Goal: Task Accomplishment & Management: Manage account settings

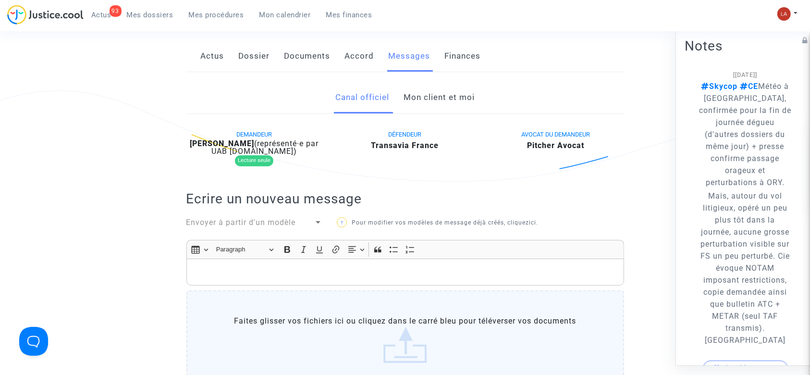
scroll to position [9, 0]
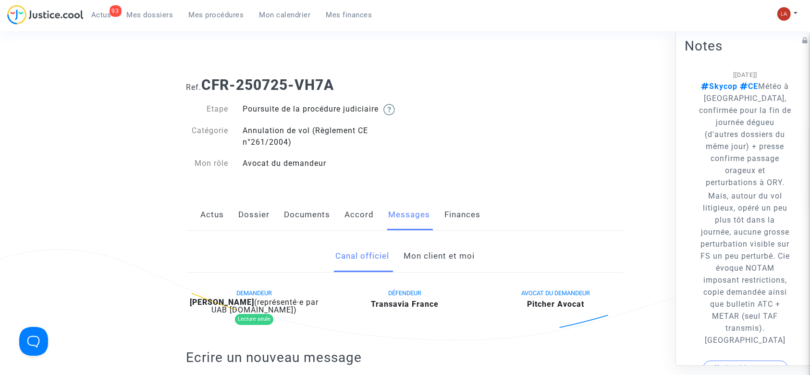
click at [331, 224] on div "Actus Dossier Documents Accord Messages Finances" at bounding box center [405, 215] width 438 height 32
click at [296, 227] on link "Documents" at bounding box center [307, 215] width 46 height 32
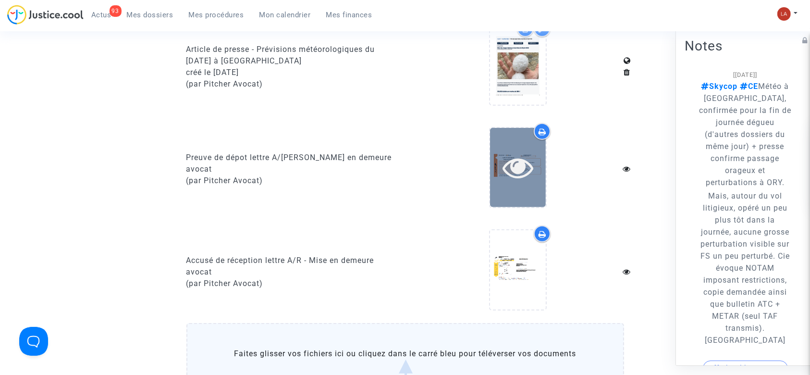
scroll to position [586, 0]
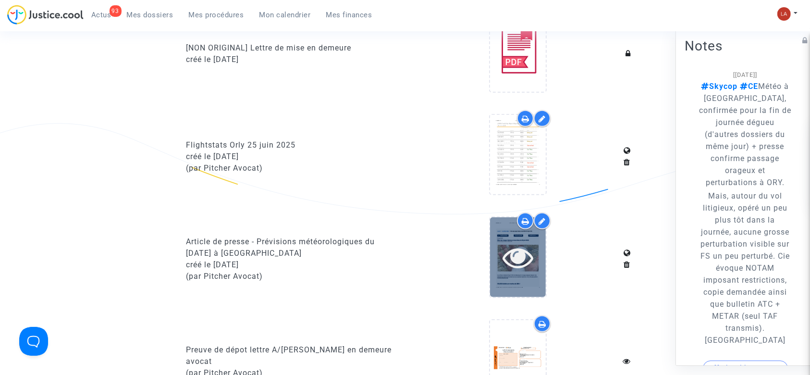
click at [523, 272] on icon at bounding box center [518, 257] width 31 height 31
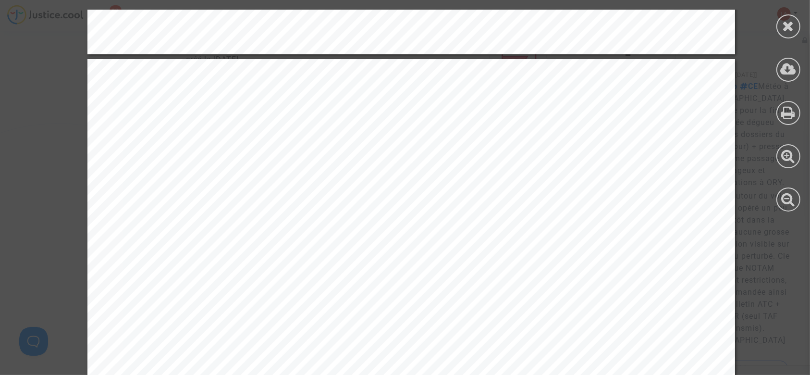
scroll to position [1601, 0]
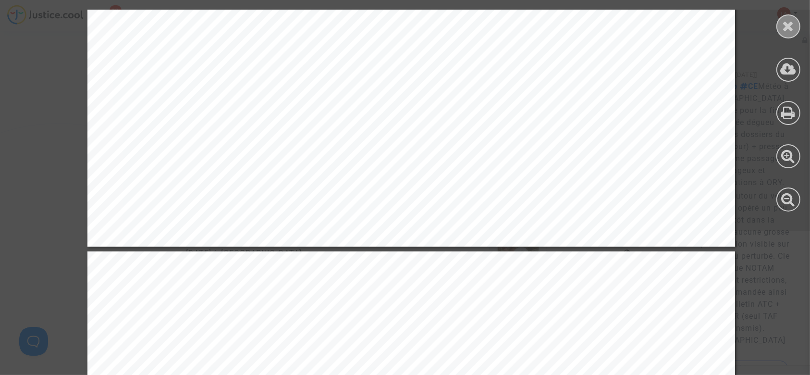
click at [781, 18] on div at bounding box center [788, 26] width 24 height 24
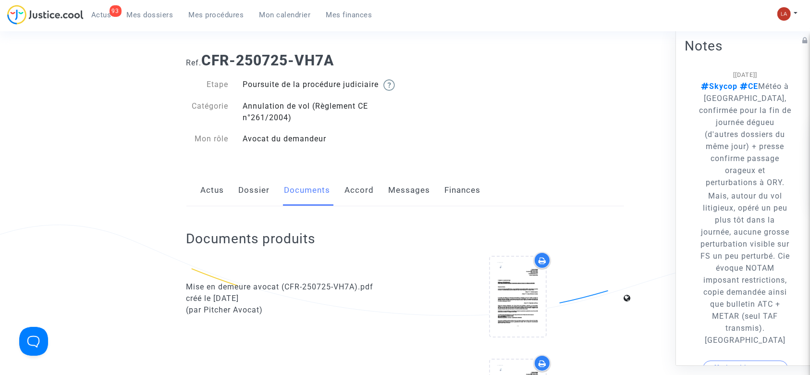
scroll to position [0, 0]
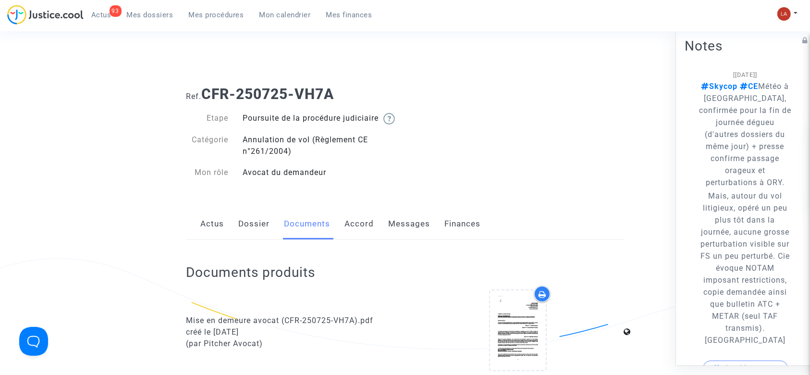
click at [428, 223] on link "Messages" at bounding box center [410, 224] width 42 height 32
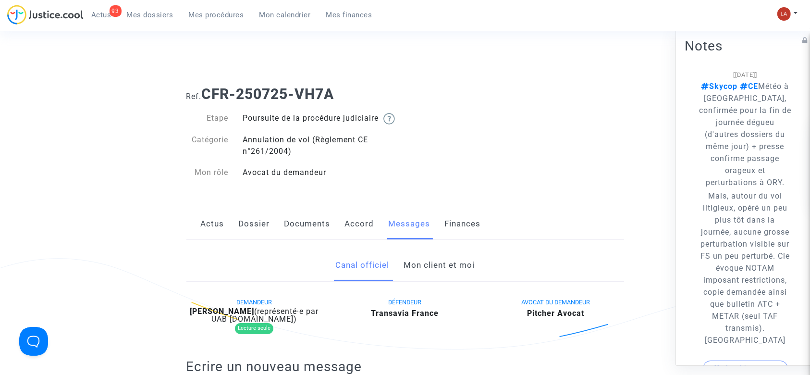
click at [422, 281] on link "Mon client et moi" at bounding box center [439, 265] width 71 height 32
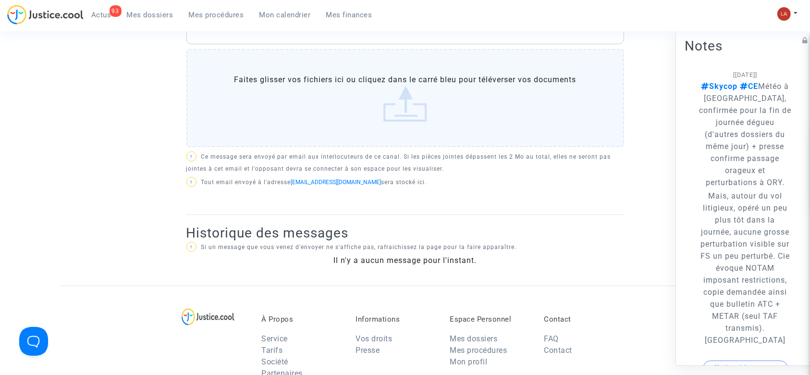
scroll to position [320, 0]
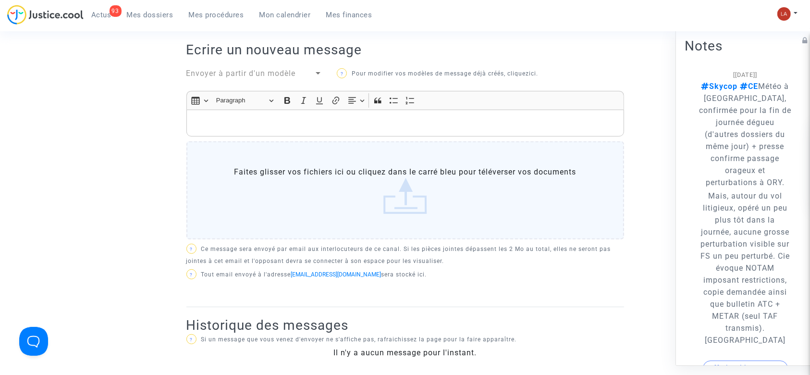
click at [390, 123] on div "Rich Text Editor, main" at bounding box center [405, 123] width 438 height 27
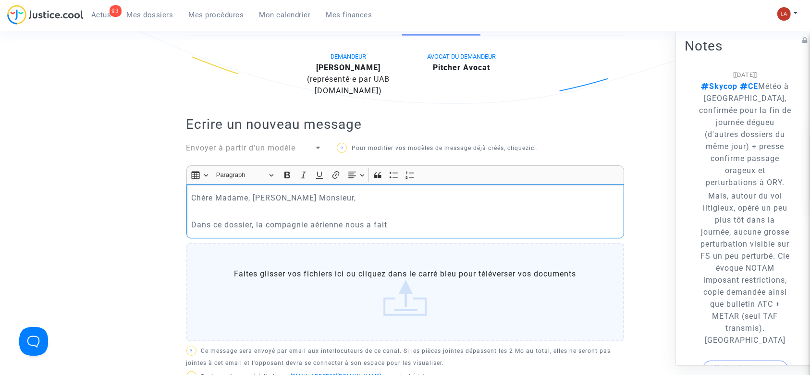
scroll to position [246, 0]
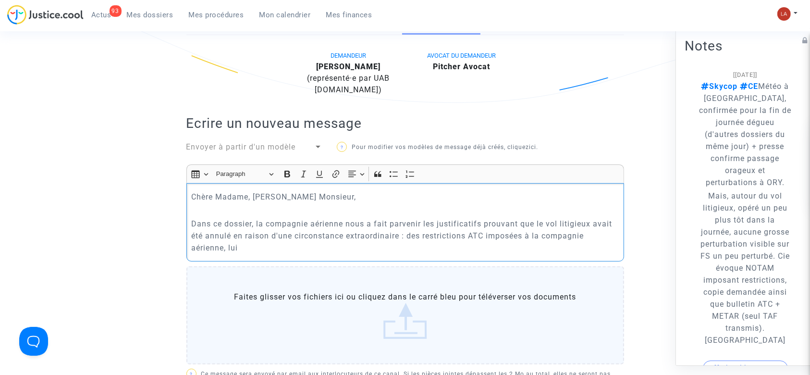
drag, startPoint x: 481, startPoint y: 261, endPoint x: 411, endPoint y: 248, distance: 70.9
click at [411, 248] on p "Dans ce dossier, la compagnie aérienne nous a fait parvenir les justificatifs p…" at bounding box center [405, 236] width 428 height 36
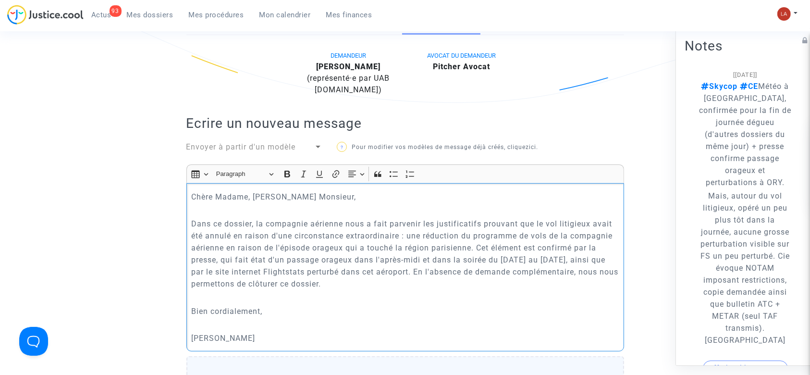
scroll to position [250, 0]
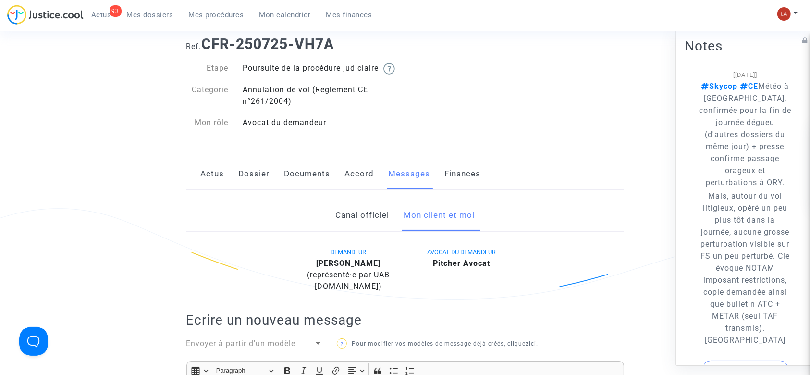
click at [366, 185] on link "Accord" at bounding box center [359, 174] width 29 height 32
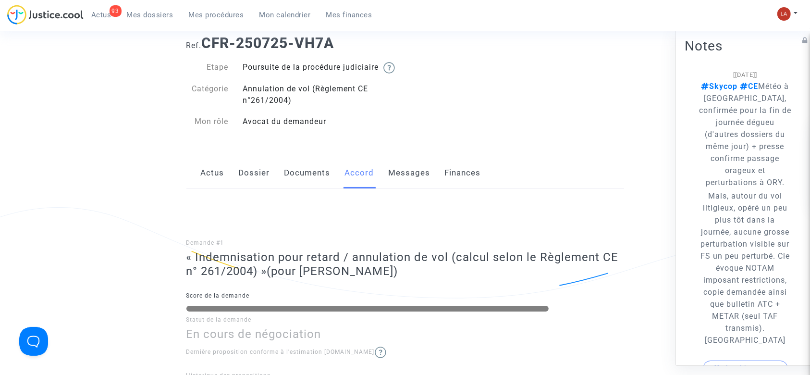
scroll to position [19, 0]
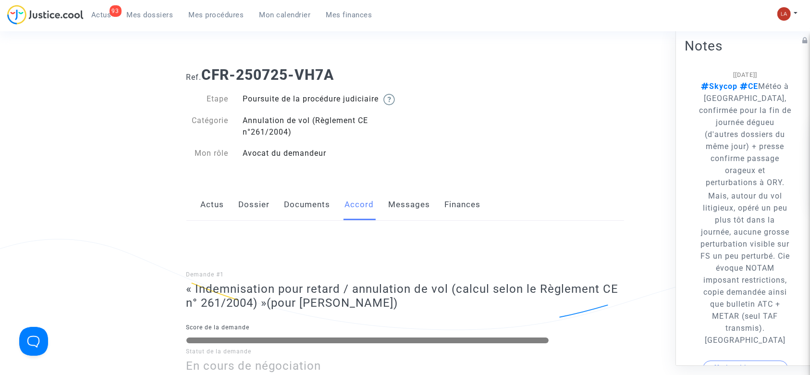
click at [407, 208] on link "Messages" at bounding box center [410, 205] width 42 height 32
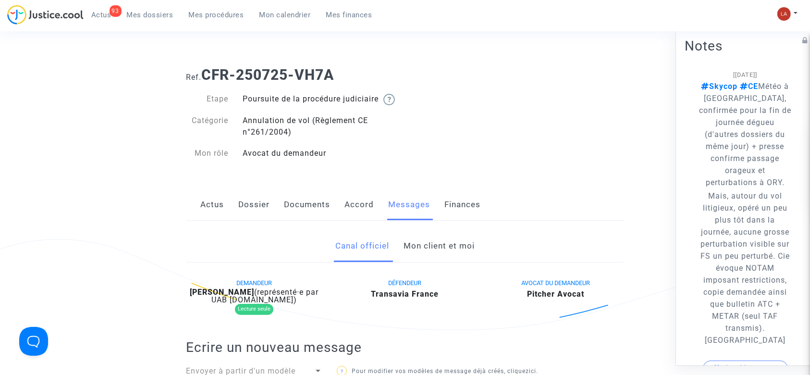
click at [459, 262] on link "Mon client et moi" at bounding box center [439, 246] width 71 height 32
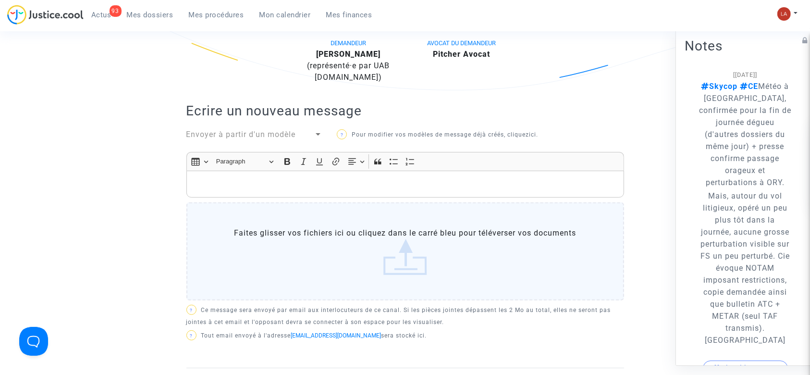
scroll to position [260, 0]
click at [403, 196] on div "Rich Text Editor, main" at bounding box center [405, 183] width 438 height 27
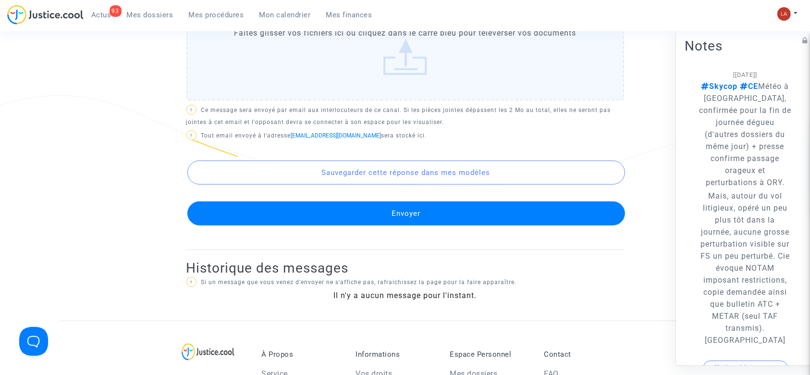
scroll to position [616, 0]
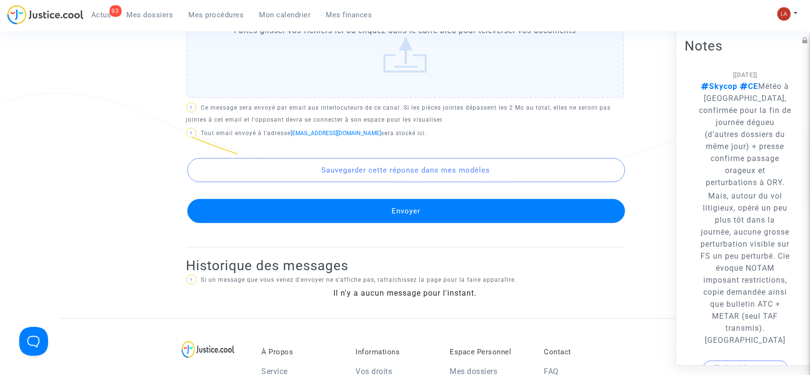
click at [377, 215] on button "Envoyer" at bounding box center [406, 211] width 438 height 24
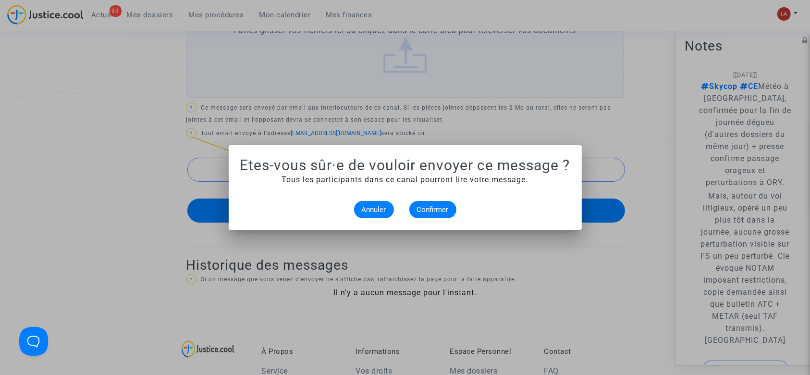
scroll to position [0, 0]
click at [431, 207] on span "Confirmer" at bounding box center [433, 209] width 32 height 9
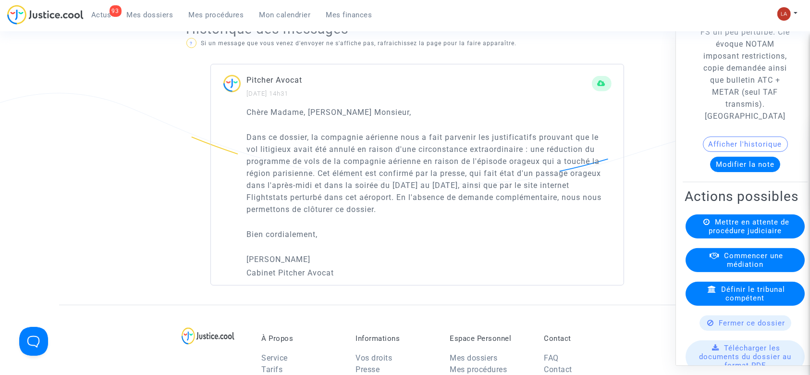
scroll to position [304, 0]
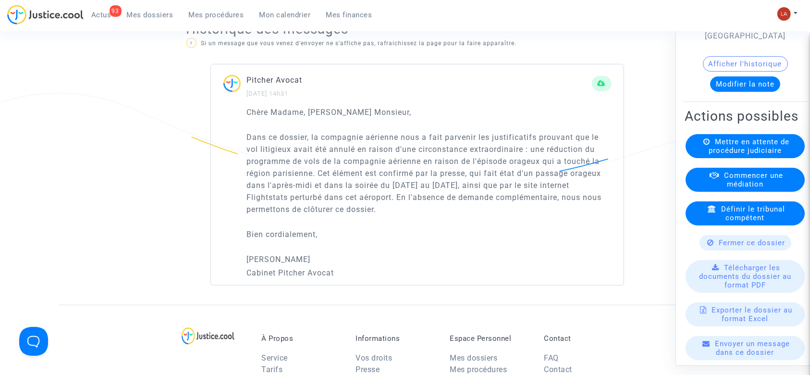
click at [710, 250] on div "Fermer ce dossier" at bounding box center [745, 242] width 92 height 15
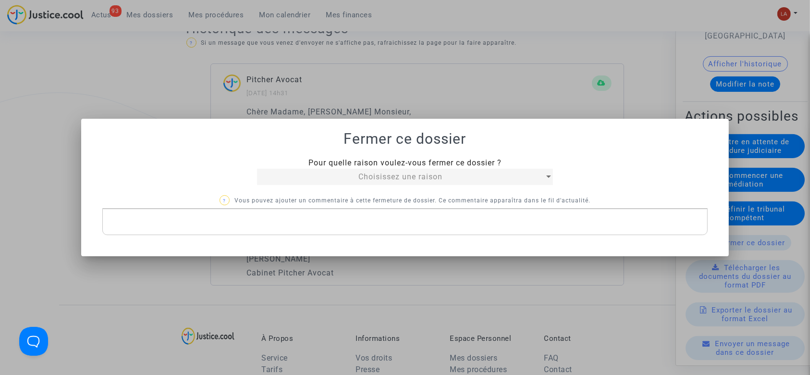
click at [430, 175] on span "Choisissez une raison" at bounding box center [400, 176] width 84 height 9
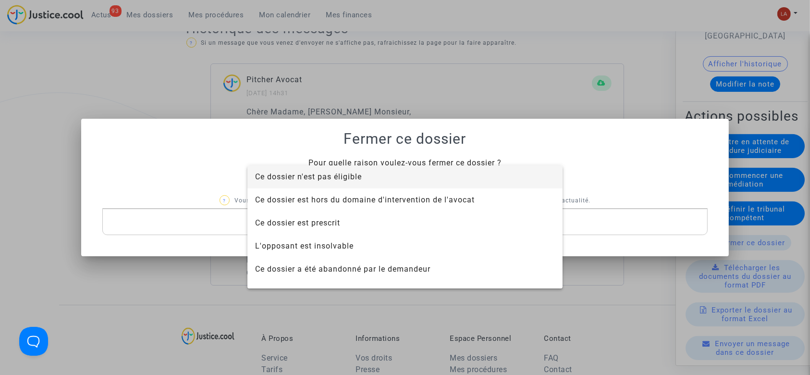
click at [410, 176] on span "Ce dossier n'est pas éligible" at bounding box center [405, 176] width 300 height 23
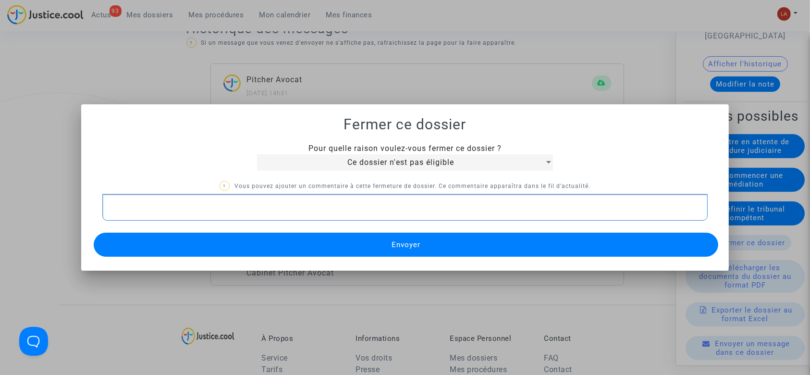
click at [360, 209] on p "Rich Text Editor, main" at bounding box center [405, 207] width 596 height 12
click at [350, 236] on button "Envoyer" at bounding box center [406, 245] width 625 height 24
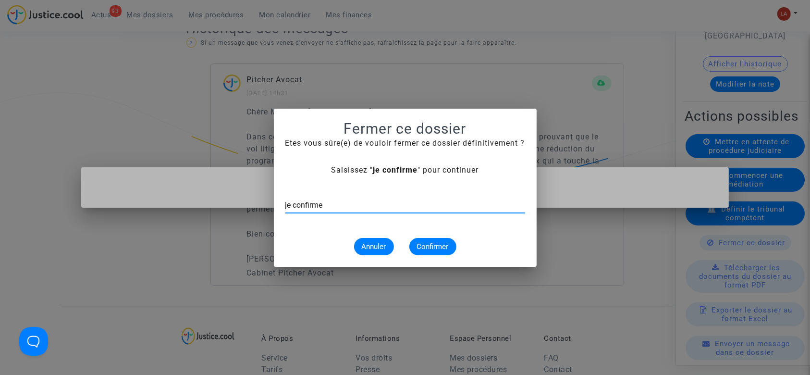
type input "je confirme"
click at [420, 256] on mat-dialog-container "Fermer ce dossier Etes vous sûre(e) de vouloir fermer ce dossier définitivement…" at bounding box center [405, 188] width 263 height 158
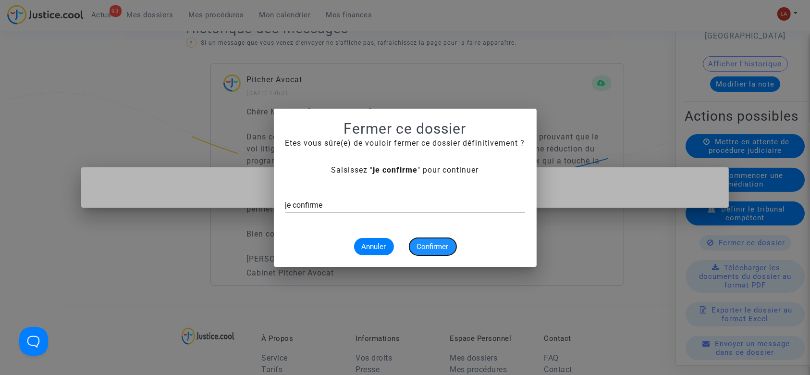
click at [419, 254] on button "Confirmer" at bounding box center [432, 246] width 47 height 17
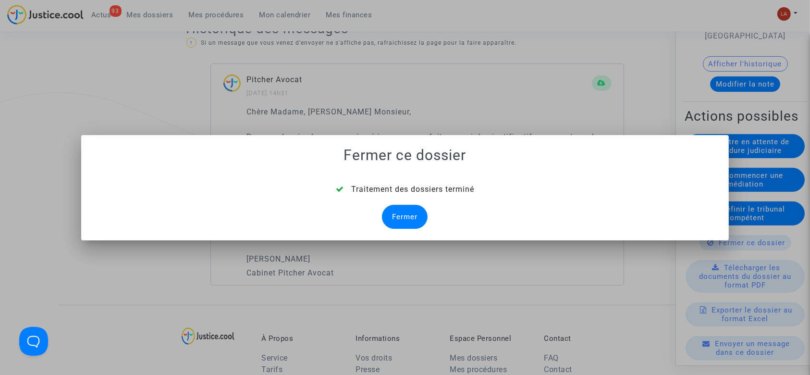
click at [397, 219] on div "Fermer" at bounding box center [405, 217] width 46 height 24
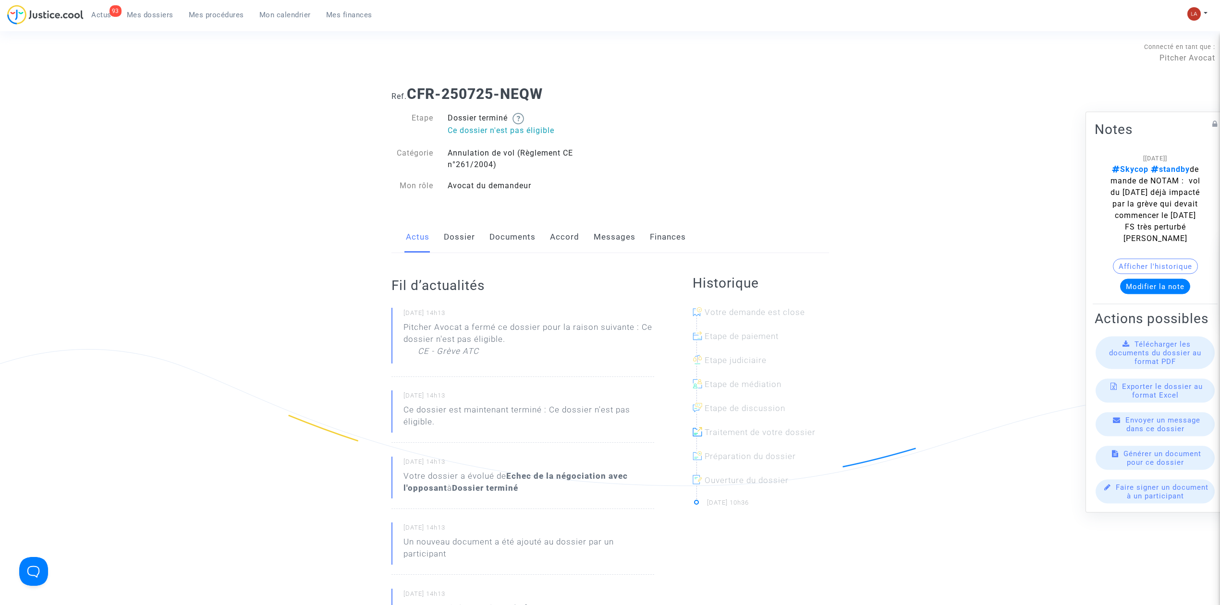
click at [460, 237] on link "Dossier" at bounding box center [459, 237] width 31 height 32
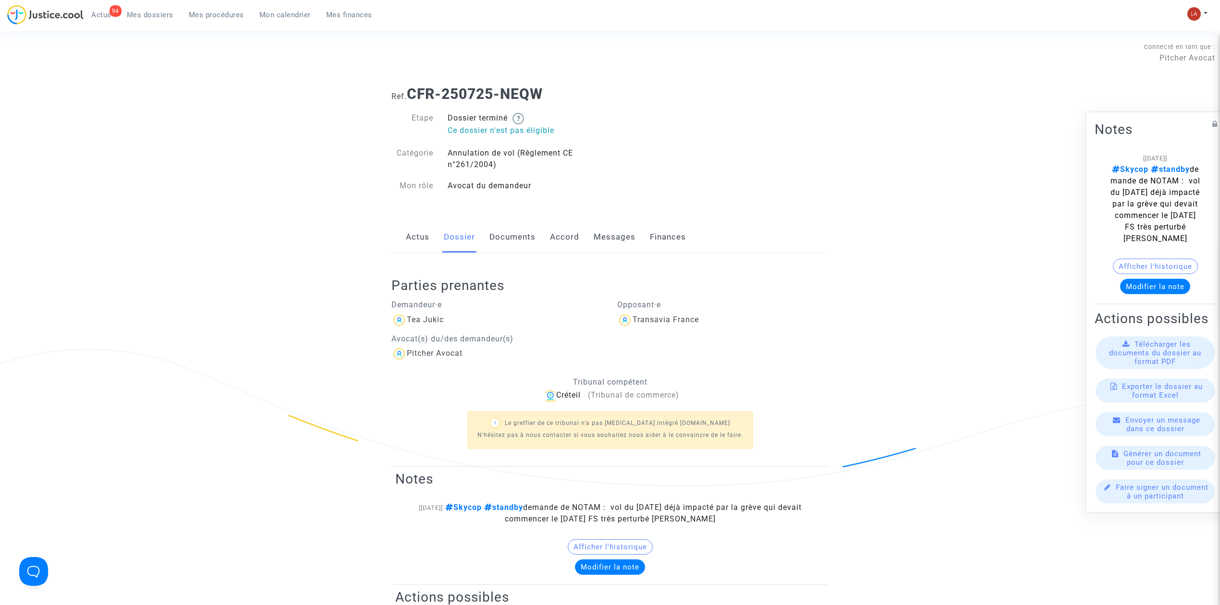
click at [490, 235] on link "Documents" at bounding box center [513, 237] width 46 height 32
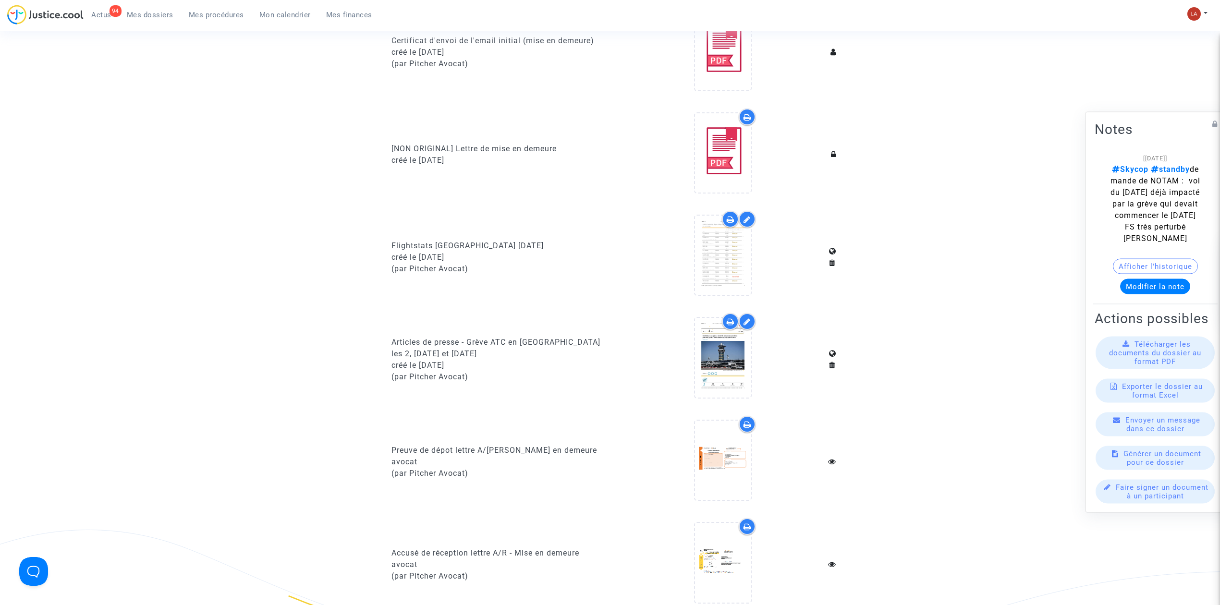
scroll to position [512, 0]
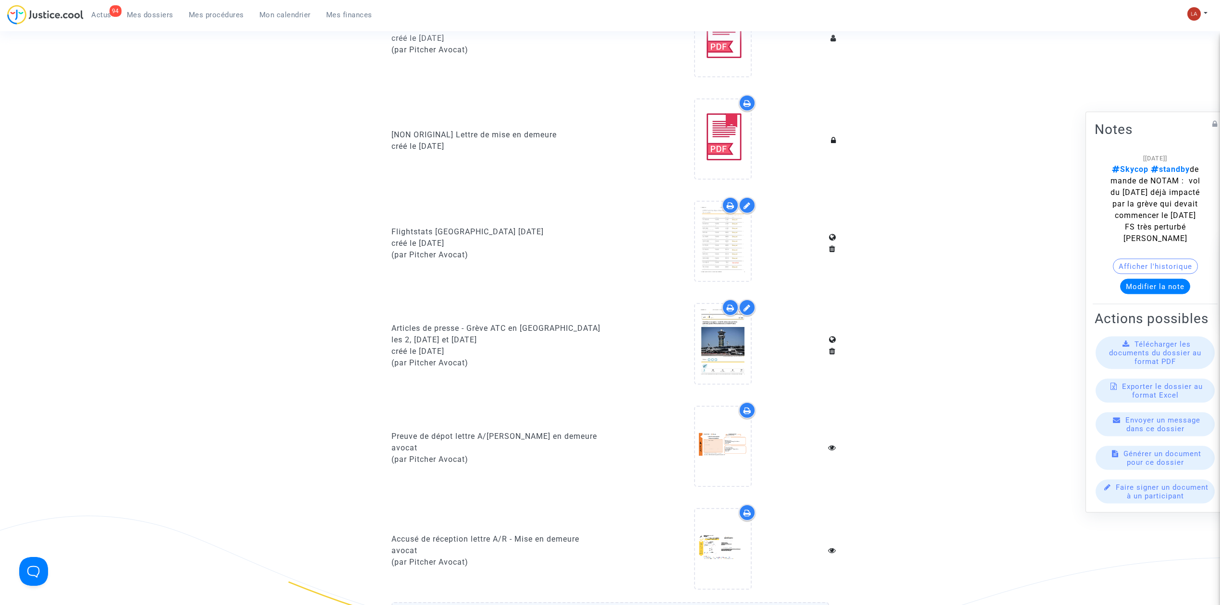
click at [450, 323] on div "Articles de presse - Grève ATC en France les 2, 3 et 4 juillet 2025" at bounding box center [498, 334] width 212 height 23
copy div "Articles de presse - Grève ATC en France les 2, 3 et 4 juillet 2025"
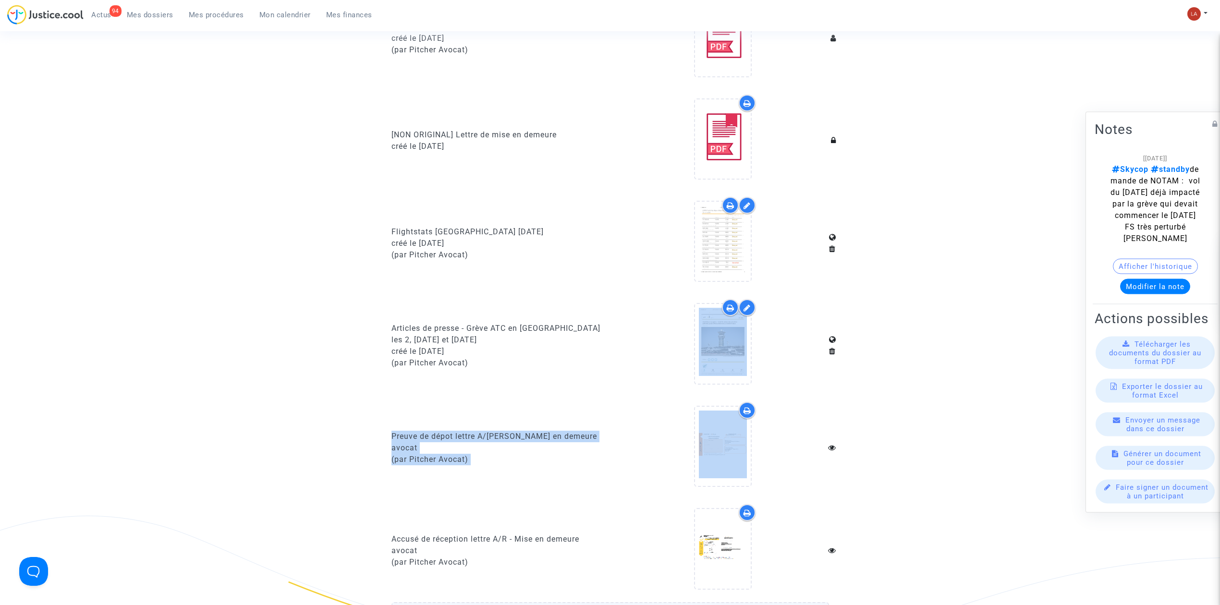
drag, startPoint x: 1738, startPoint y: 441, endPoint x: 1822, endPoint y: 444, distance: 83.7
click at [809, 374] on html "94 Actus Mes dossiers Mes procédures Mon calendrier Mes finances Mon profil Cha…" at bounding box center [610, 612] width 1220 height 2248
drag, startPoint x: 557, startPoint y: 258, endPoint x: 557, endPoint y: 275, distance: 17.3
click at [558, 258] on div "Flightstats ORY 2 juillet 2025 créé le 21/08/2025 (par Pitcher Avocat)" at bounding box center [497, 243] width 226 height 93
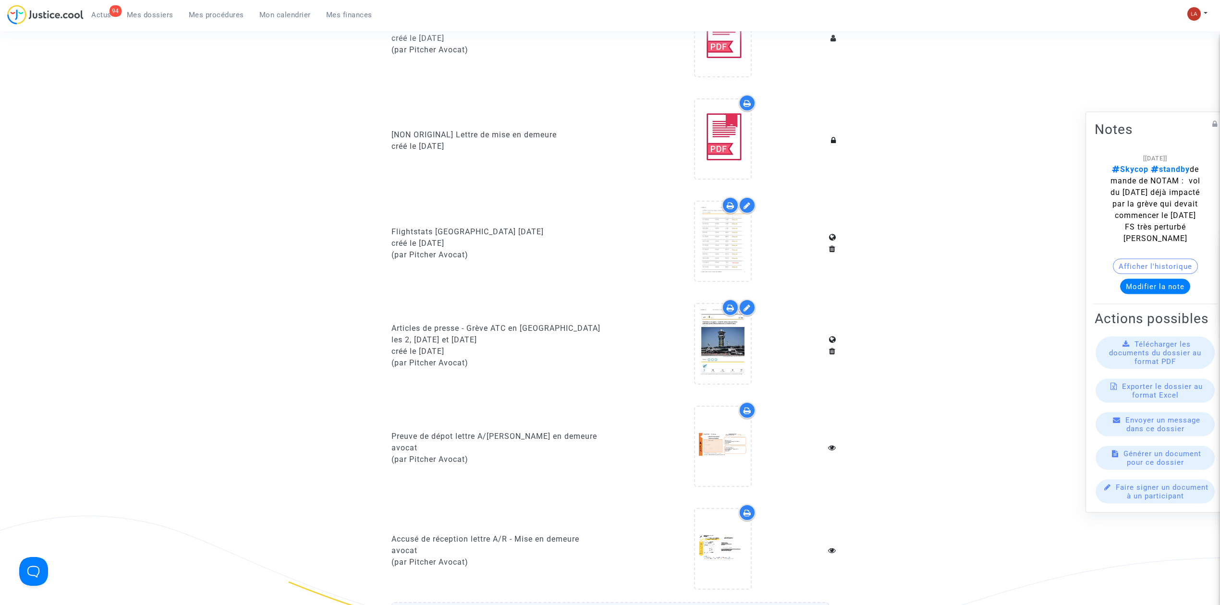
click at [459, 333] on div "Articles de presse - Grève ATC en France les 2, 3 et 4 juillet 2025" at bounding box center [498, 334] width 212 height 23
click at [459, 323] on div "Articles de presse - Grève ATC en France les 2, 3 et 4 juillet 2025" at bounding box center [498, 334] width 212 height 23
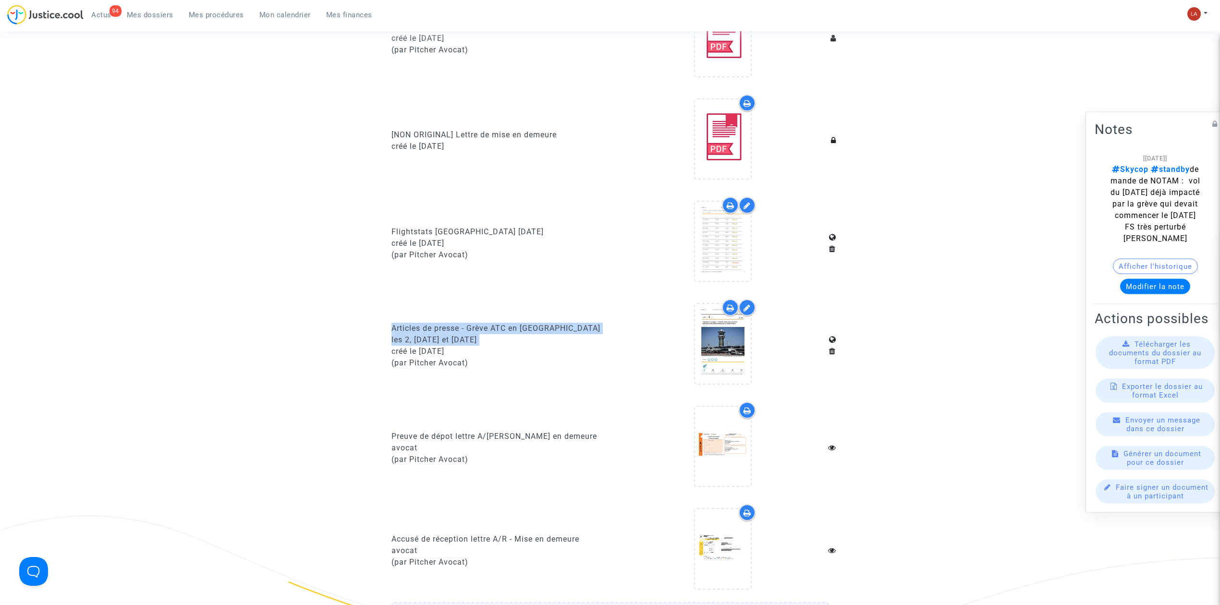
copy div "Articles de presse - Grève ATC en France les 2, 3 et 4 juillet 2025"
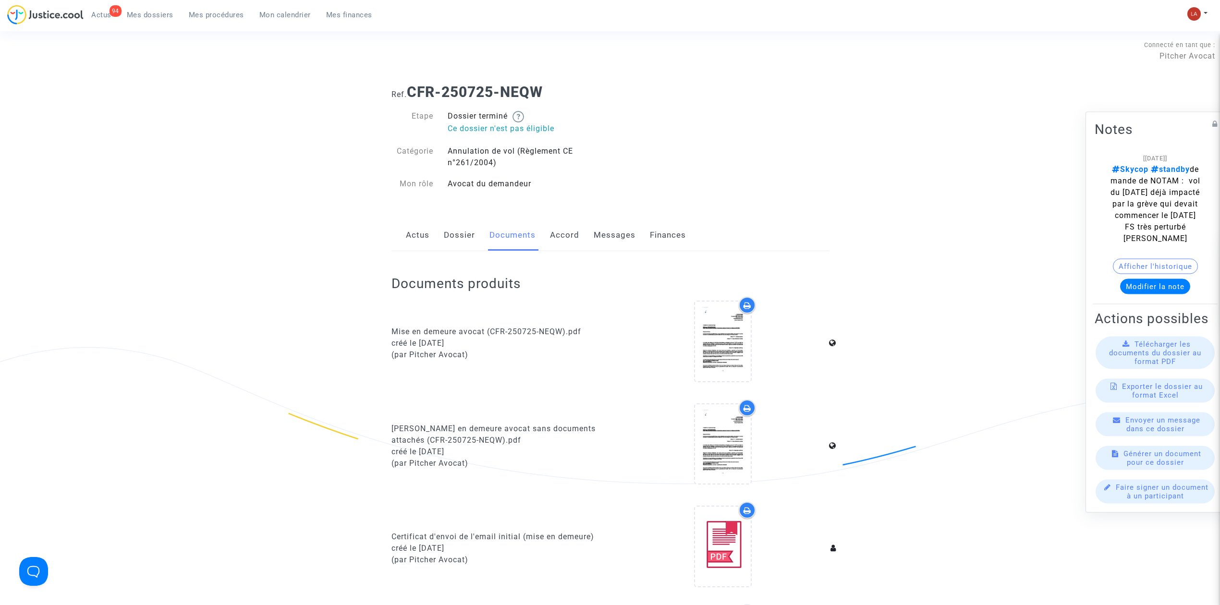
scroll to position [0, 0]
click at [622, 240] on link "Messages" at bounding box center [615, 237] width 42 height 32
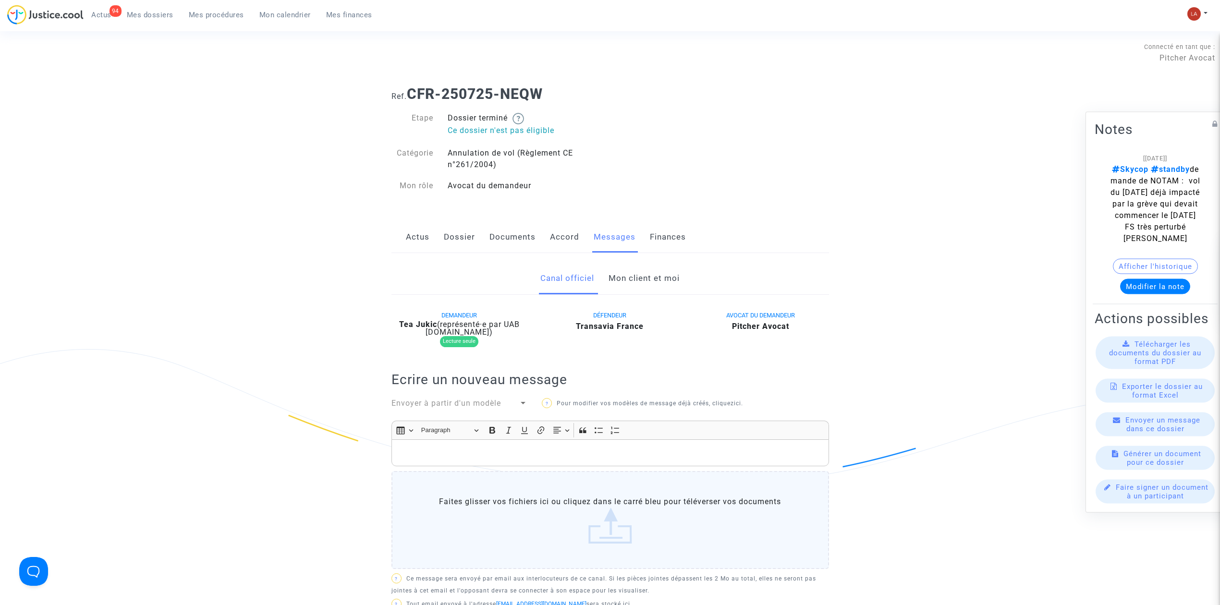
click at [656, 289] on link "Mon client et moi" at bounding box center [644, 279] width 71 height 32
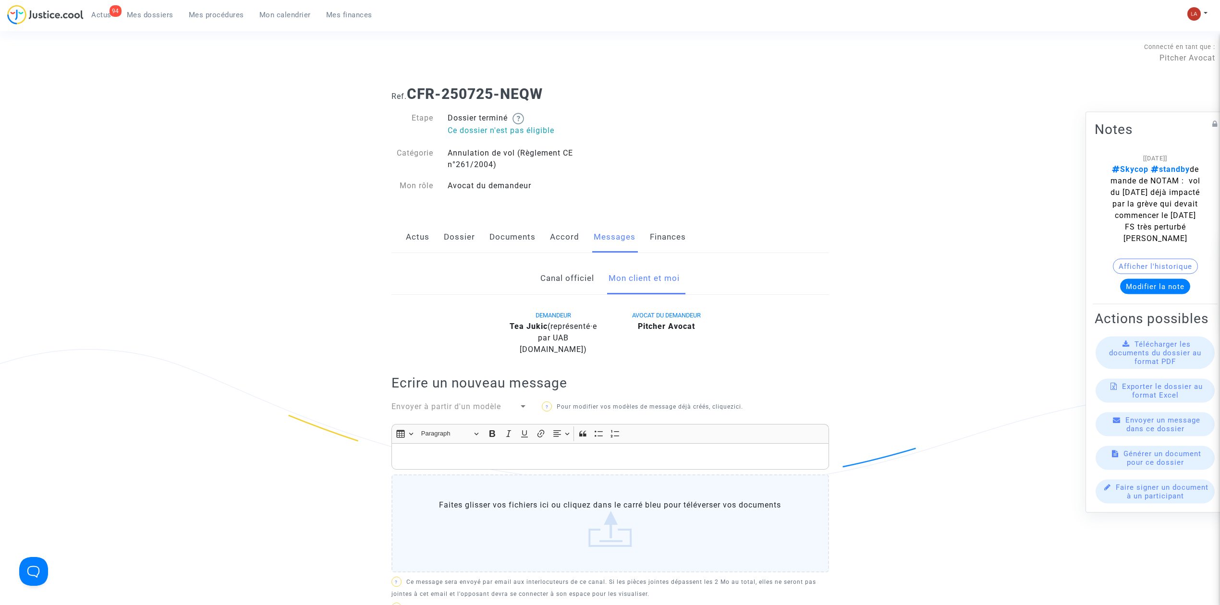
scroll to position [320, 0]
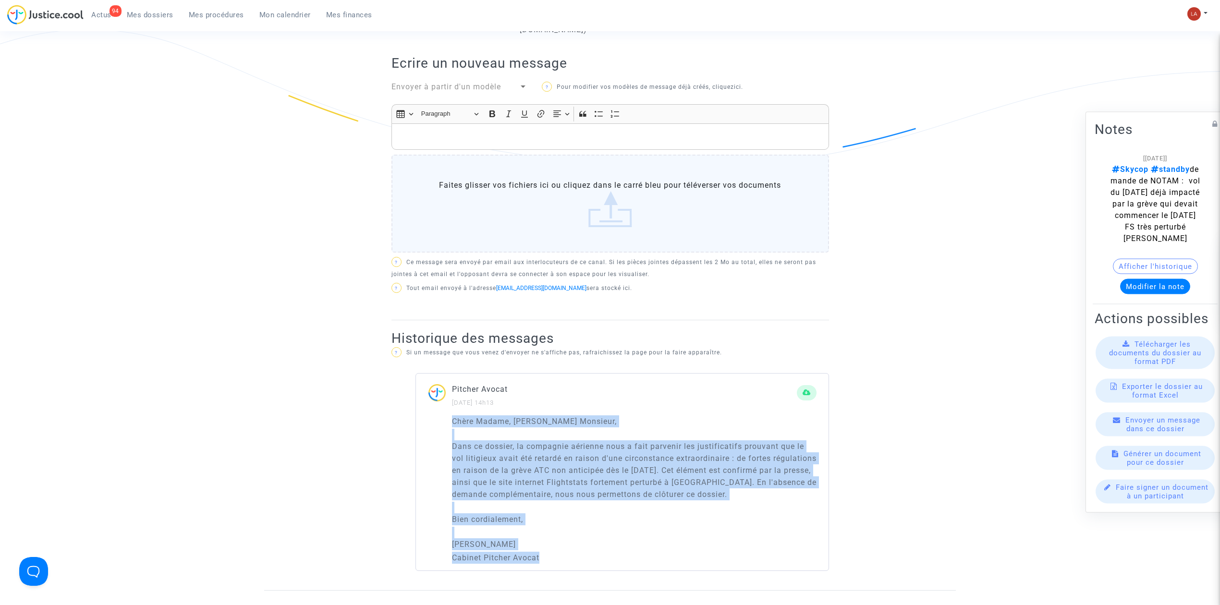
drag, startPoint x: 561, startPoint y: 552, endPoint x: 445, endPoint y: 406, distance: 186.7
click at [445, 374] on div "Chère Madame, Cher Monsieur, Dans ce dossier, la compagnie aérienne nous a fait…" at bounding box center [622, 493] width 413 height 155
copy div "Chère Madame, Cher Monsieur, Dans ce dossier, la compagnie aérienne nous a fait…"
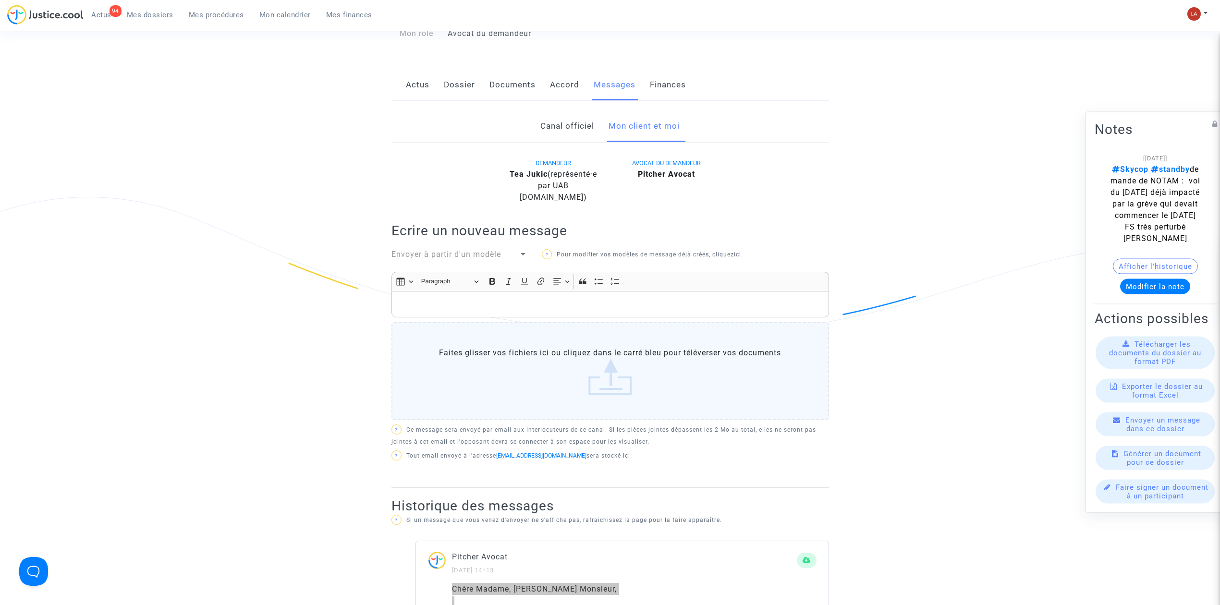
scroll to position [0, 0]
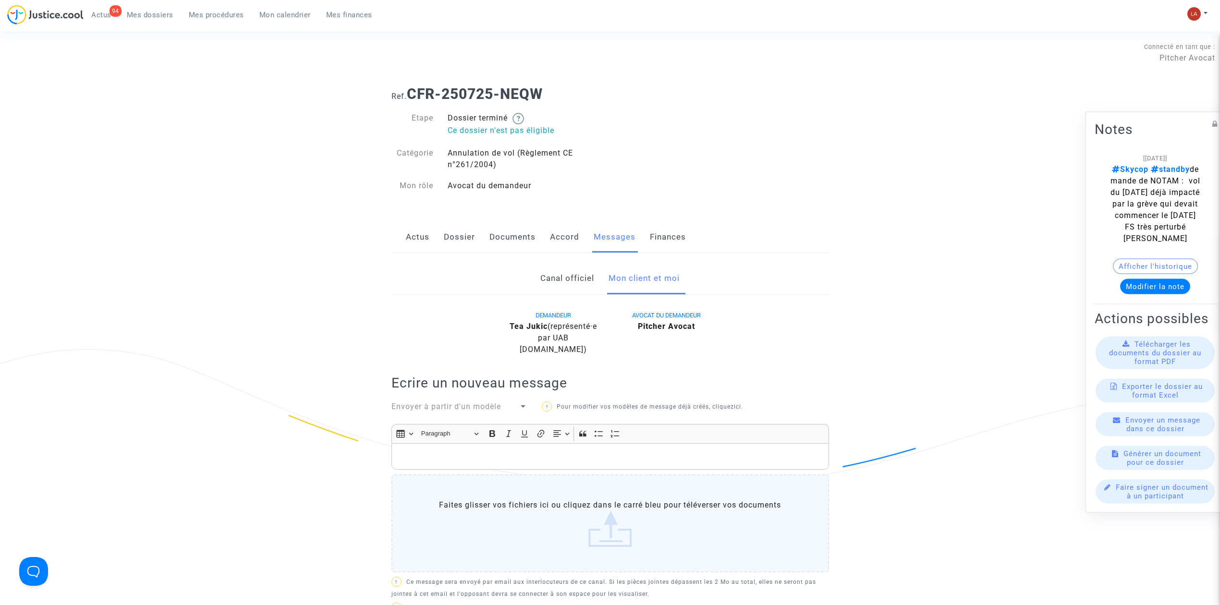
click at [454, 234] on link "Dossier" at bounding box center [459, 237] width 31 height 32
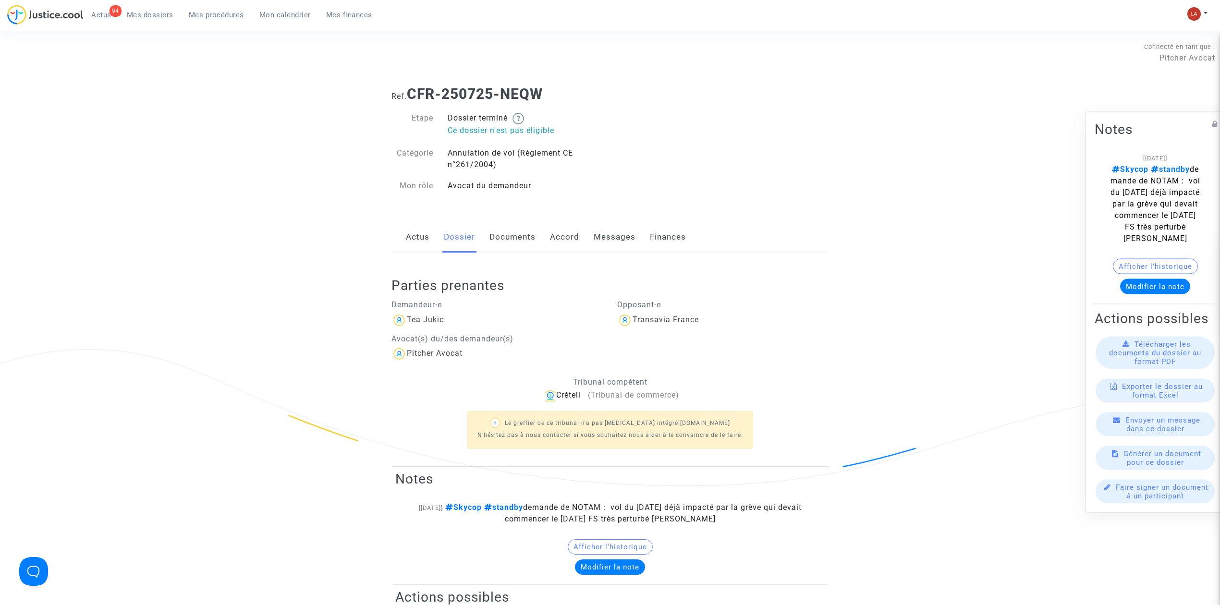
click at [410, 232] on link "Actus" at bounding box center [418, 237] width 24 height 32
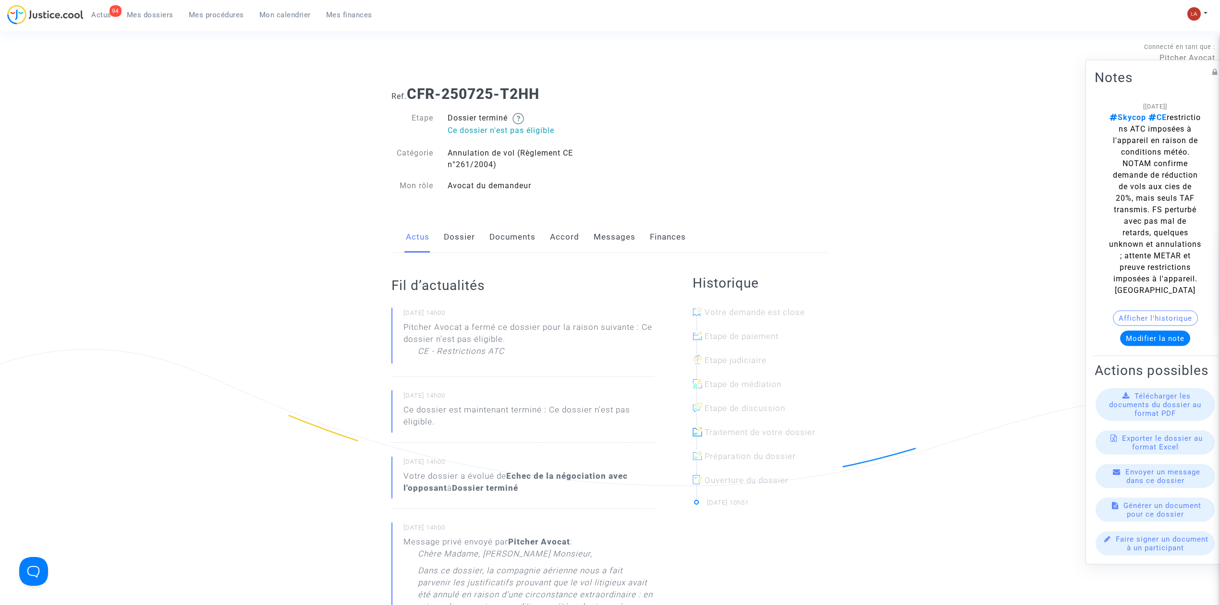
click at [442, 238] on div "Actus Dossier Documents Accord Messages Finances" at bounding box center [611, 237] width 438 height 32
click at [464, 237] on link "Dossier" at bounding box center [459, 237] width 31 height 32
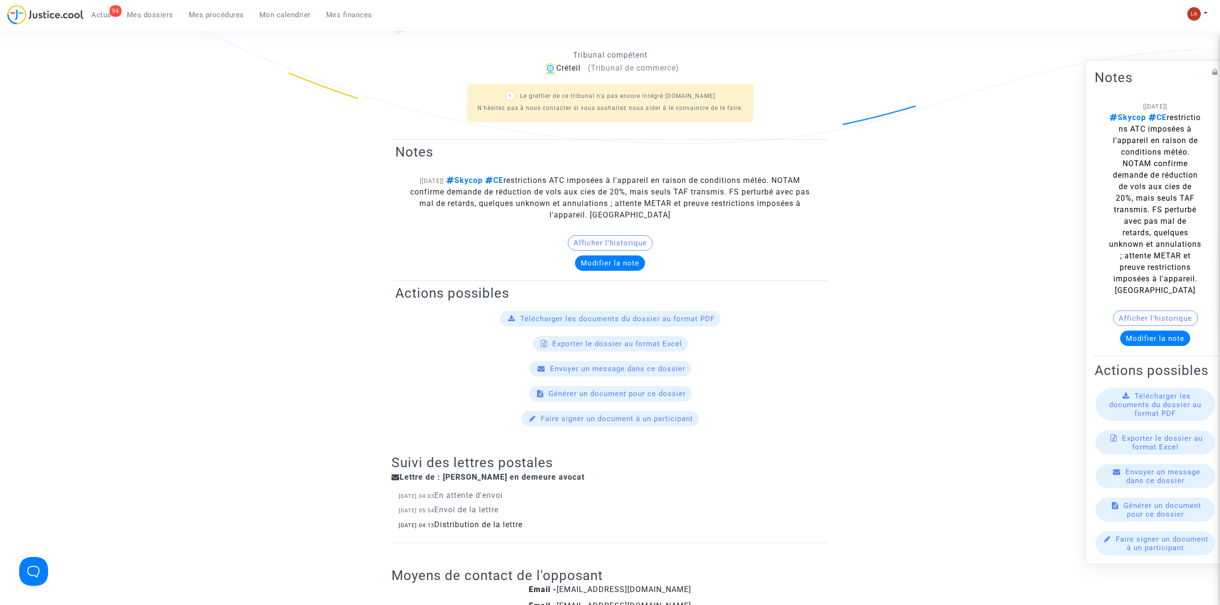
scroll to position [64, 0]
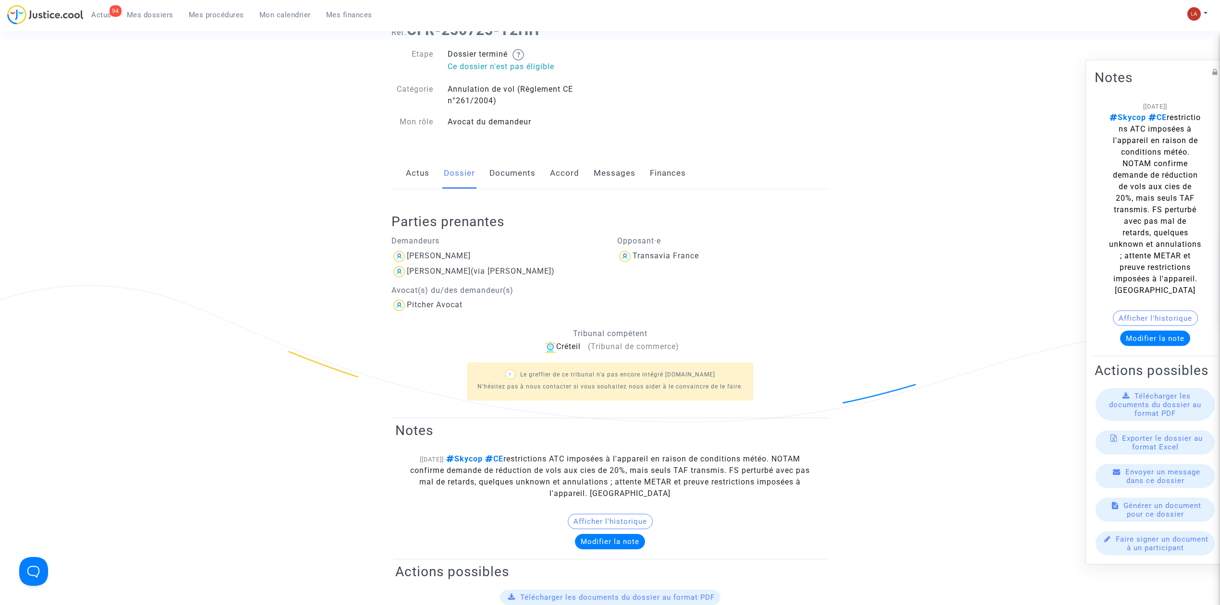
click at [595, 176] on link "Messages" at bounding box center [615, 174] width 42 height 32
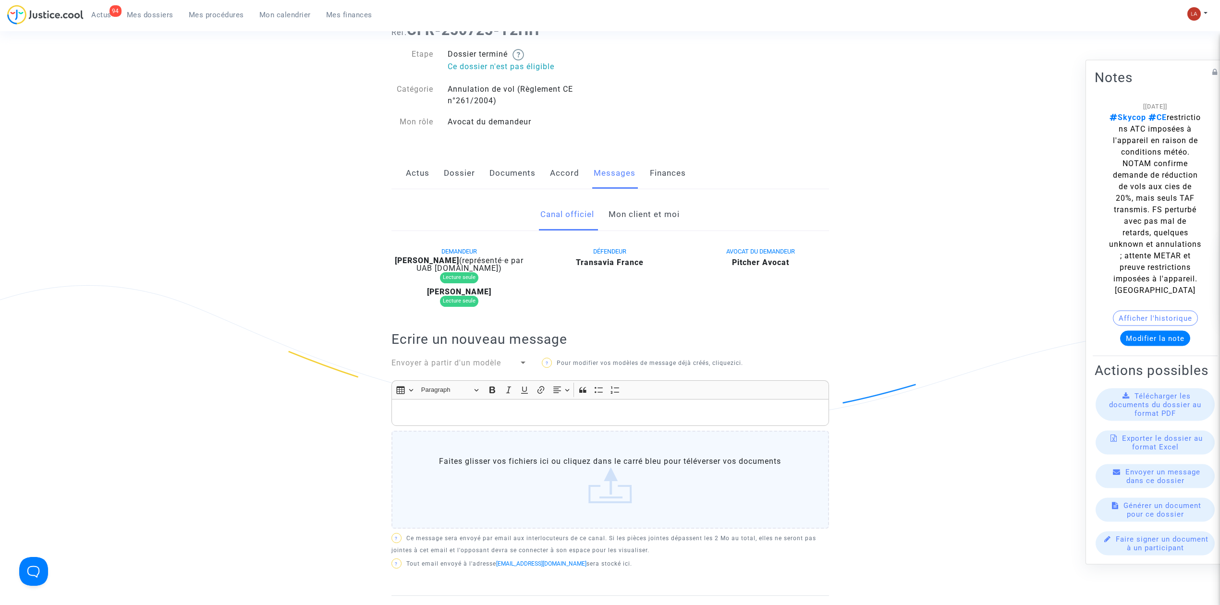
click at [506, 166] on link "Documents" at bounding box center [513, 174] width 46 height 32
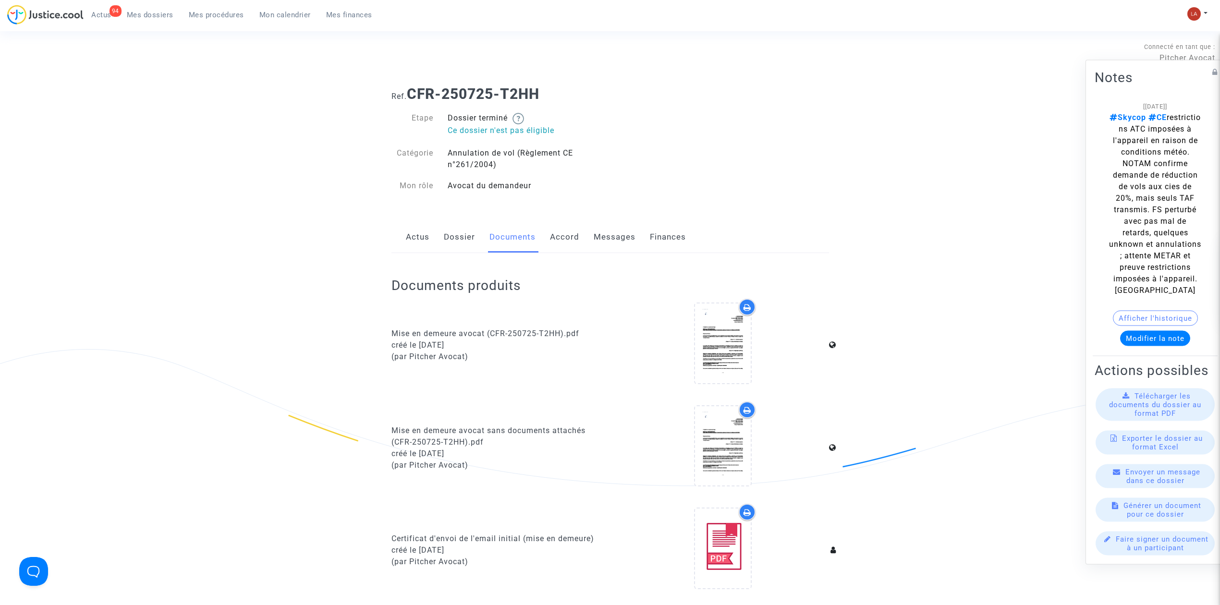
click at [620, 247] on link "Messages" at bounding box center [615, 237] width 42 height 32
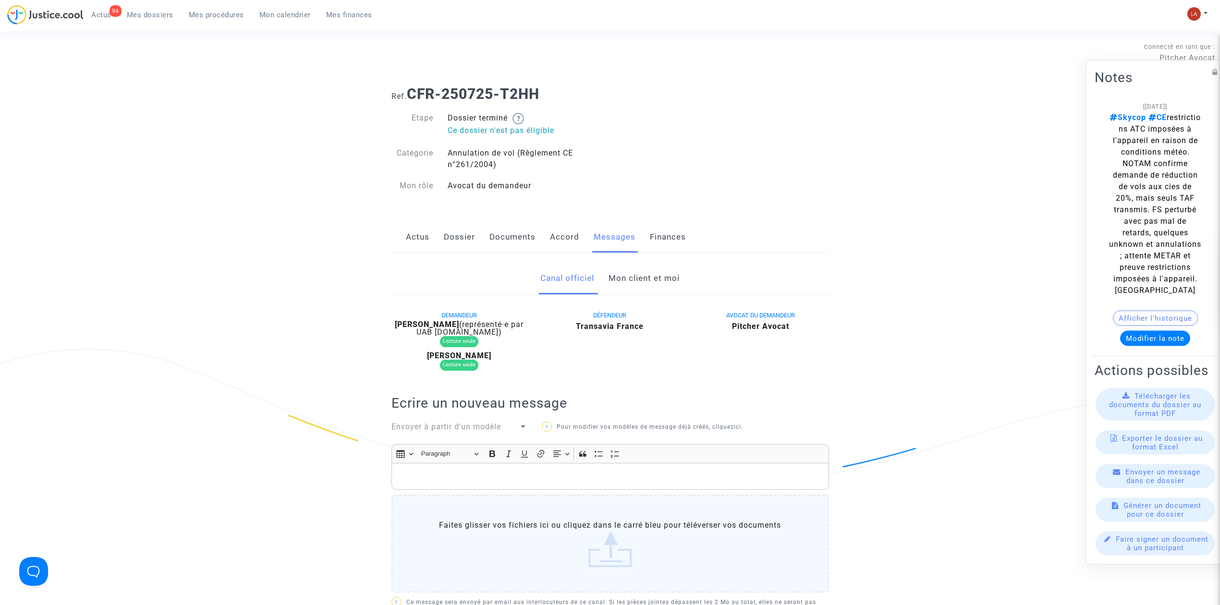
click at [653, 277] on link "Mon client et moi" at bounding box center [644, 279] width 71 height 32
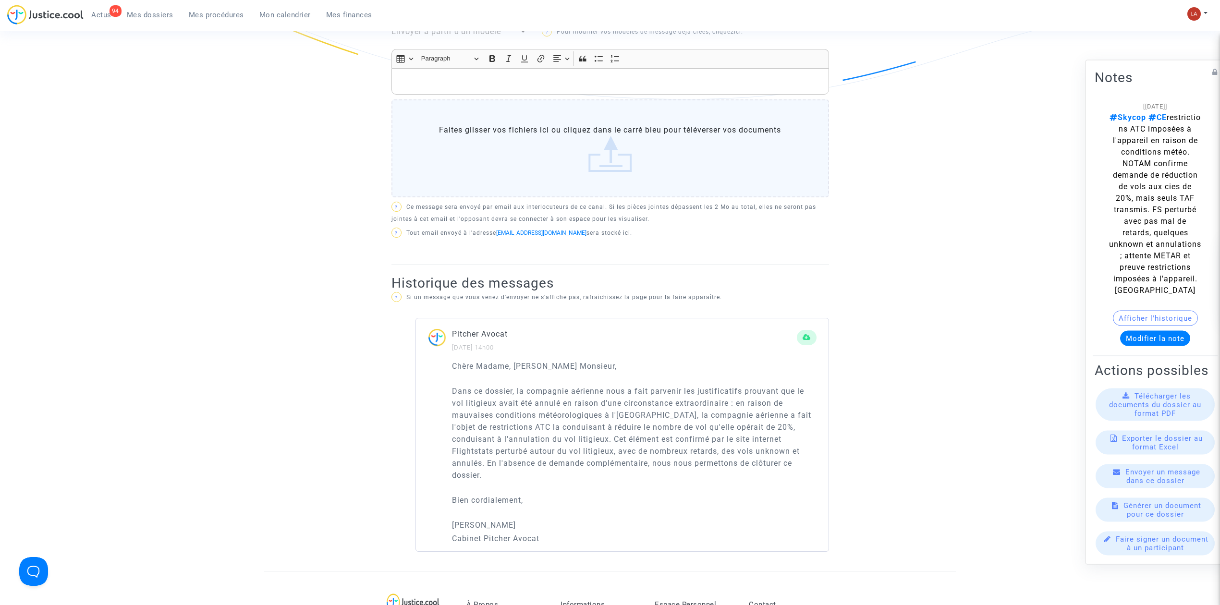
scroll to position [512, 0]
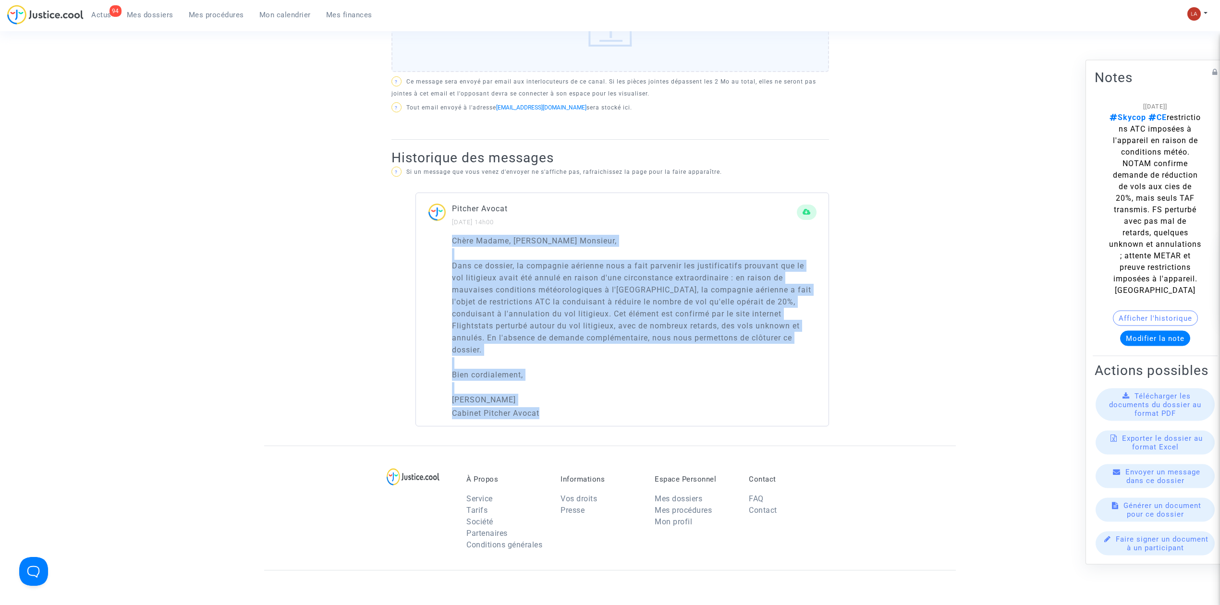
drag, startPoint x: 550, startPoint y: 416, endPoint x: 448, endPoint y: 235, distance: 207.6
click at [448, 235] on div "Chère Madame, Cher Monsieur, Dans ce dossier, la compagnie aérienne nous a fait…" at bounding box center [622, 330] width 413 height 191
copy div "Chère Madame, Cher Monsieur, Dans ce dossier, la compagnie aérienne nous a fait…"
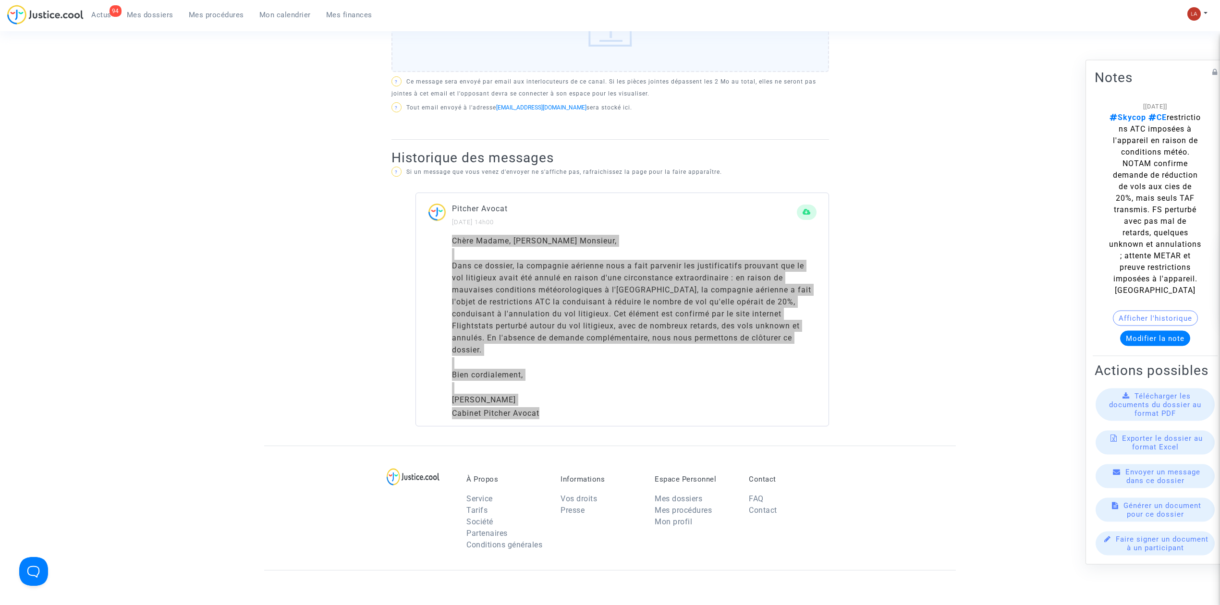
scroll to position [0, 0]
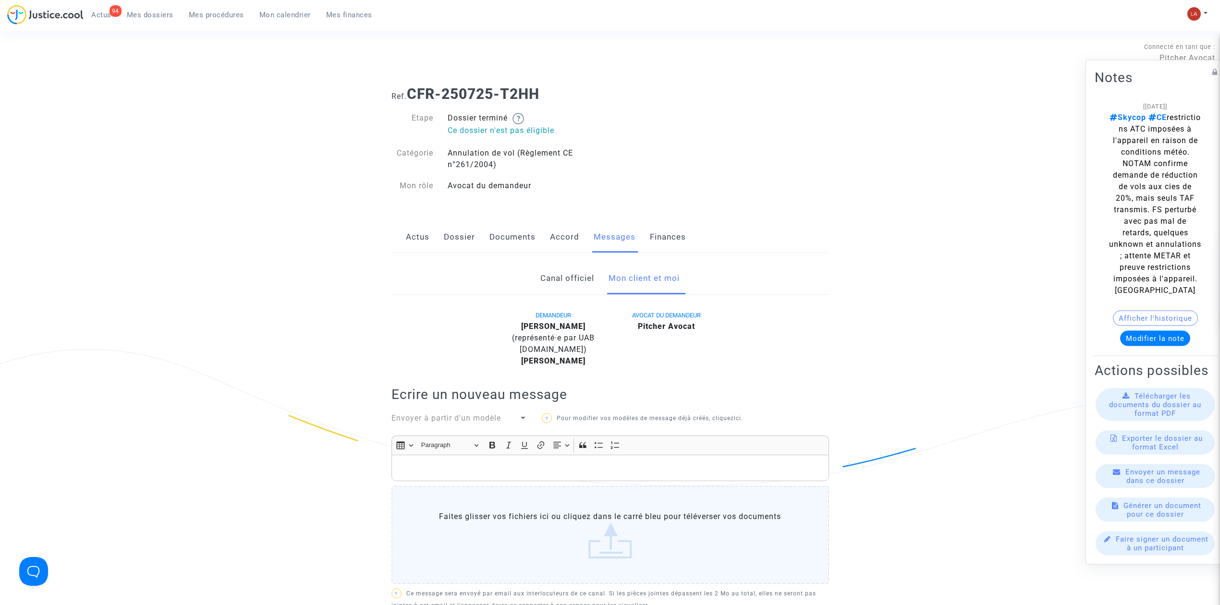
click at [420, 231] on link "Actus" at bounding box center [418, 237] width 24 height 32
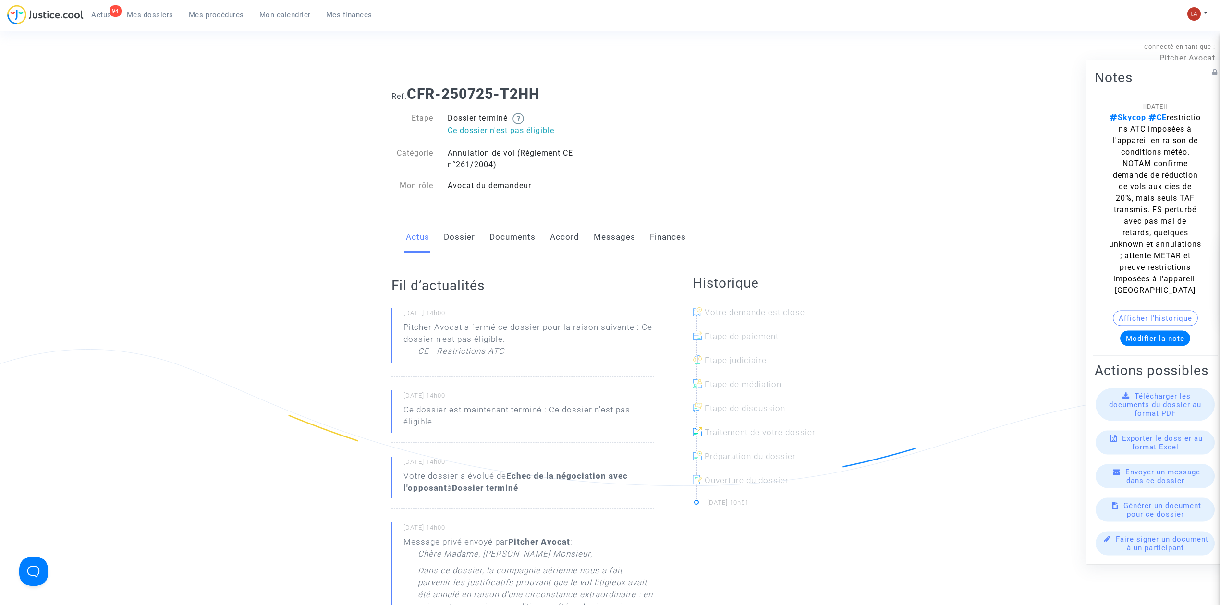
click at [305, 129] on ng-component "Ref. CFR-250725-T2HH Etape Dossier terminé Ce dossier n'est pas éligible Catégo…" at bounding box center [610, 574] width 692 height 993
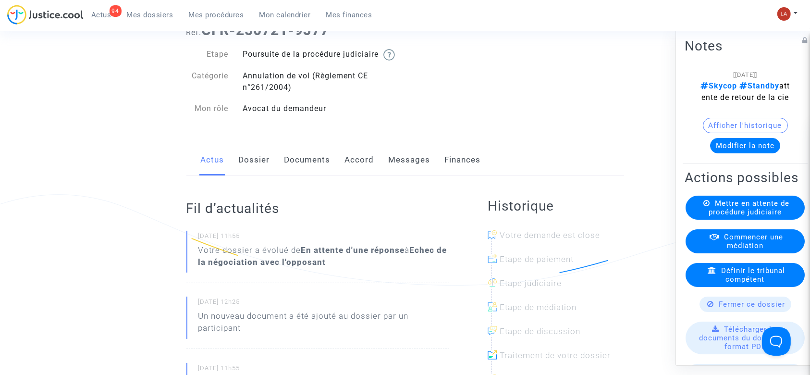
drag, startPoint x: 245, startPoint y: 183, endPoint x: 255, endPoint y: 178, distance: 10.7
click at [245, 176] on link "Dossier" at bounding box center [254, 160] width 31 height 32
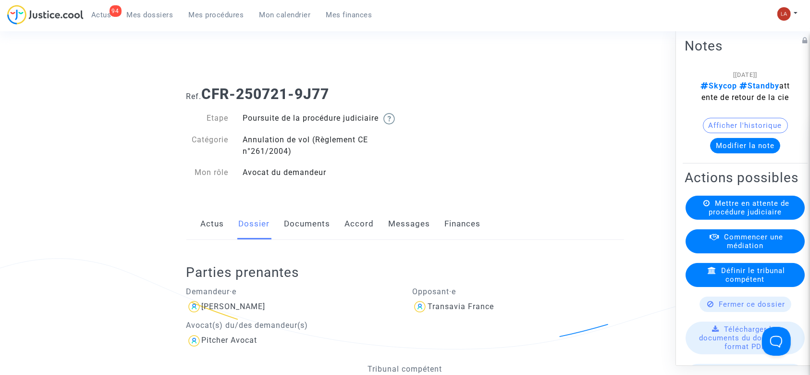
drag, startPoint x: 307, startPoint y: 226, endPoint x: 317, endPoint y: 226, distance: 10.1
click at [307, 226] on link "Documents" at bounding box center [307, 224] width 46 height 32
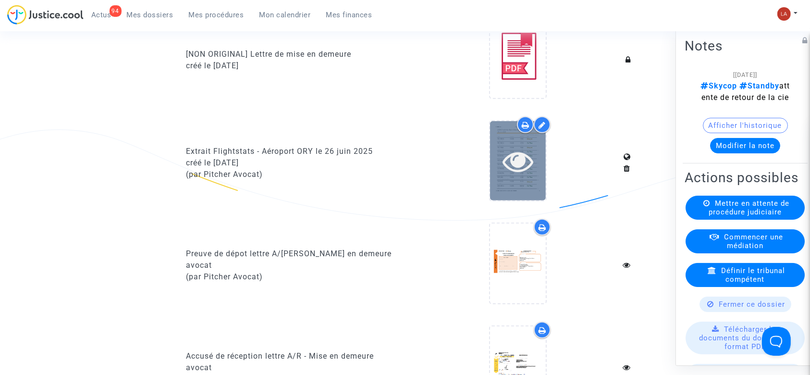
scroll to position [576, 0]
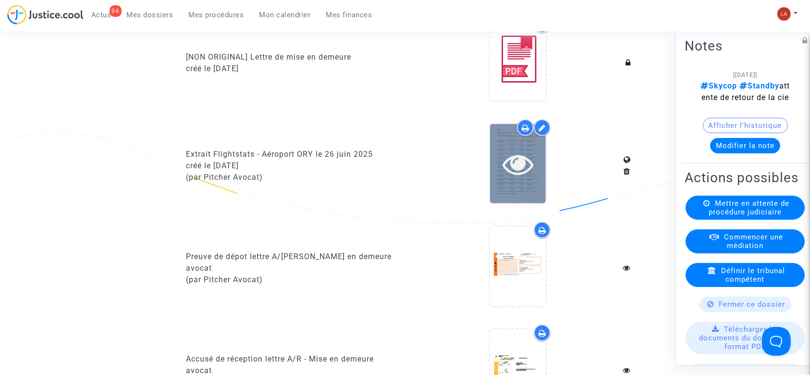
click at [507, 191] on div at bounding box center [518, 163] width 56 height 79
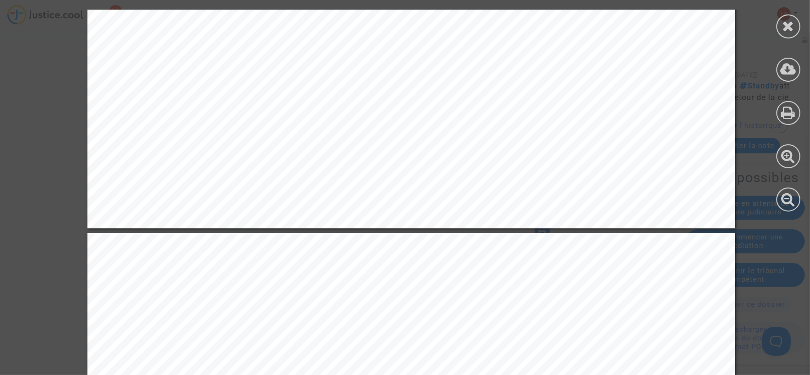
scroll to position [4484, 0]
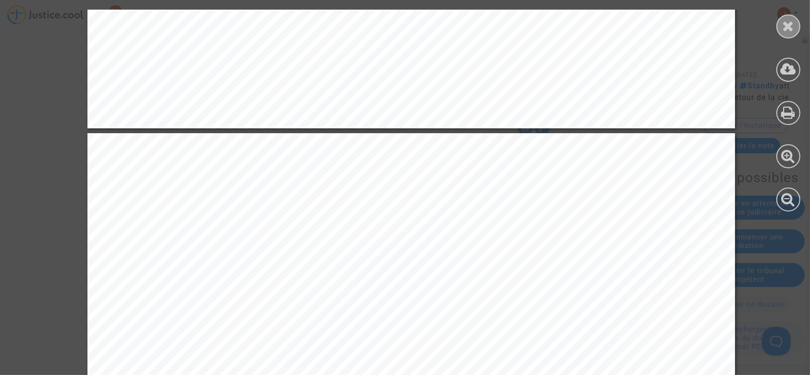
click at [796, 21] on div at bounding box center [788, 26] width 24 height 24
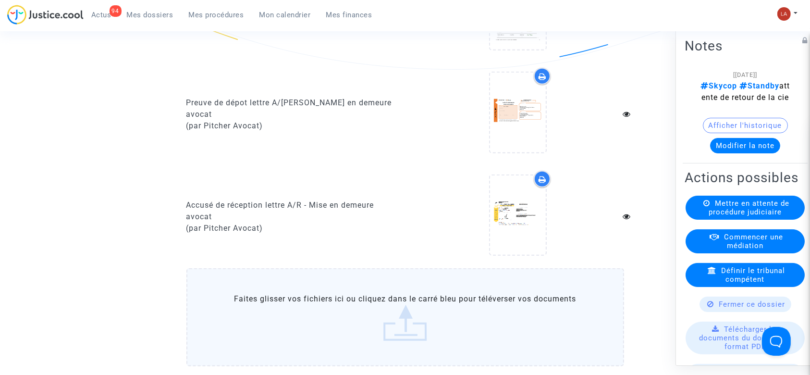
scroll to position [876, 0]
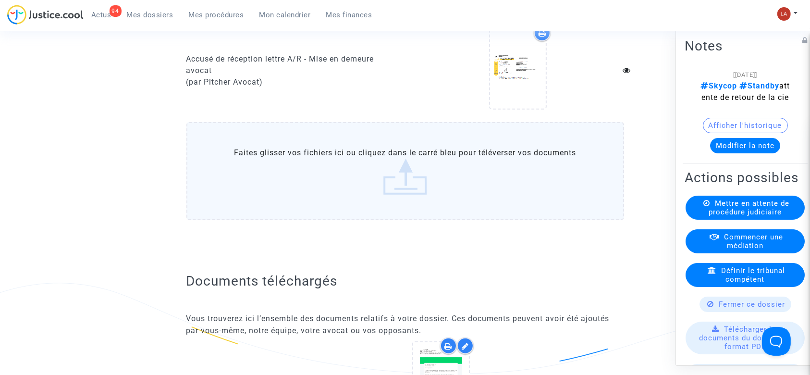
click at [431, 218] on label "Faites glisser vos fichiers ici ou cliquez dans le carré bleu pour téléverser v…" at bounding box center [405, 171] width 438 height 98
click at [0, 0] on input "Faites glisser vos fichiers ici ou cliquez dans le carré bleu pour téléverser v…" at bounding box center [0, 0] width 0 height 0
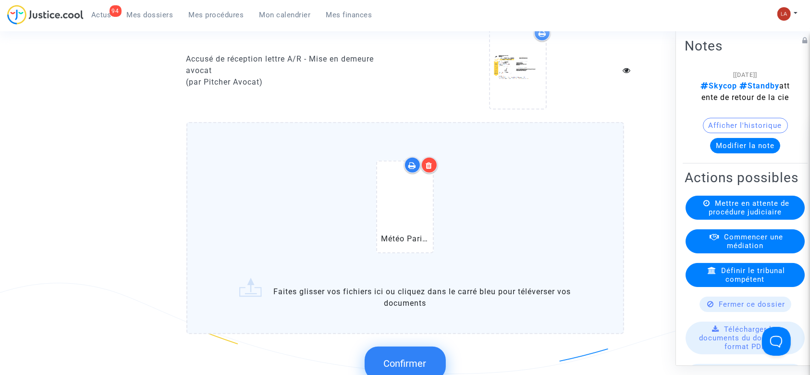
scroll to position [1004, 0]
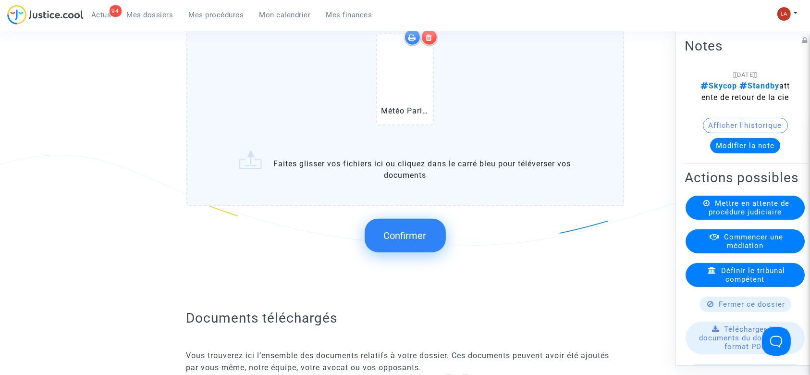
click at [430, 245] on div "Confirmer" at bounding box center [405, 235] width 438 height 51
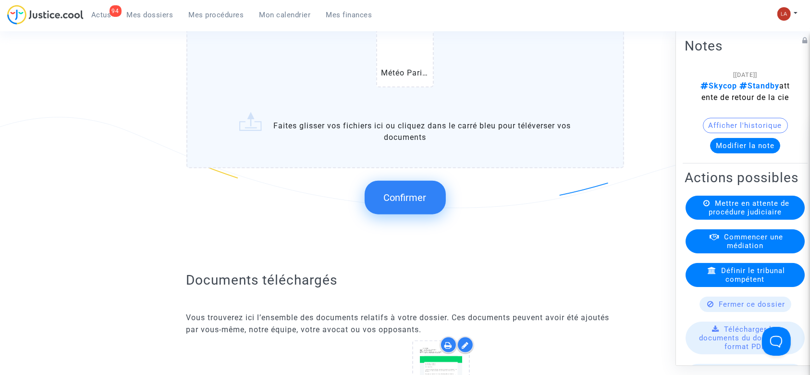
scroll to position [1068, 0]
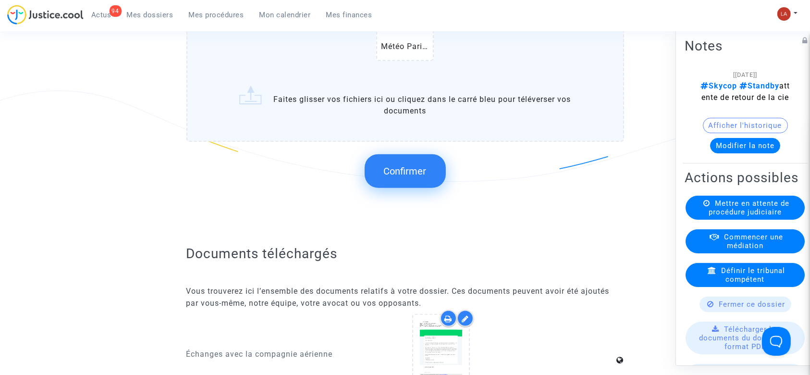
click at [434, 188] on button "Confirmer" at bounding box center [405, 171] width 81 height 34
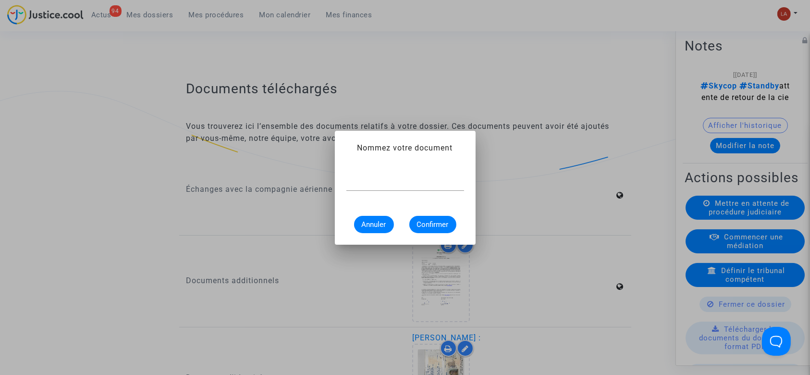
scroll to position [0, 0]
paste input "Article de presse - Prévisions météorologiques du jeudi 26 juin 2025 à Paris"
type input "Article de presse - Prévisions météorologiques du jeudi 26 juin 2025 à Paris"
click at [427, 221] on span "Confirmer" at bounding box center [433, 224] width 32 height 9
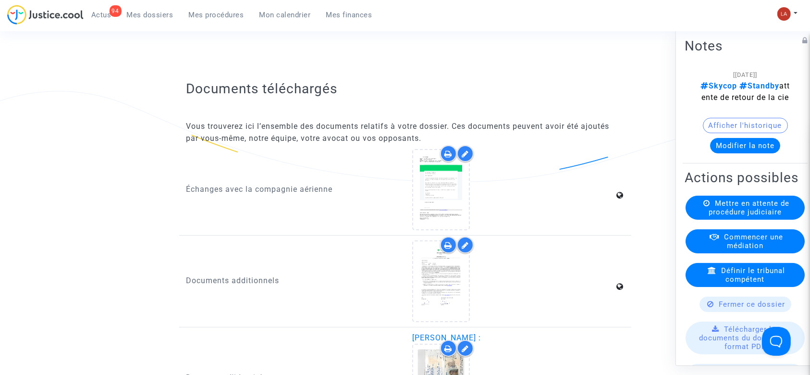
scroll to position [0, 0]
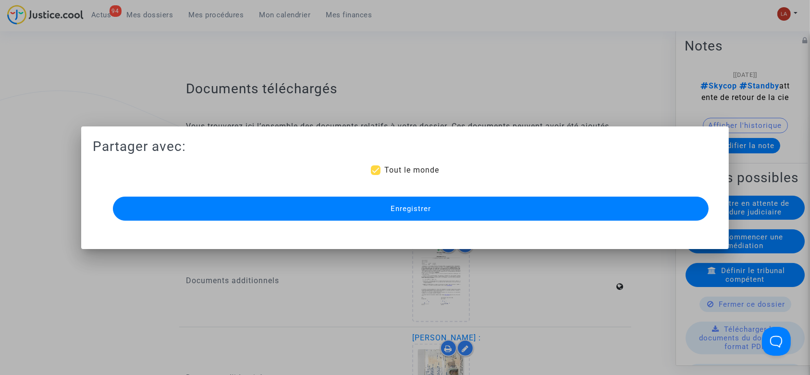
click at [426, 212] on span "Enregistrer" at bounding box center [411, 208] width 40 height 9
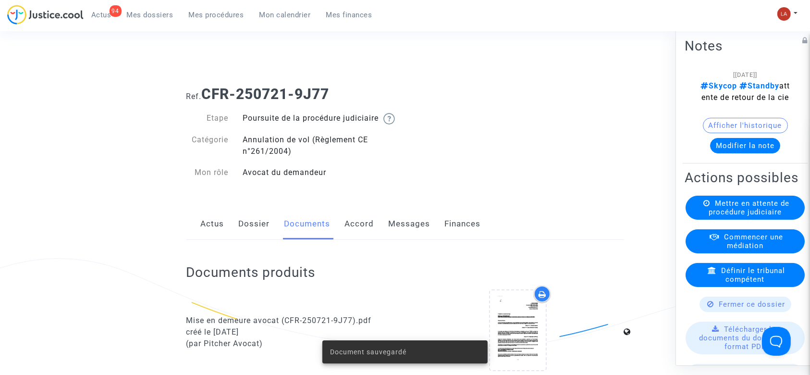
drag, startPoint x: 254, startPoint y: 234, endPoint x: 271, endPoint y: 224, distance: 20.0
click at [254, 234] on link "Dossier" at bounding box center [254, 224] width 31 height 32
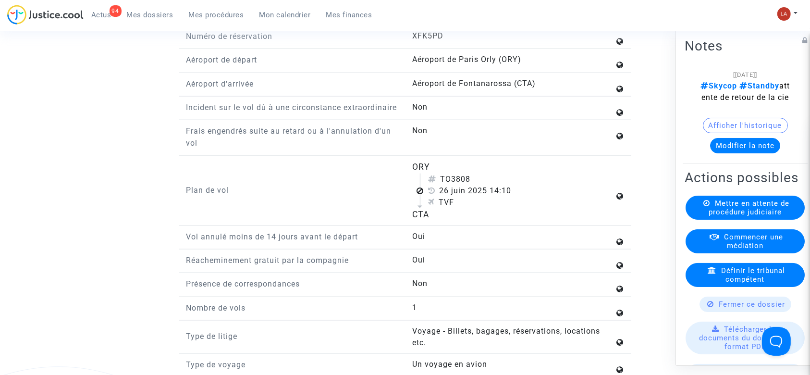
scroll to position [1281, 0]
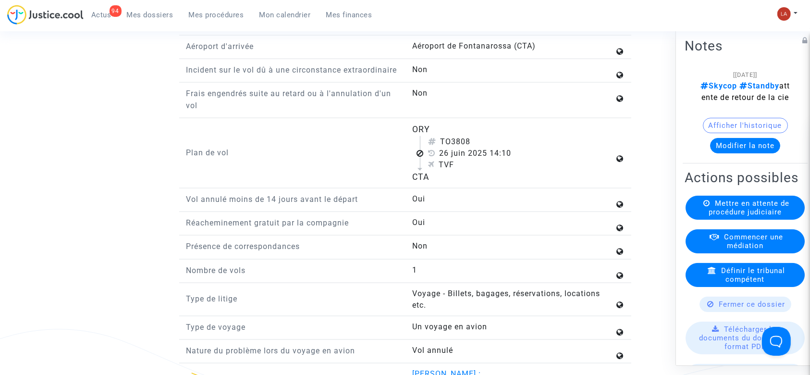
click at [718, 153] on button "Modifier la note" at bounding box center [745, 145] width 70 height 15
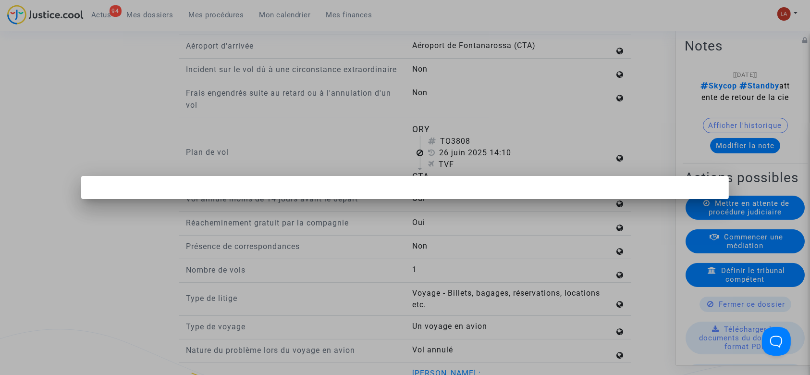
scroll to position [0, 0]
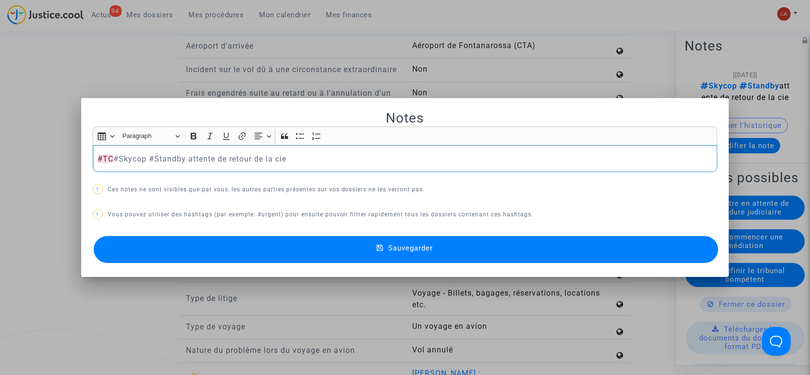
drag, startPoint x: 147, startPoint y: 154, endPoint x: 331, endPoint y: 204, distance: 190.2
click at [331, 204] on div "Notes Rich Text Editor Insert table Insert table Heading Paragraph Paragraph He…" at bounding box center [405, 188] width 625 height 156
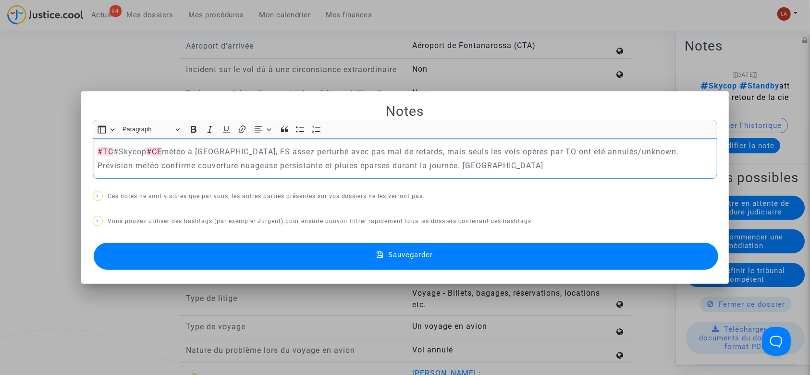
click at [332, 253] on button "Sauvegarder" at bounding box center [406, 256] width 625 height 27
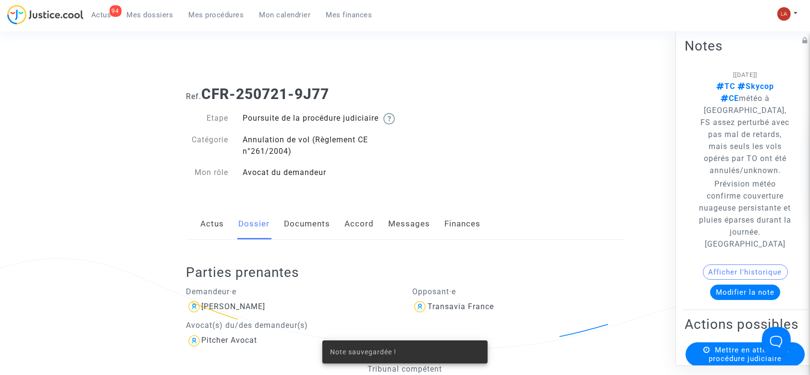
click at [308, 229] on link "Documents" at bounding box center [307, 224] width 46 height 32
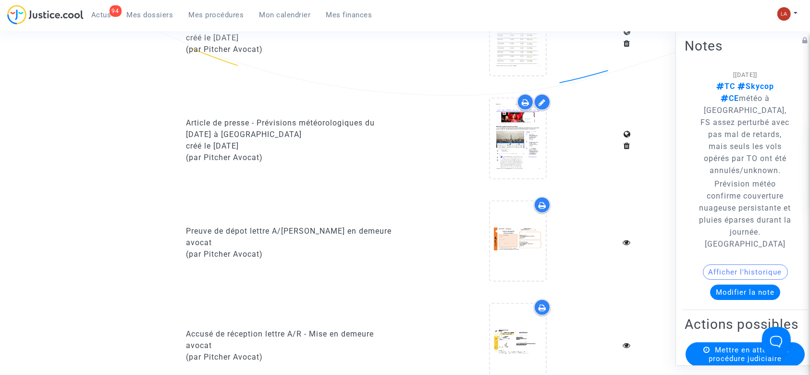
scroll to position [128, 0]
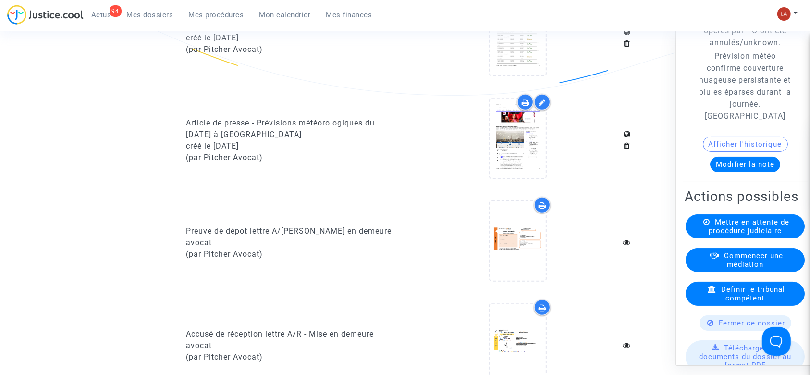
click at [730, 235] on span "Mettre en attente de procédure judiciaire" at bounding box center [749, 226] width 81 height 17
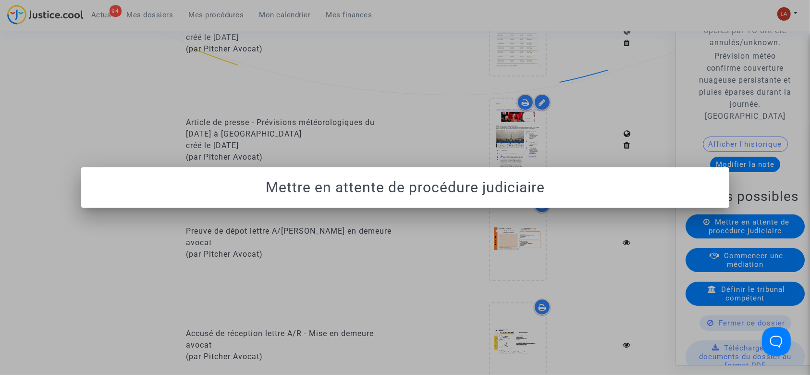
scroll to position [0, 0]
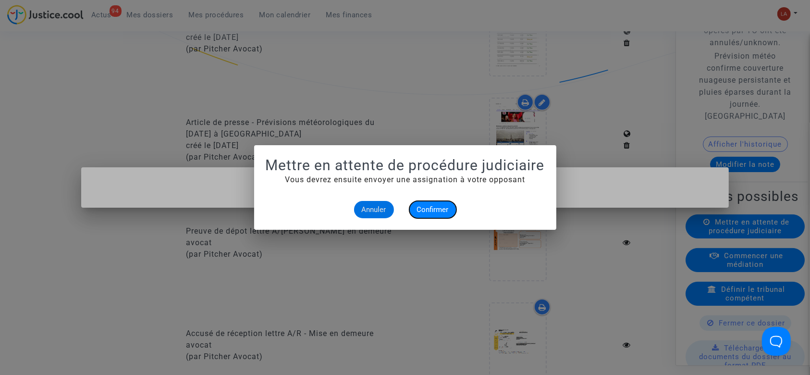
click at [427, 209] on span "Confirmer" at bounding box center [433, 209] width 32 height 9
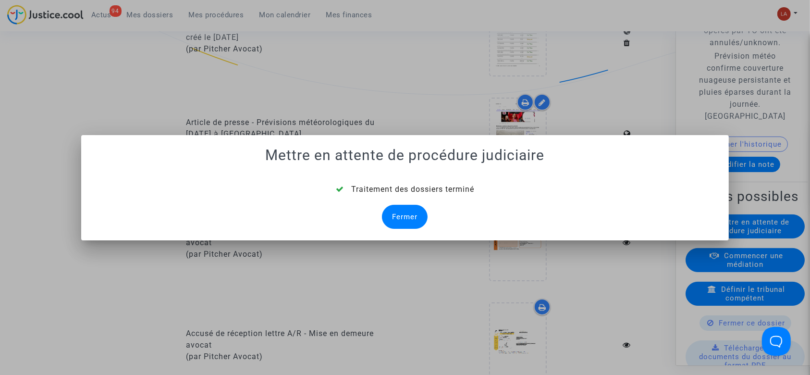
click at [414, 220] on div "Fermer" at bounding box center [405, 217] width 46 height 24
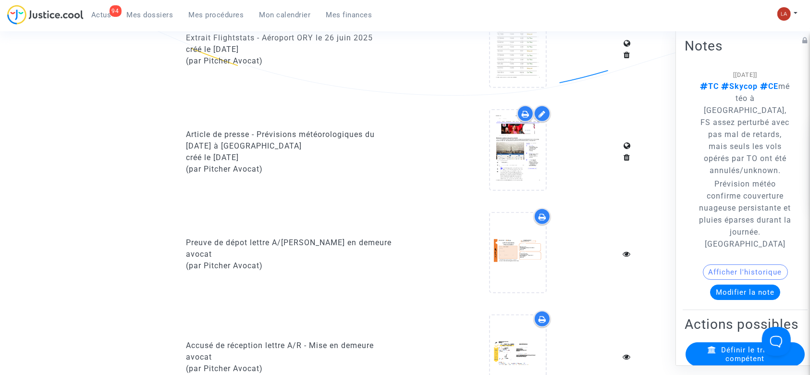
scroll to position [128, 0]
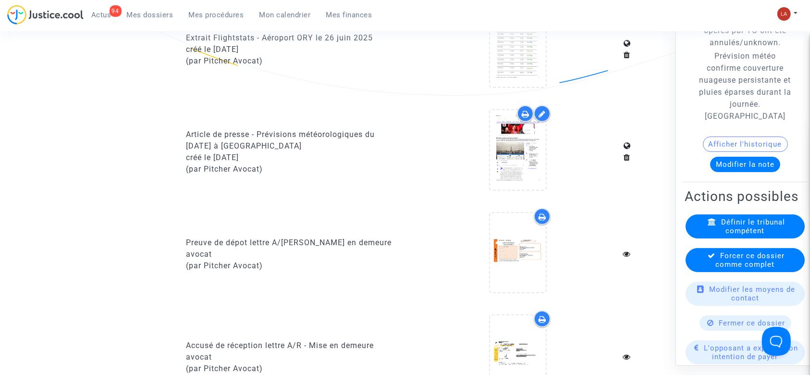
click at [728, 269] on span "Forcer ce dossier comme complet" at bounding box center [750, 259] width 69 height 17
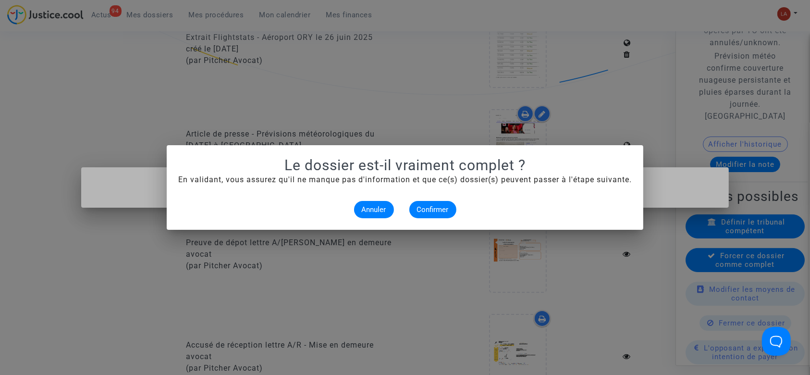
scroll to position [0, 0]
click at [425, 207] on span "Confirmer" at bounding box center [433, 209] width 32 height 9
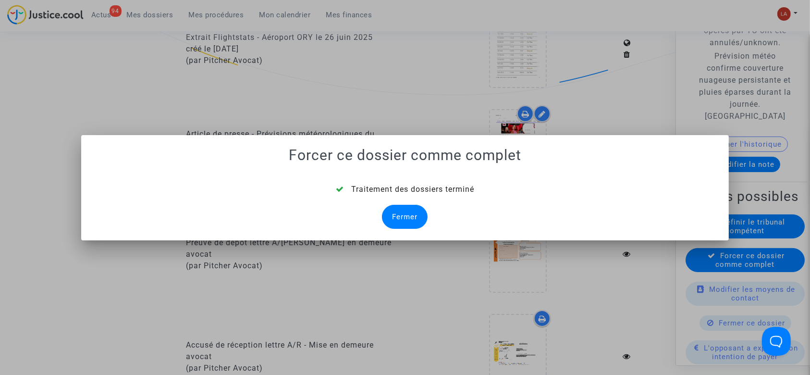
click at [408, 219] on div "Fermer" at bounding box center [405, 217] width 46 height 24
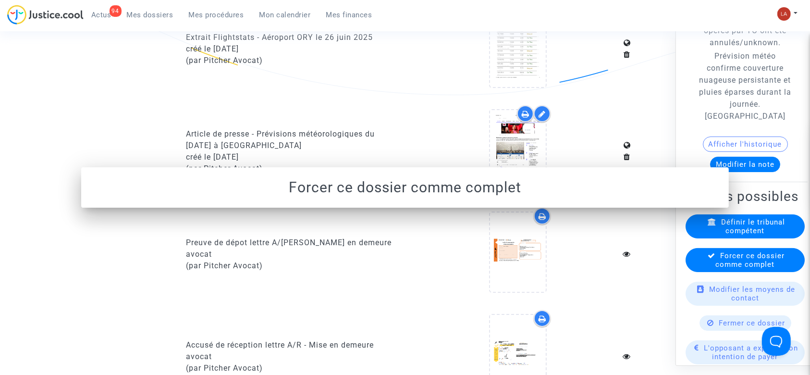
scroll to position [704, 0]
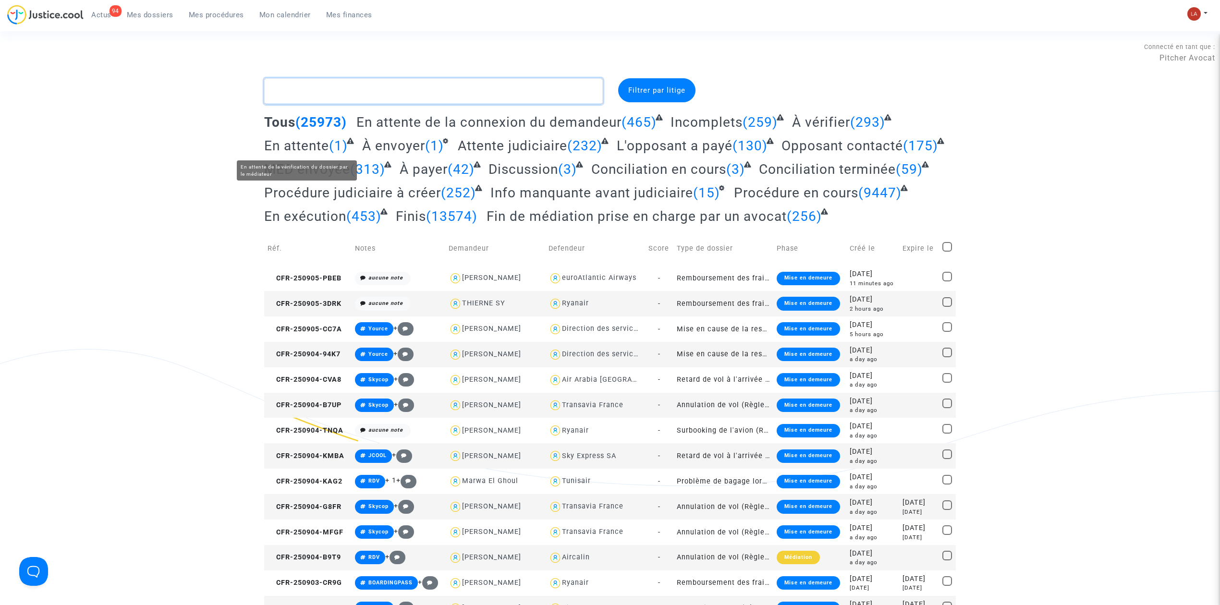
click at [397, 90] on textarea at bounding box center [433, 91] width 339 height 26
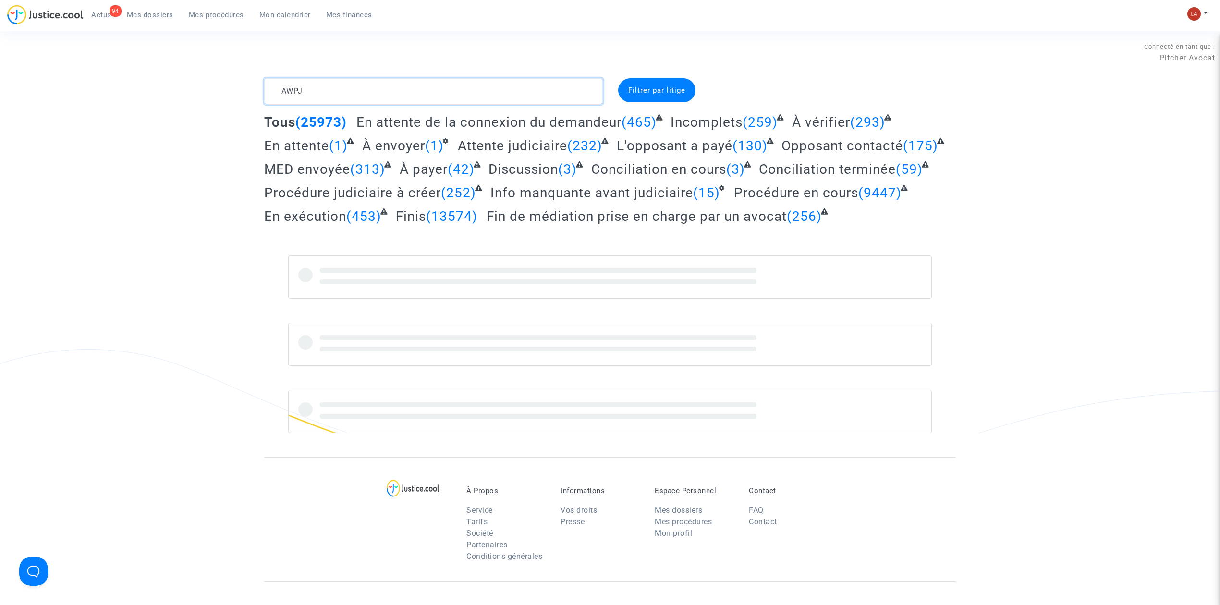
type textarea "AWPJ"
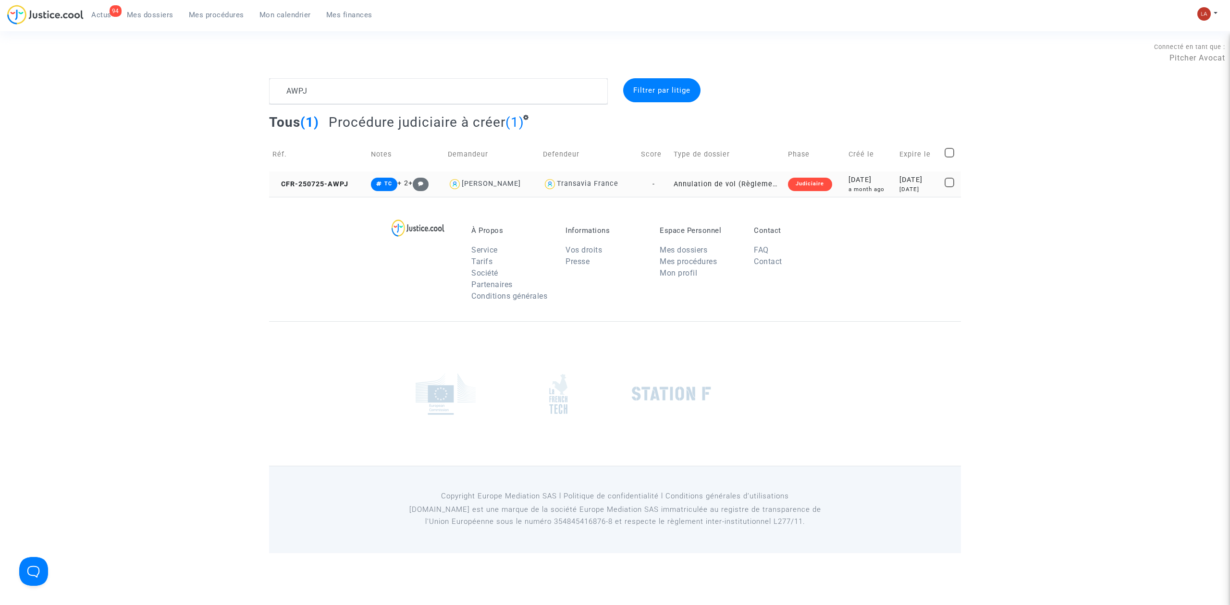
click at [355, 191] on td "CFR-250725-AWPJ" at bounding box center [318, 184] width 98 height 25
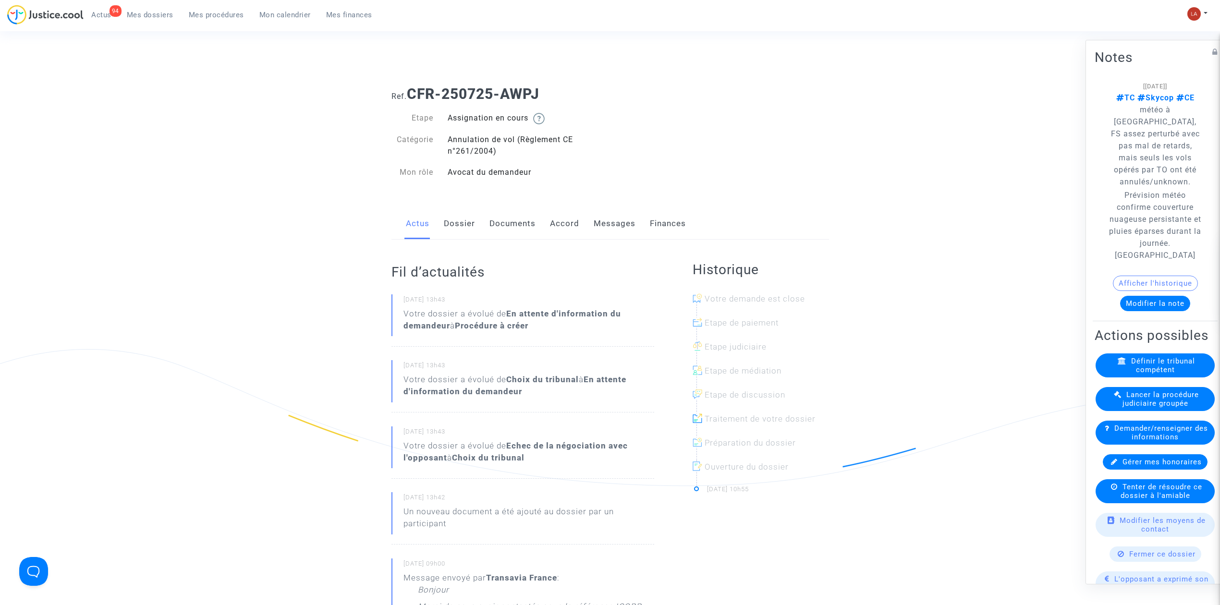
click at [500, 223] on link "Documents" at bounding box center [513, 224] width 46 height 32
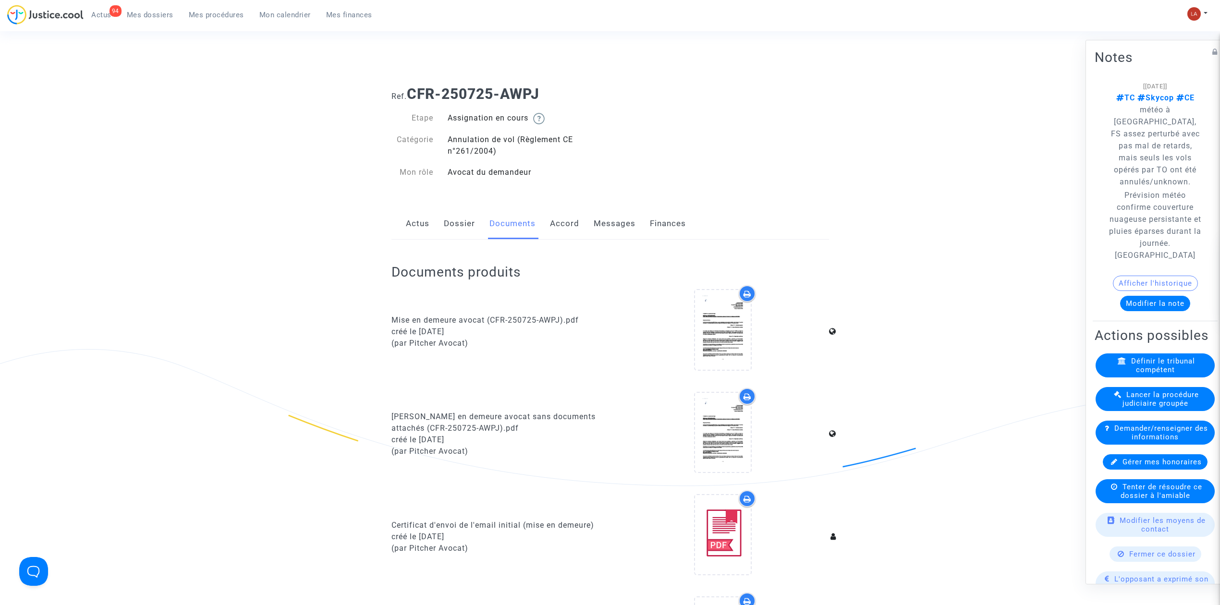
click at [445, 231] on link "Dossier" at bounding box center [459, 224] width 31 height 32
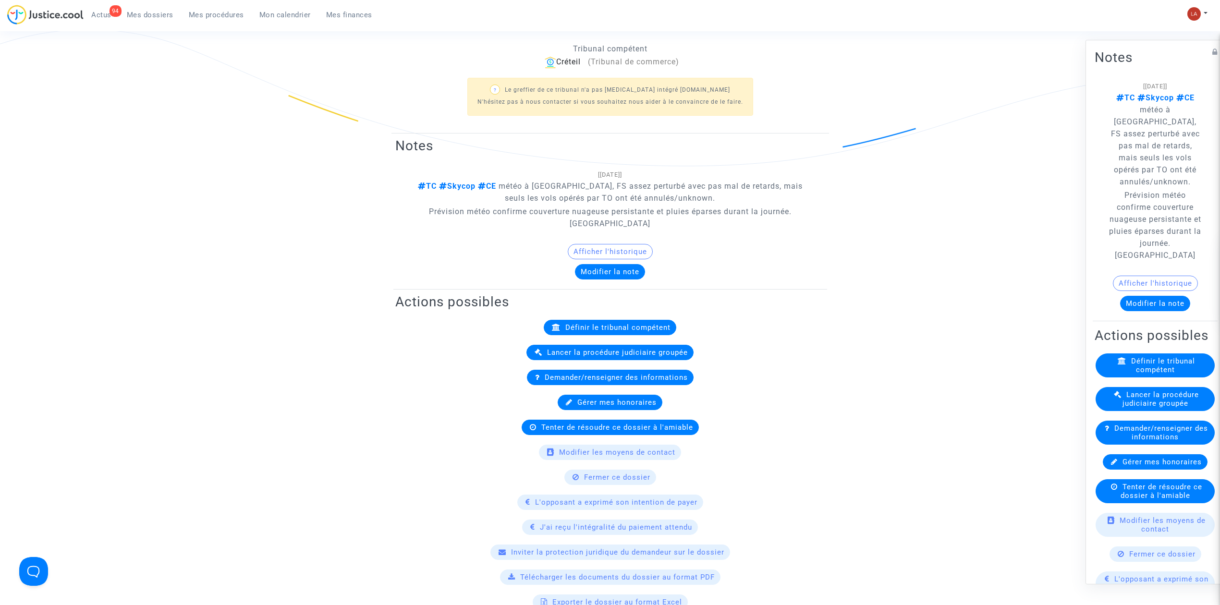
scroll to position [64, 0]
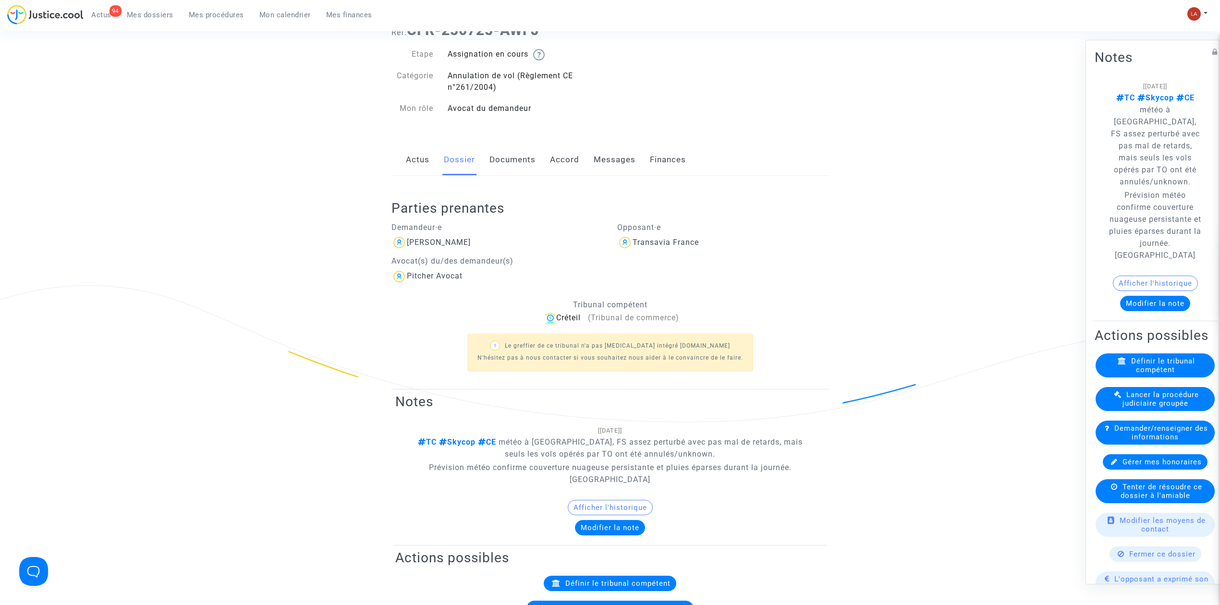
click at [542, 157] on div "Actus Dossier Documents Accord Messages Finances" at bounding box center [611, 160] width 438 height 32
click at [524, 157] on link "Documents" at bounding box center [513, 160] width 46 height 32
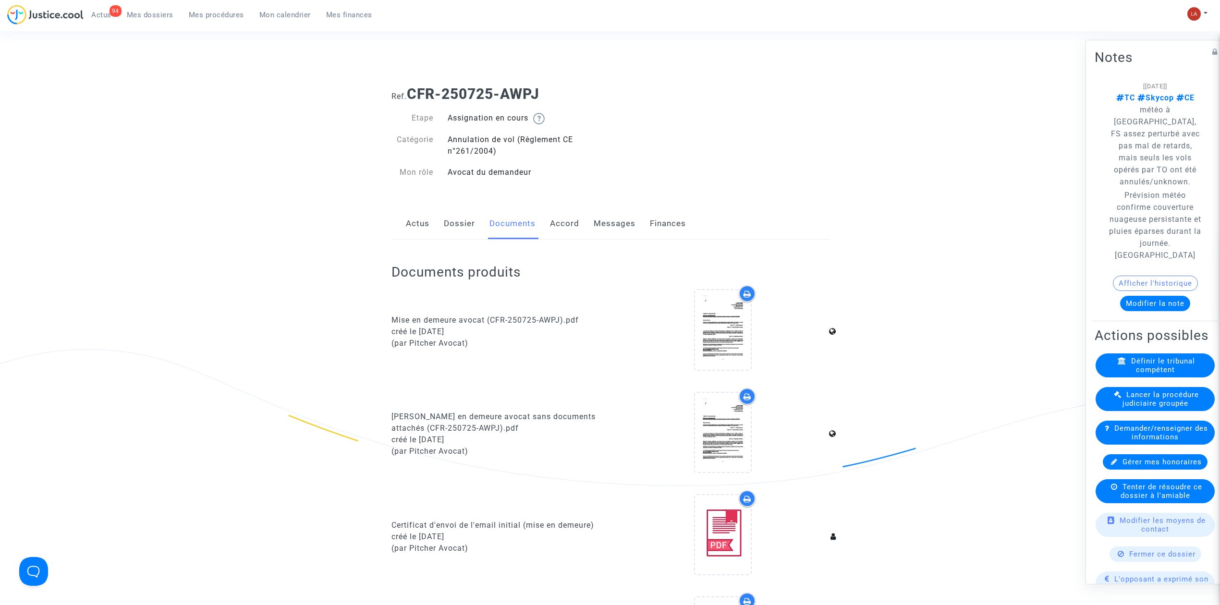
drag, startPoint x: 527, startPoint y: 220, endPoint x: 530, endPoint y: 224, distance: 5.5
click at [527, 220] on link "Documents" at bounding box center [513, 224] width 46 height 32
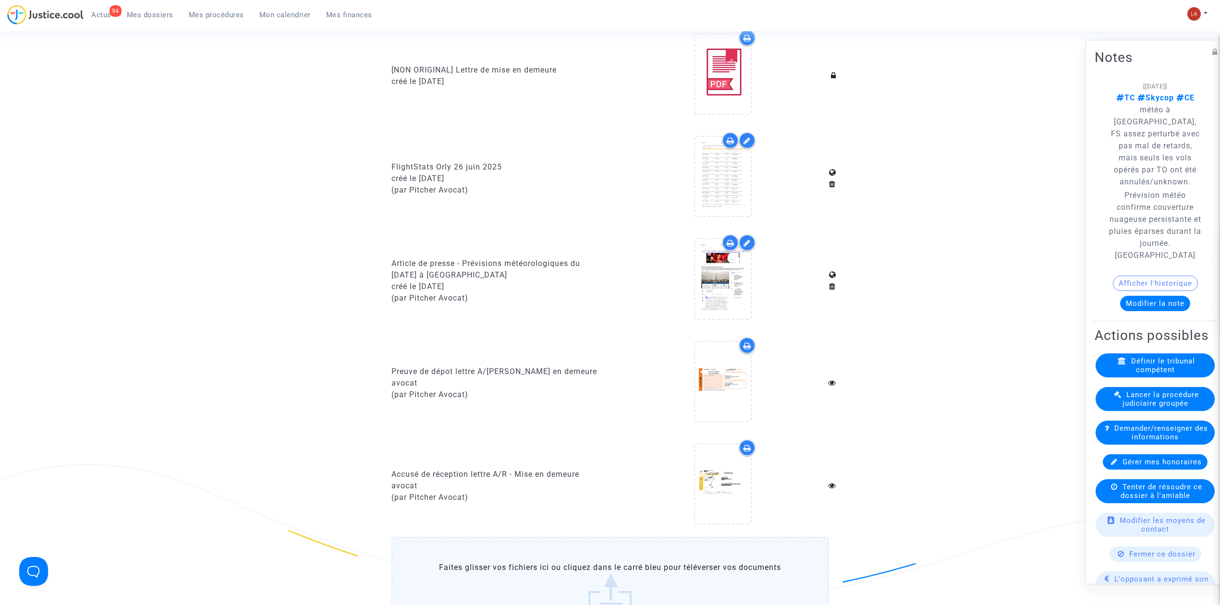
scroll to position [640, 0]
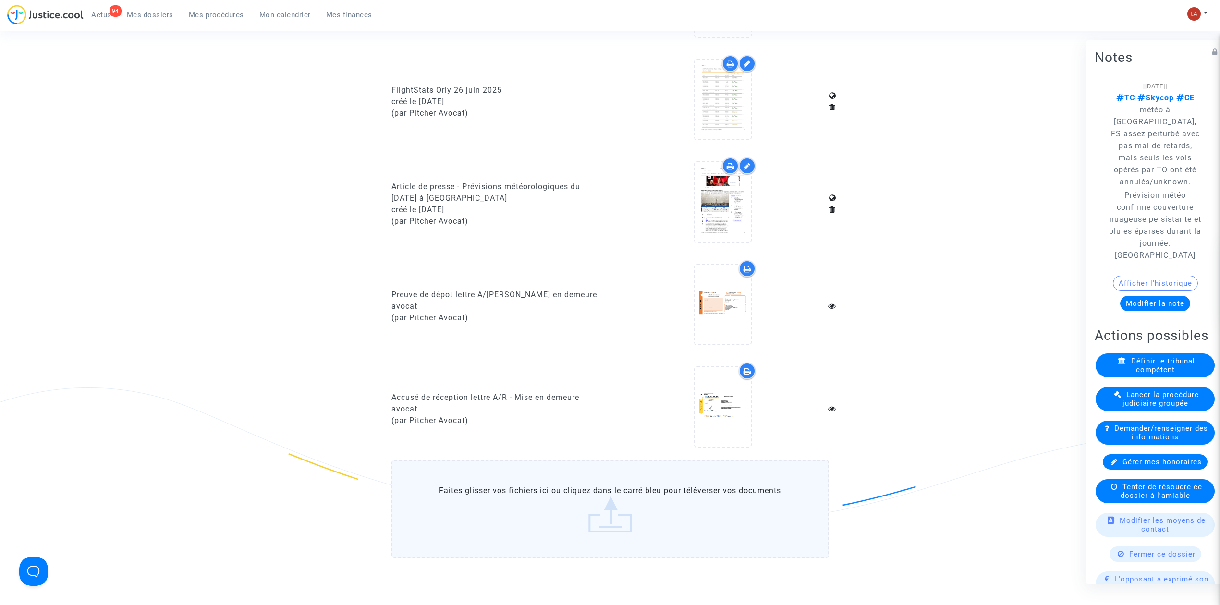
click at [430, 182] on div "Article de presse - Prévisions météorologiques du jeudi 26 juin 2025 à Paris" at bounding box center [498, 192] width 212 height 23
copy div "Article de presse - Prévisions météorologiques du jeudi 26 juin 2025 à Paris"
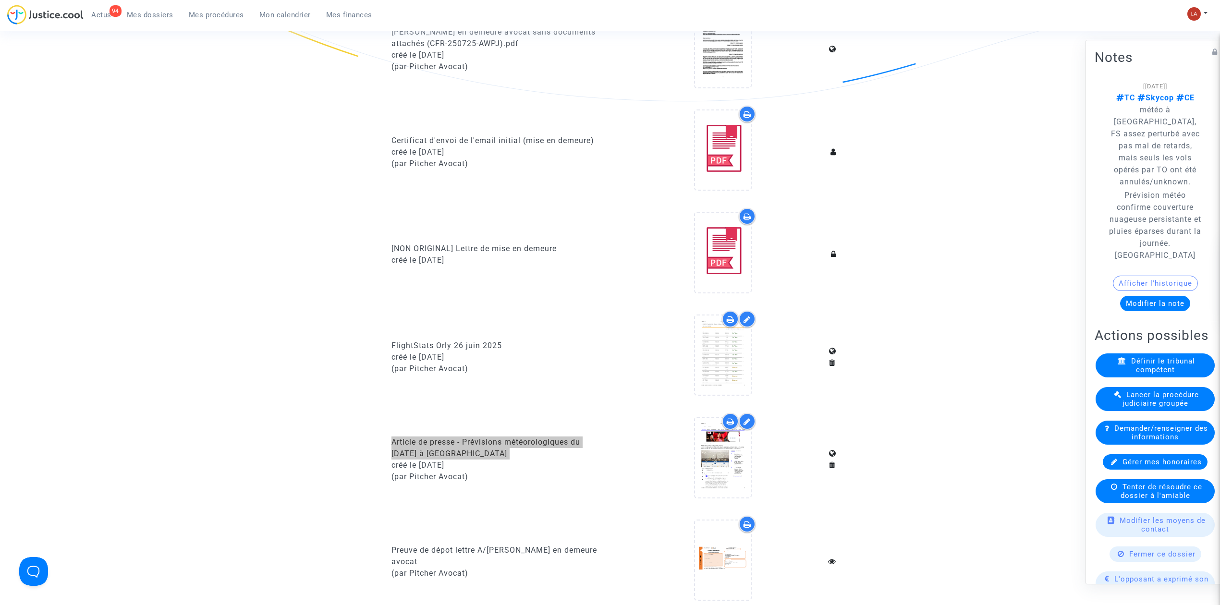
scroll to position [384, 0]
click at [1153, 299] on button "Modifier la note" at bounding box center [1155, 303] width 70 height 15
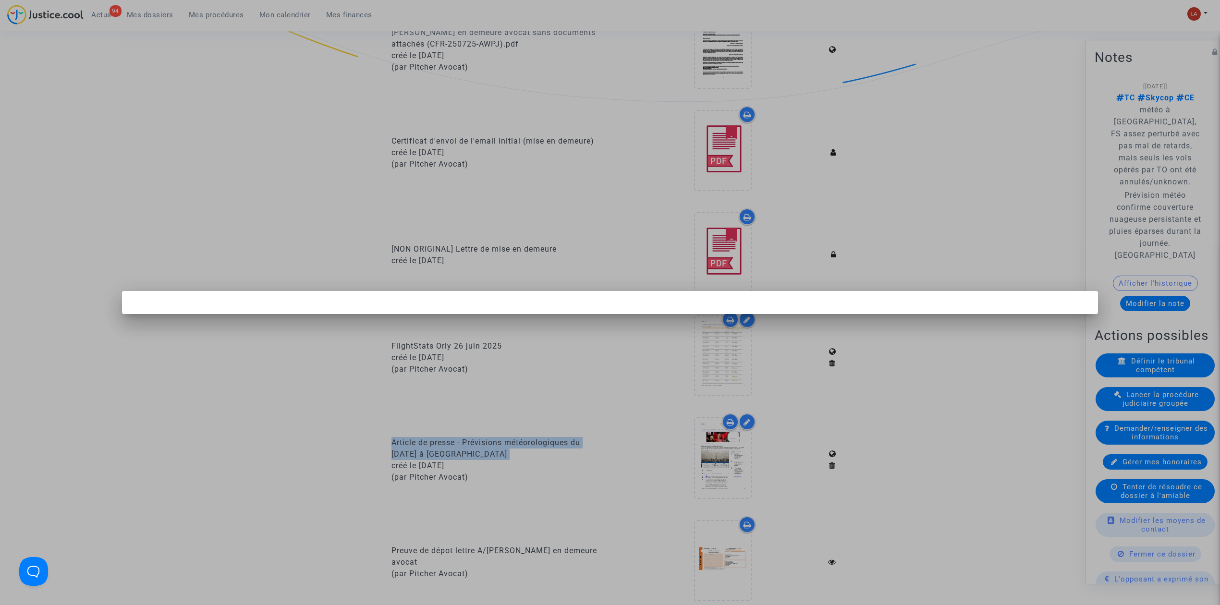
scroll to position [0, 0]
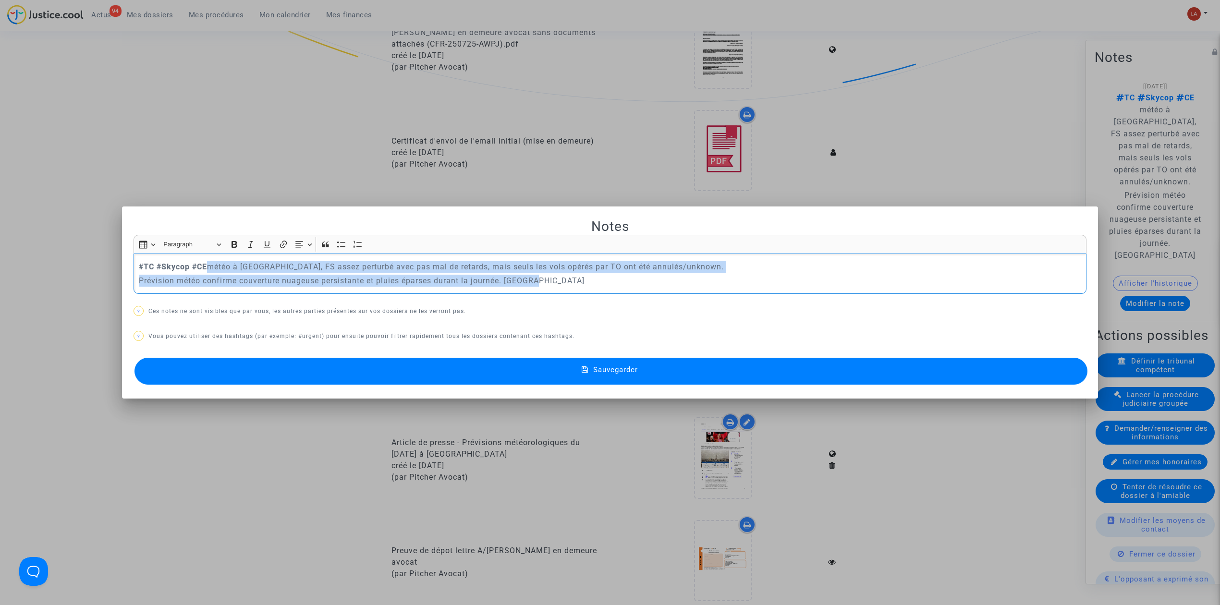
drag, startPoint x: 224, startPoint y: 265, endPoint x: 713, endPoint y: 289, distance: 490.1
click at [713, 289] on div "#TC #Skycop #CE météo à ORY, FS assez perturbé avec pas mal de retards, mais se…" at bounding box center [610, 274] width 953 height 40
copy div "météo à ORY, FS assez perturbé avec pas mal de retards, mais seuls les vols opé…"
click at [775, 173] on div at bounding box center [610, 302] width 1220 height 605
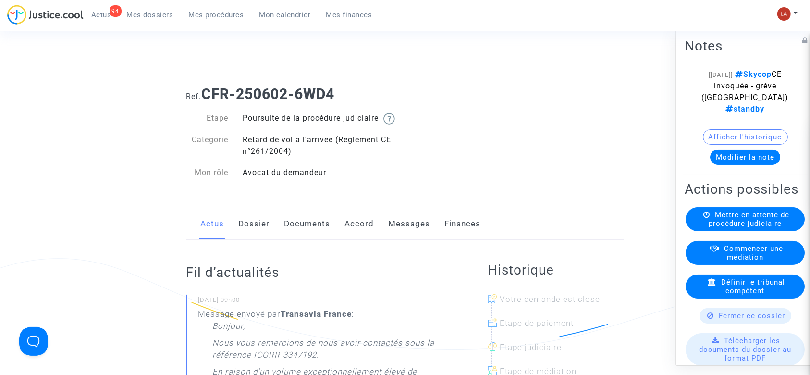
click at [257, 227] on link "Dossier" at bounding box center [254, 224] width 31 height 32
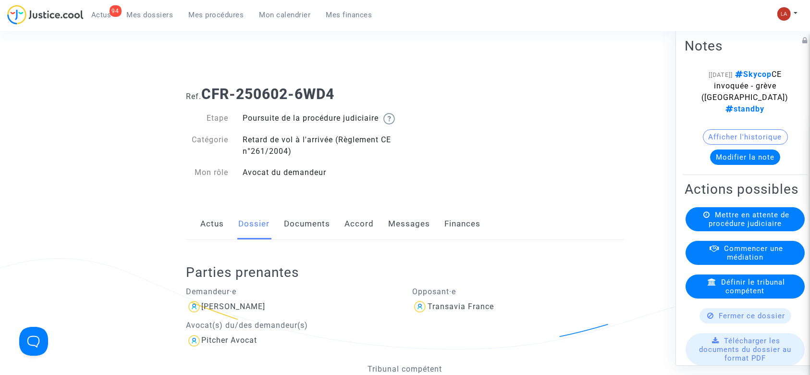
click at [396, 240] on link "Messages" at bounding box center [410, 224] width 42 height 32
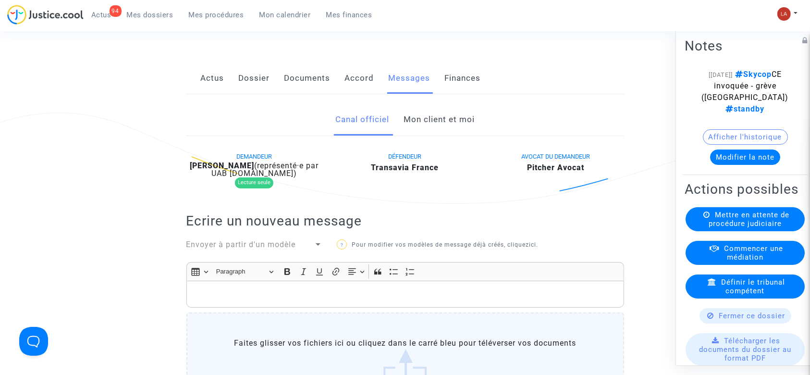
scroll to position [128, 0]
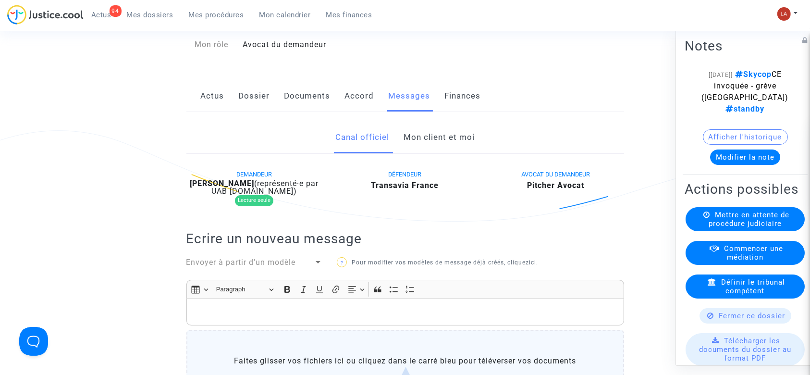
click at [234, 188] on b "[PERSON_NAME]" at bounding box center [222, 183] width 64 height 9
copy b "Yebka"
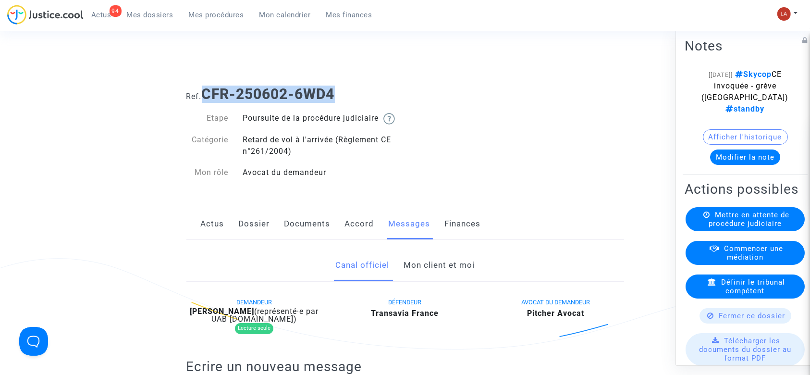
drag, startPoint x: 208, startPoint y: 94, endPoint x: 348, endPoint y: 81, distance: 140.9
click at [348, 81] on div "Ref. CFR-250602-6WD4" at bounding box center [405, 90] width 452 height 25
copy b "CFR-250602-6WD4"
click at [307, 233] on link "Documents" at bounding box center [307, 224] width 46 height 32
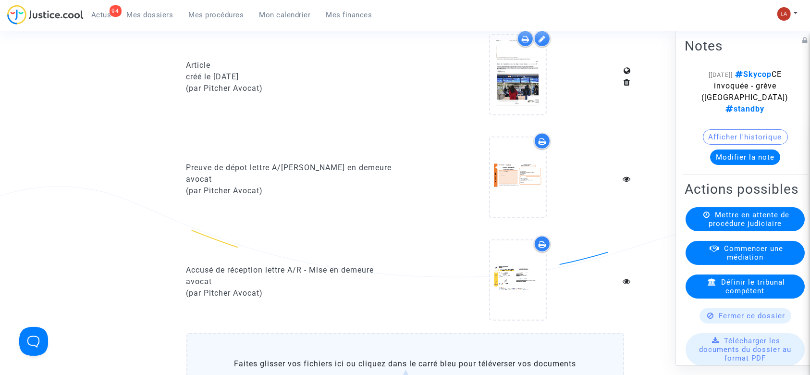
scroll to position [973, 0]
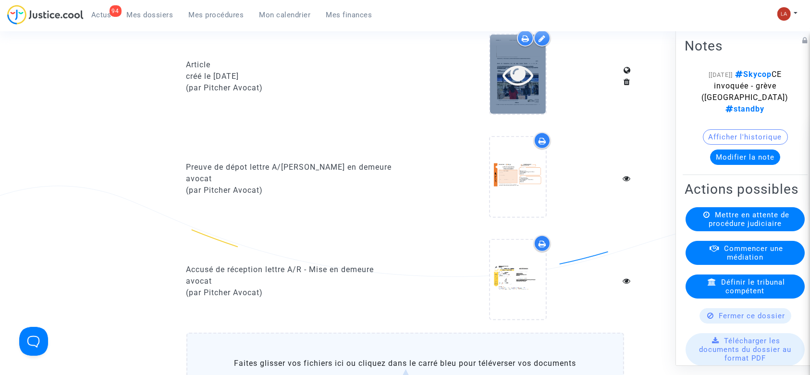
click at [526, 90] on icon at bounding box center [518, 74] width 31 height 31
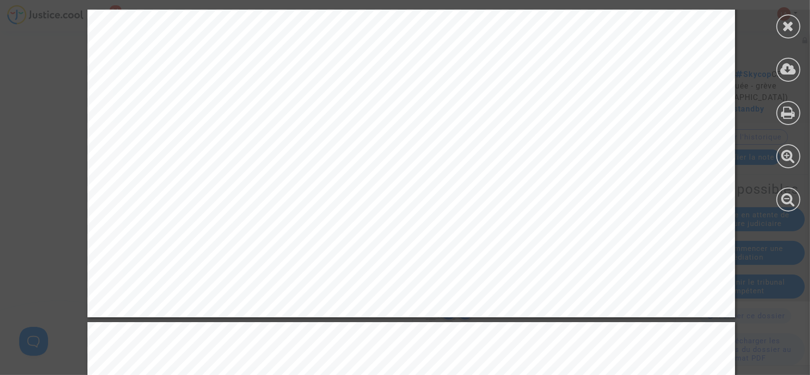
scroll to position [2388, 0]
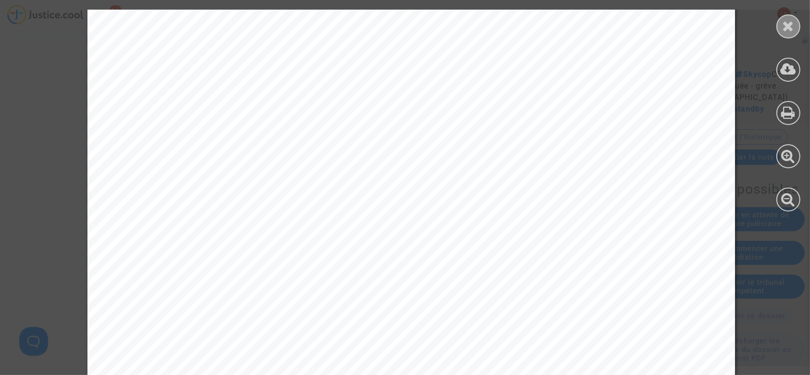
click at [783, 26] on icon at bounding box center [789, 26] width 12 height 14
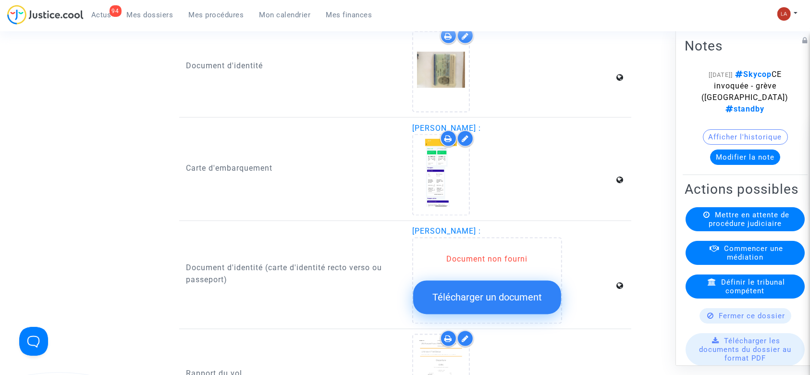
scroll to position [1693, 0]
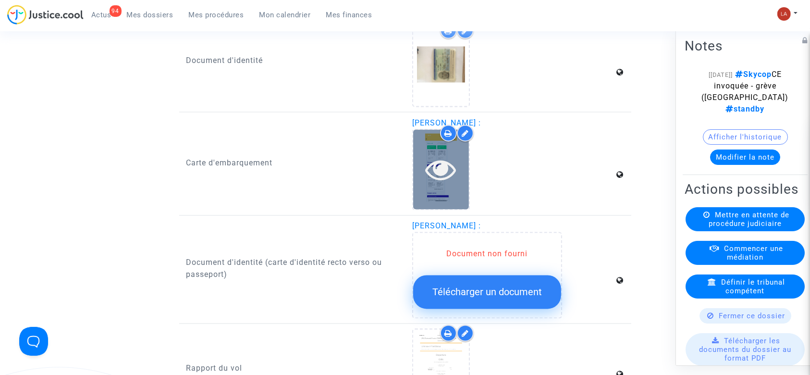
click at [452, 196] on div at bounding box center [441, 169] width 56 height 79
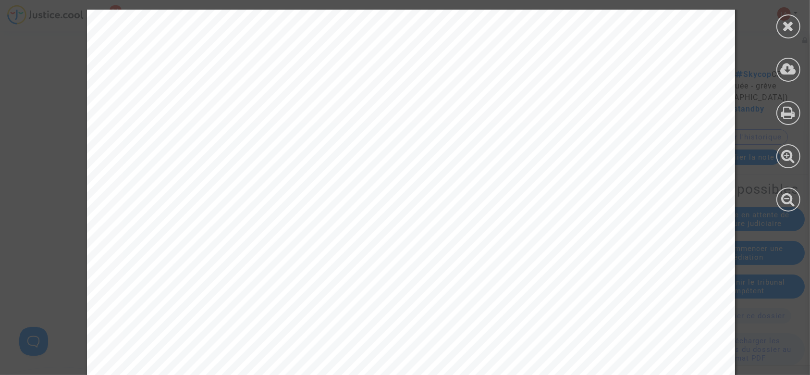
scroll to position [128, 0]
click at [785, 29] on icon at bounding box center [789, 26] width 12 height 14
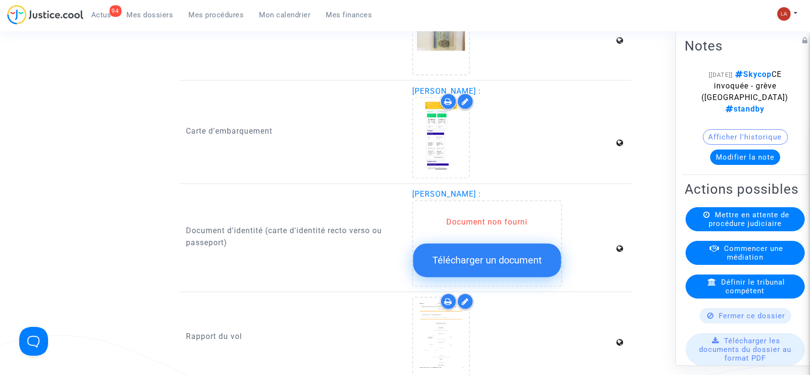
scroll to position [1887, 0]
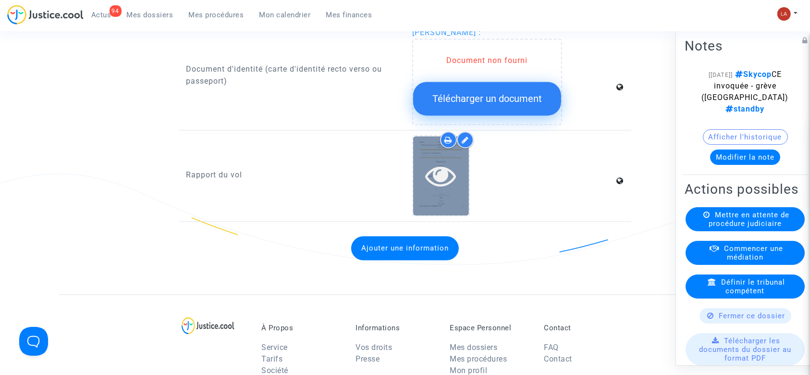
click at [422, 204] on div at bounding box center [441, 175] width 56 height 79
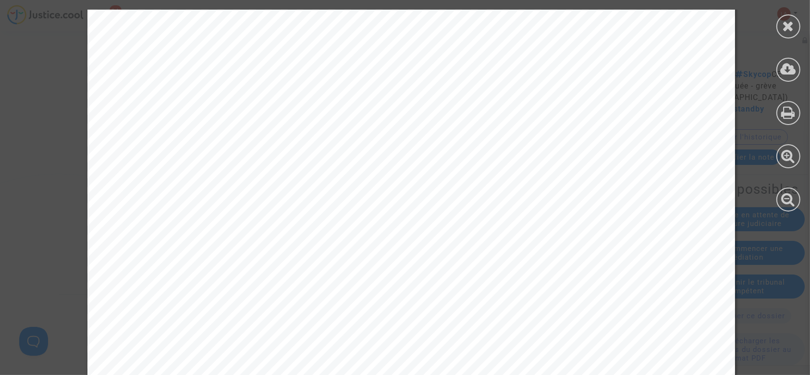
scroll to position [960, 0]
click at [783, 21] on icon at bounding box center [789, 26] width 12 height 14
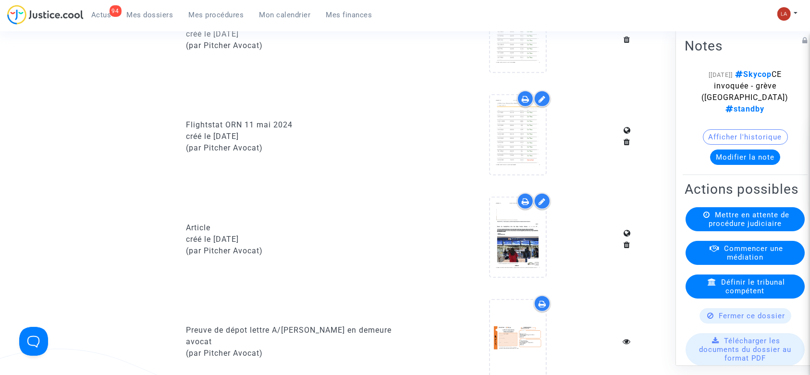
scroll to position [808, 0]
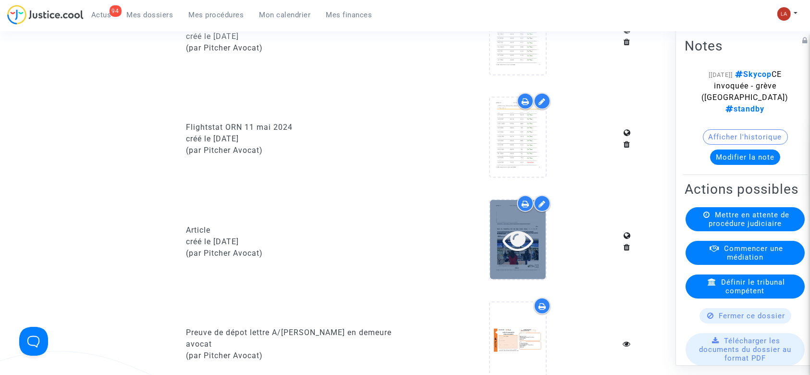
click at [513, 220] on div at bounding box center [518, 239] width 56 height 79
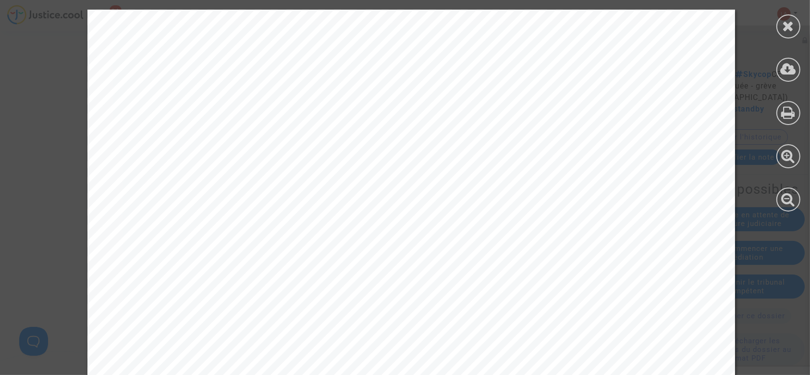
scroll to position [329, 0]
click at [793, 20] on icon at bounding box center [789, 26] width 12 height 14
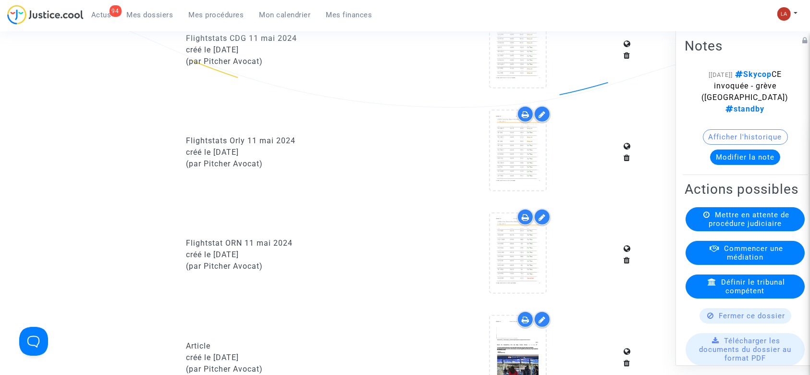
scroll to position [692, 0]
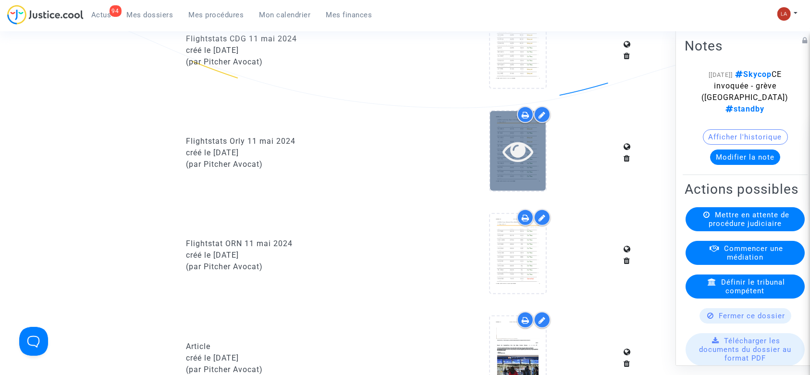
click at [504, 181] on div at bounding box center [518, 150] width 56 height 79
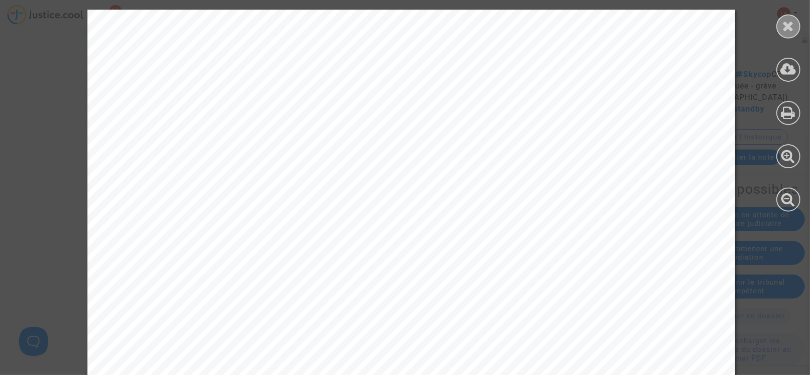
click at [786, 28] on icon at bounding box center [789, 26] width 12 height 14
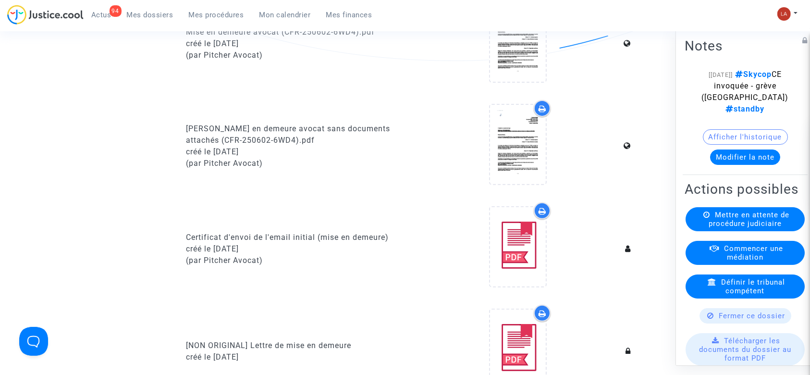
scroll to position [0, 0]
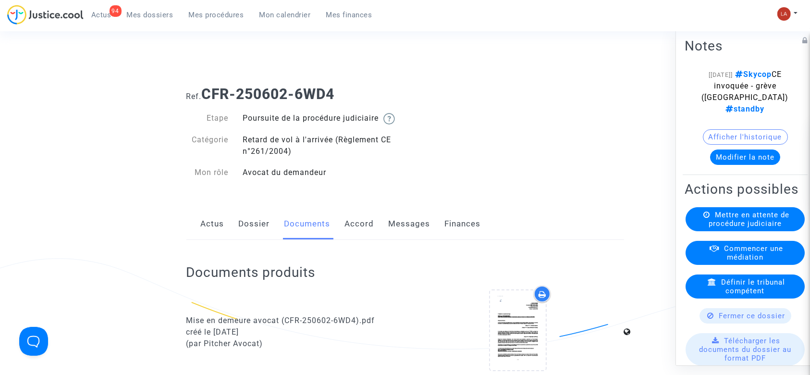
click at [246, 234] on link "Dossier" at bounding box center [254, 224] width 31 height 32
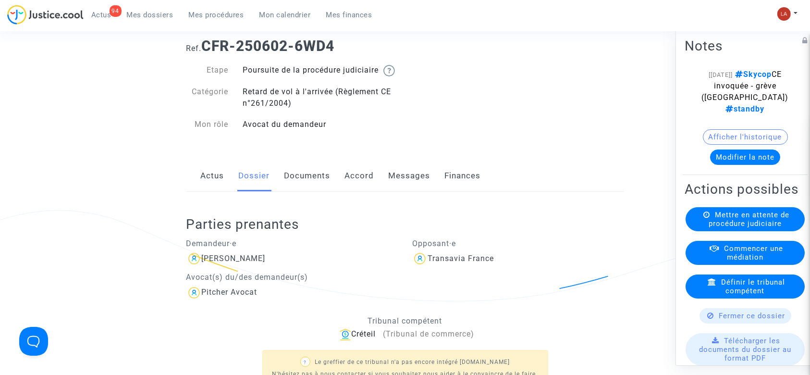
click at [307, 192] on link "Documents" at bounding box center [307, 176] width 46 height 32
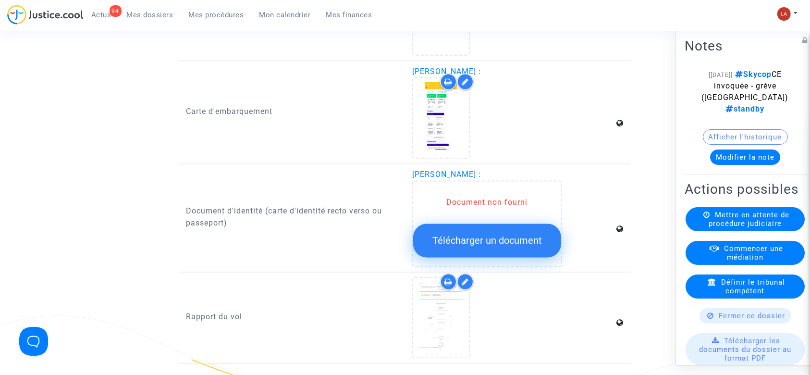
scroll to position [1742, 0]
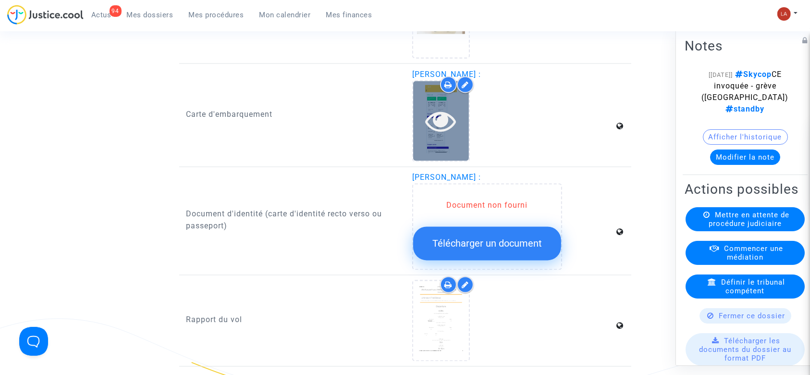
click at [443, 126] on icon at bounding box center [441, 121] width 31 height 31
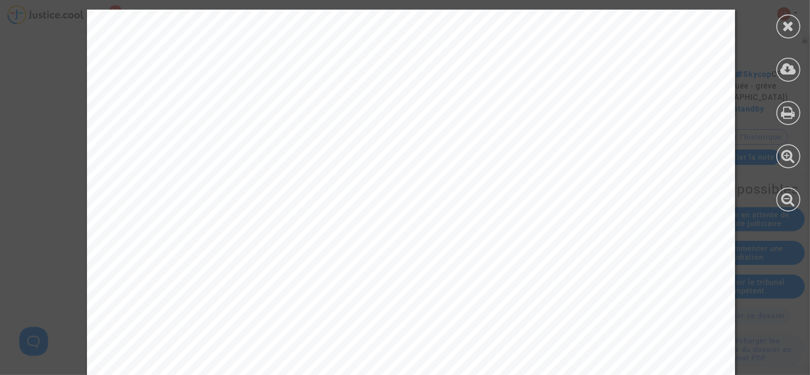
scroll to position [97, 0]
click at [789, 21] on icon at bounding box center [789, 26] width 12 height 14
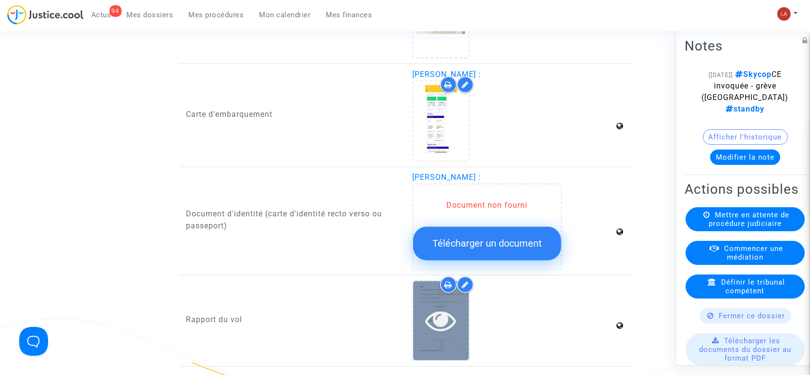
click at [466, 336] on div at bounding box center [441, 320] width 56 height 31
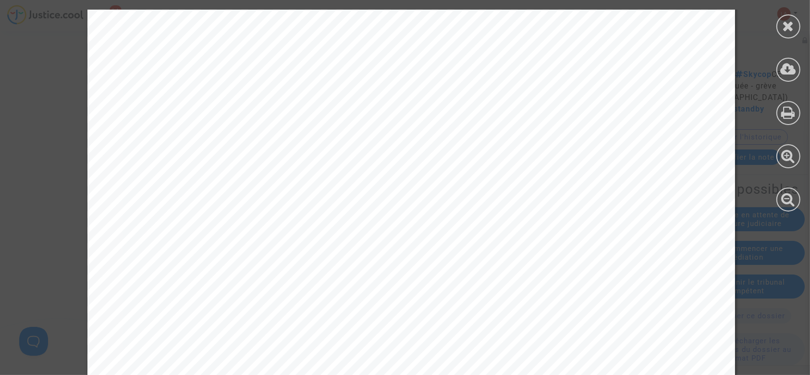
scroll to position [256, 0]
click at [796, 29] on div at bounding box center [788, 26] width 24 height 24
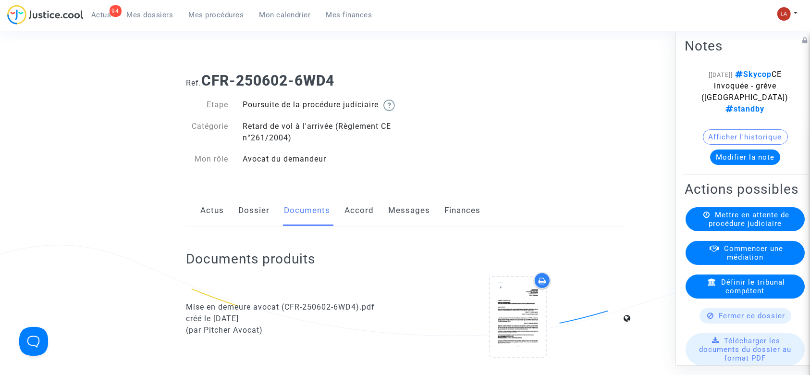
scroll to position [12, 0]
click at [263, 212] on link "Dossier" at bounding box center [254, 212] width 31 height 32
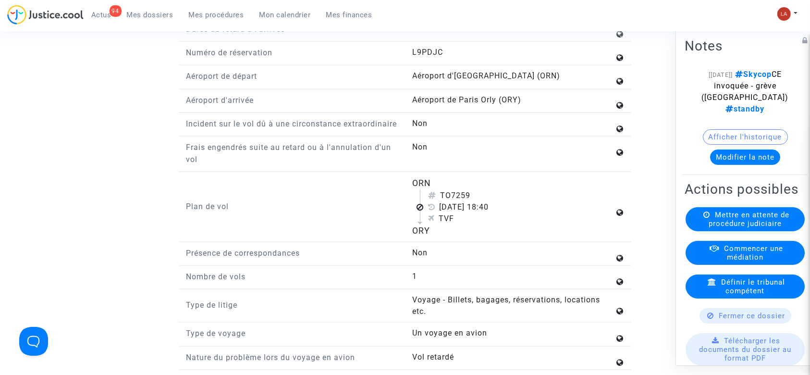
scroll to position [1294, 0]
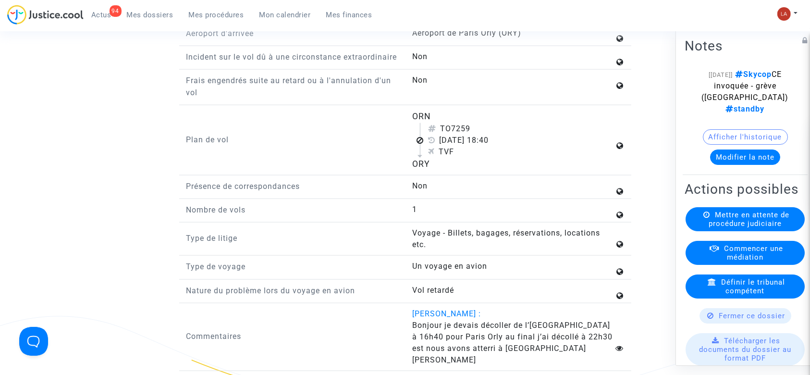
drag, startPoint x: 454, startPoint y: 151, endPoint x: 479, endPoint y: 151, distance: 25.9
click at [479, 135] on div "TO7259" at bounding box center [521, 129] width 186 height 12
copy div "7259"
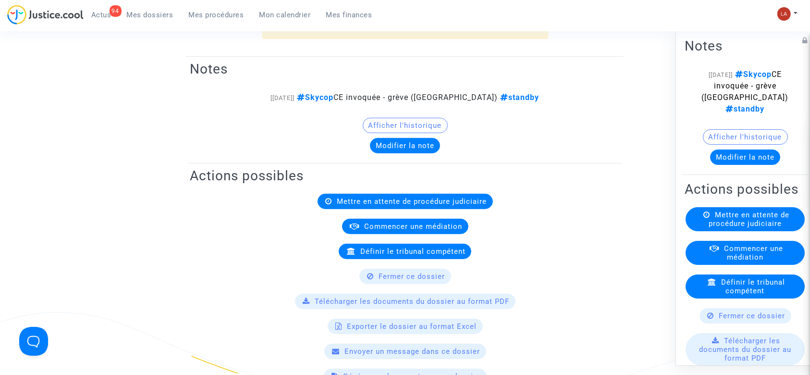
scroll to position [77, 0]
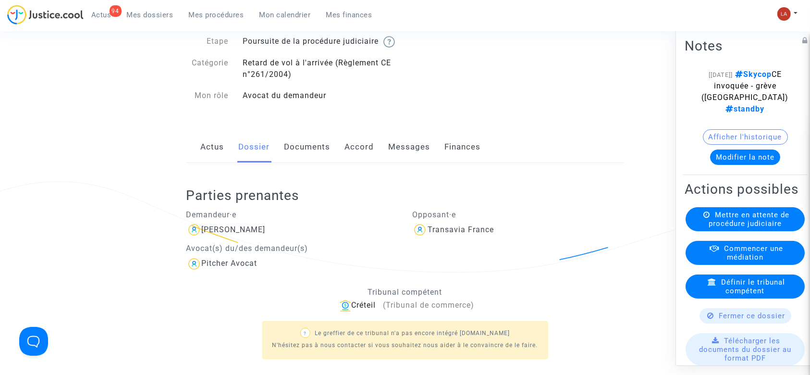
click at [329, 148] on link "Documents" at bounding box center [307, 147] width 46 height 32
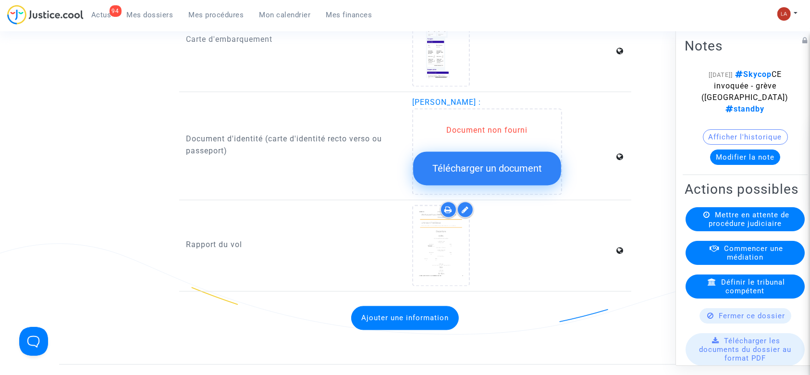
scroll to position [1934, 0]
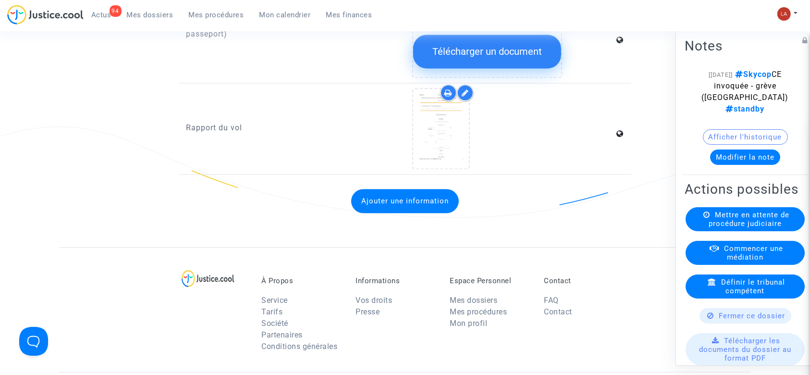
click at [467, 97] on icon at bounding box center [465, 93] width 7 height 8
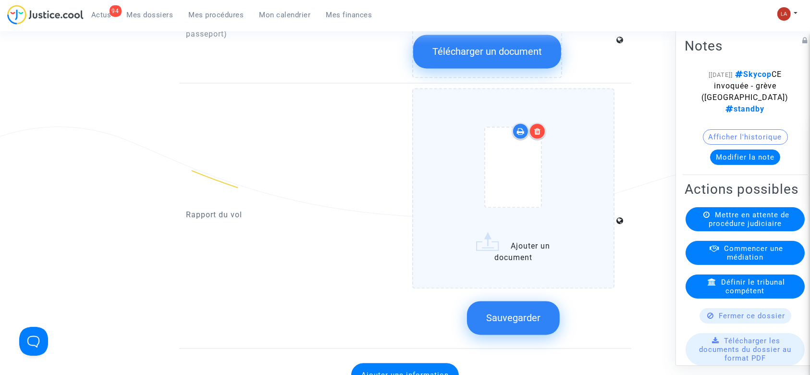
click at [538, 135] on icon at bounding box center [537, 131] width 7 height 8
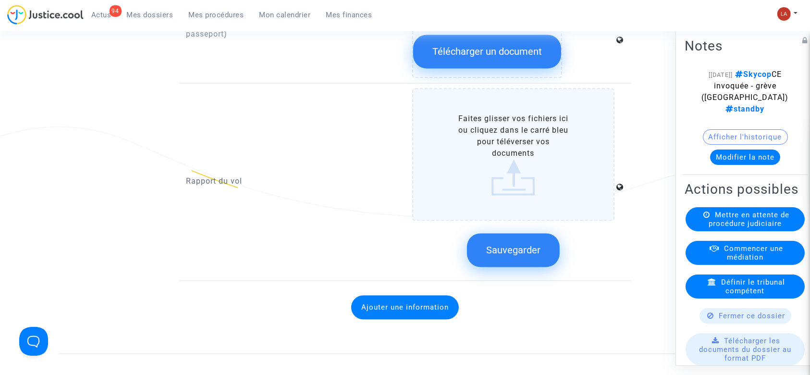
click at [578, 164] on label "Faites glisser vos fichiers ici ou cliquez dans le carré bleu pour téléverser v…" at bounding box center [513, 154] width 202 height 133
click at [0, 0] on input "Faites glisser vos fichiers ici ou cliquez dans le carré bleu pour téléverser v…" at bounding box center [0, 0] width 0 height 0
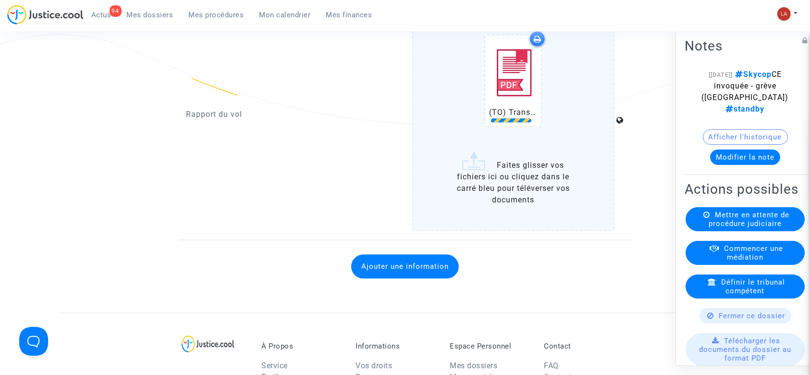
scroll to position [2062, 0]
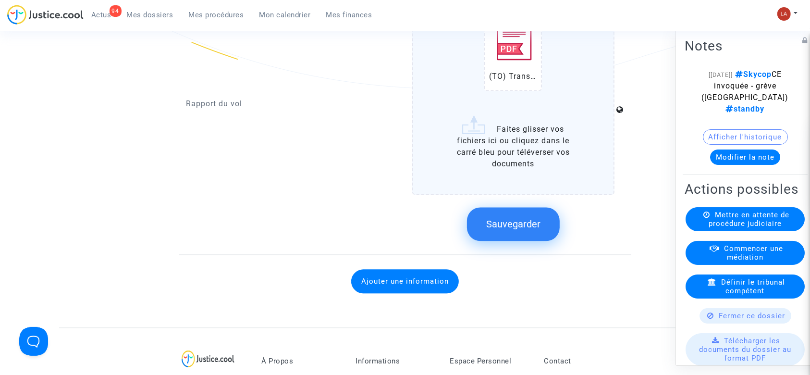
click at [527, 221] on button "Sauvegarder" at bounding box center [513, 224] width 93 height 34
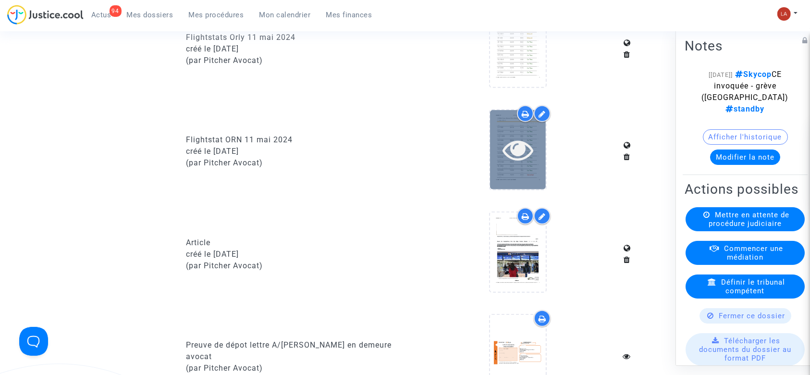
scroll to position [781, 0]
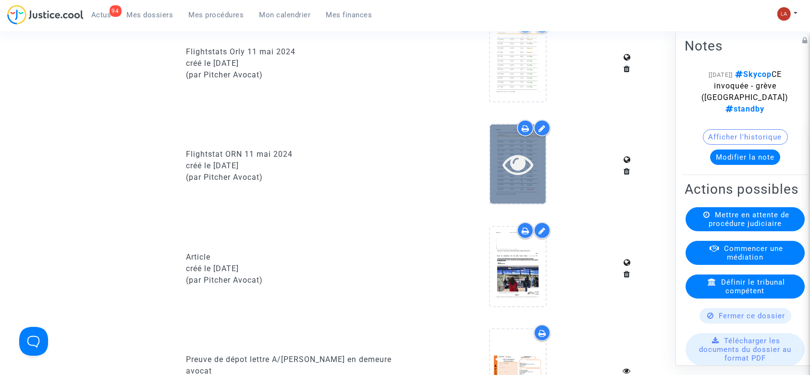
click at [502, 190] on div at bounding box center [518, 163] width 56 height 79
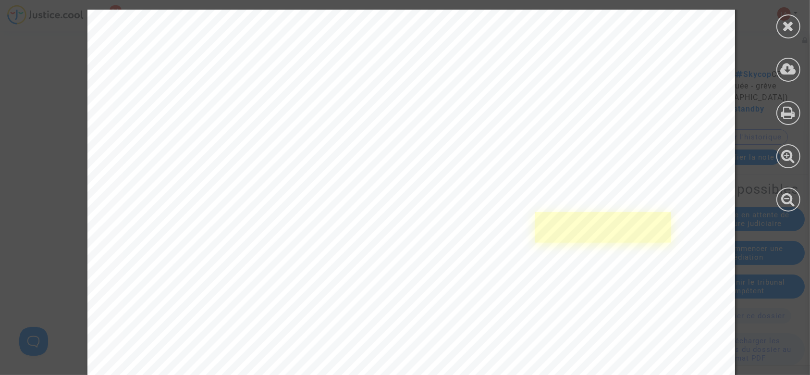
scroll to position [1487, 0]
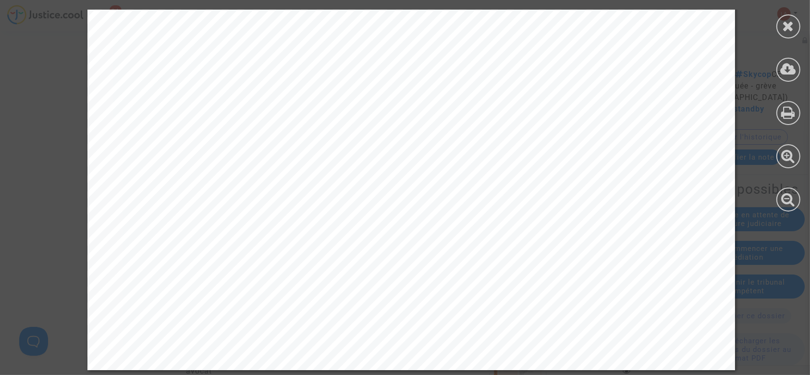
click at [794, 35] on div at bounding box center [788, 26] width 24 height 24
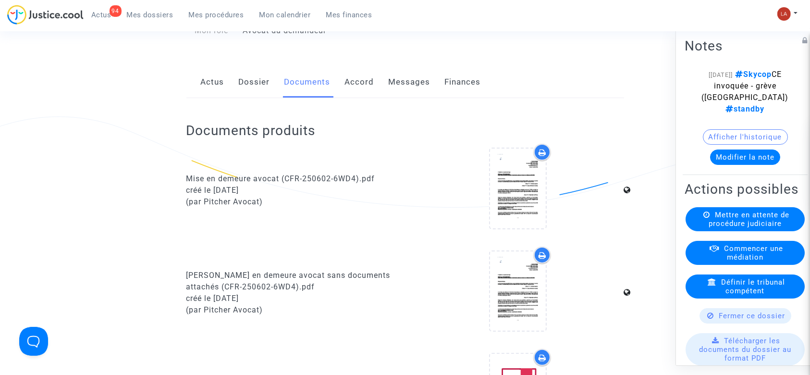
scroll to position [0, 0]
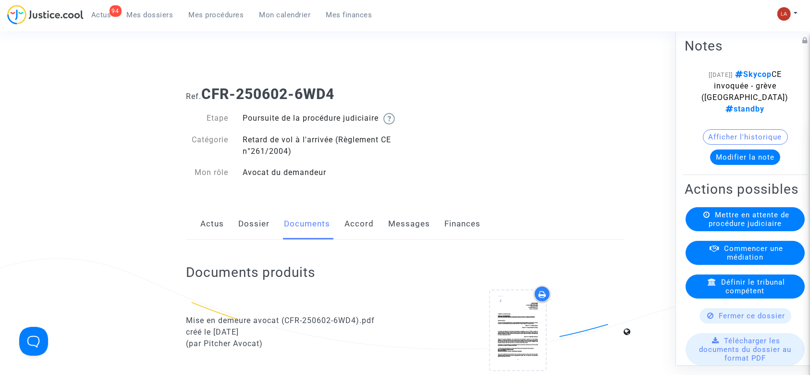
click at [245, 238] on link "Dossier" at bounding box center [254, 224] width 31 height 32
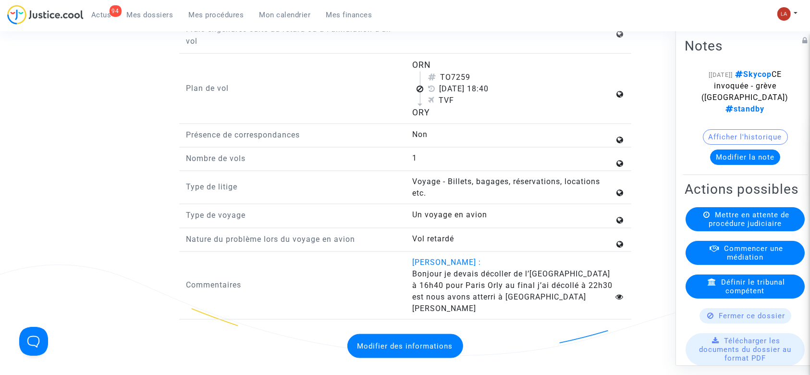
scroll to position [1409, 0]
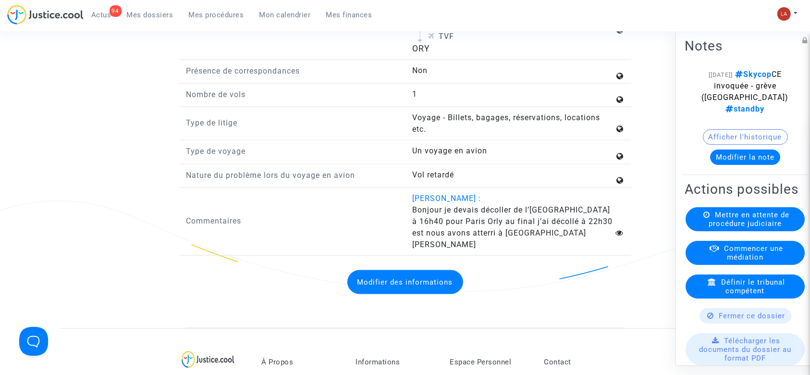
click at [442, 294] on button "Modifier des informations" at bounding box center [405, 282] width 116 height 24
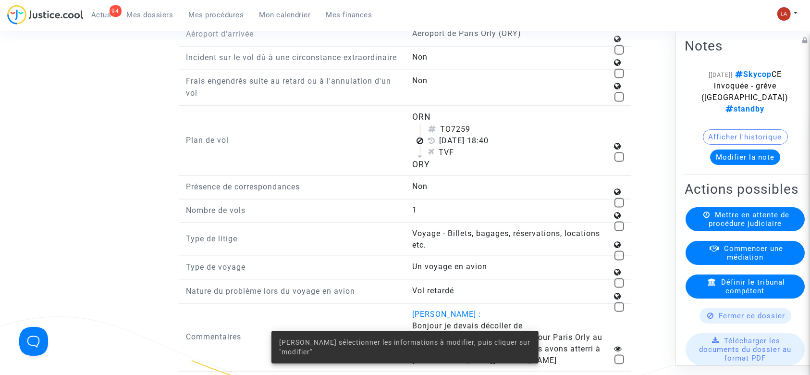
scroll to position [1281, 0]
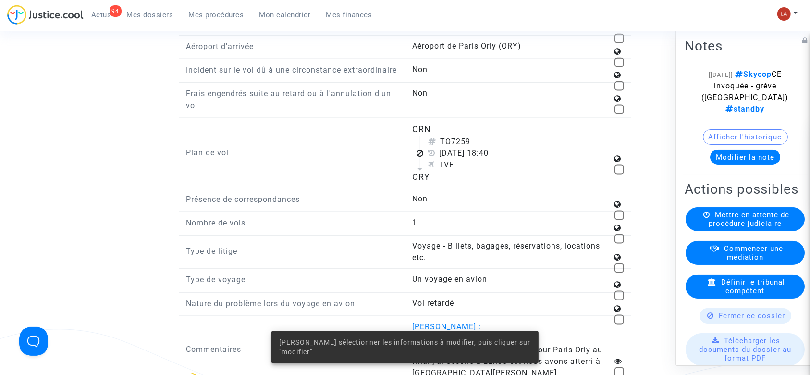
click at [615, 174] on span at bounding box center [619, 170] width 10 height 10
click at [619, 175] on input "checkbox" at bounding box center [619, 174] width 0 height 0
checkbox input "true"
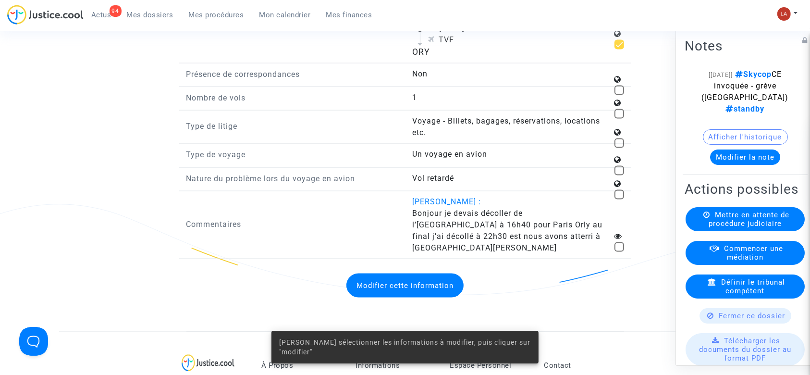
scroll to position [1409, 0]
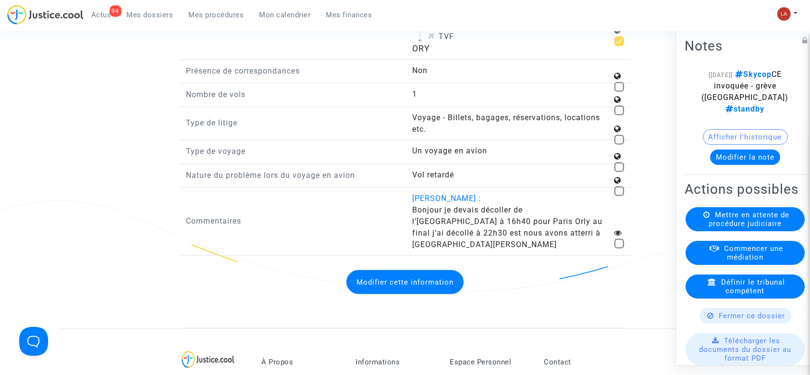
click at [416, 291] on button "Modifier cette information" at bounding box center [404, 282] width 117 height 24
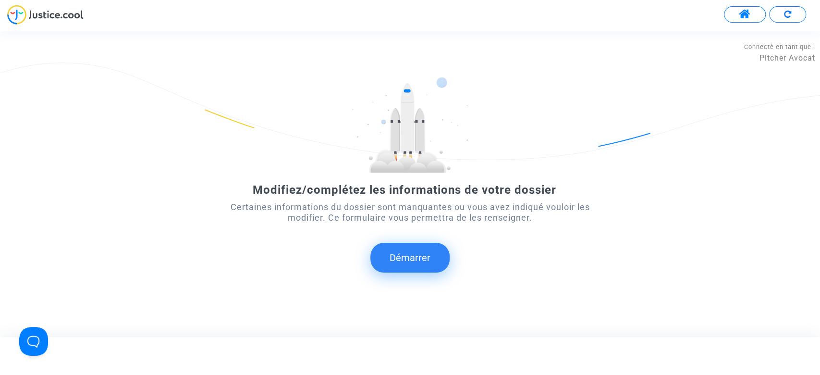
click at [425, 274] on div "Modifiez/complétez les informations de votre dossier Certaines informations du …" at bounding box center [409, 184] width 369 height 214
click at [423, 263] on button "Démarrer" at bounding box center [409, 258] width 79 height 30
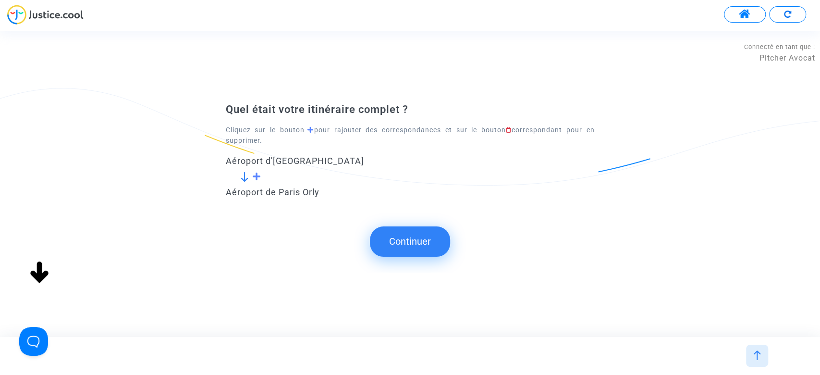
click at [393, 232] on button "Continuer" at bounding box center [410, 241] width 80 height 30
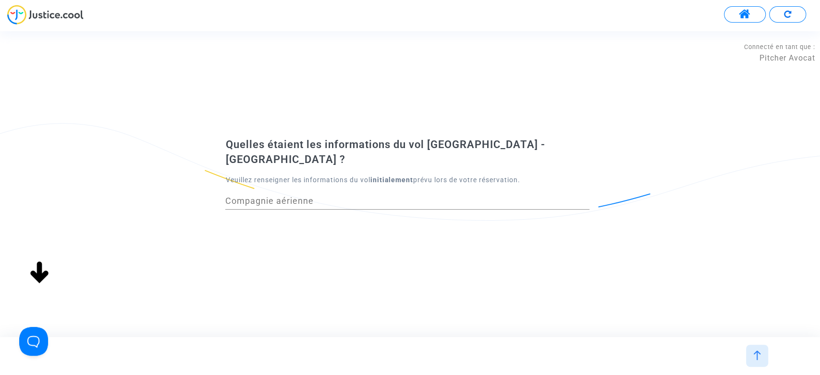
click at [360, 202] on div "Compagnie aérienne" at bounding box center [407, 197] width 364 height 25
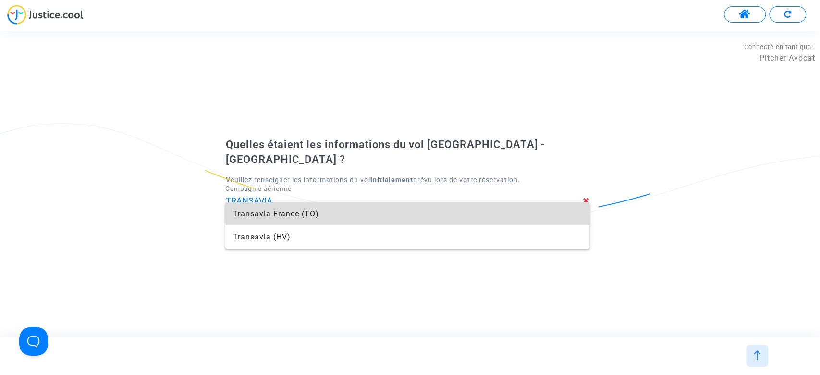
click at [409, 208] on span "Transavia France (TO)" at bounding box center [407, 213] width 349 height 23
type input "Transavia France"
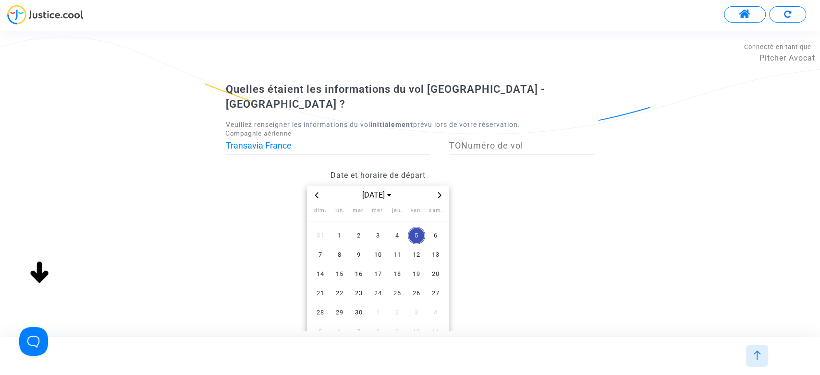
click at [508, 141] on input "Numéro de vol" at bounding box center [528, 146] width 134 height 10
click at [506, 141] on input "Numéro de vol" at bounding box center [528, 146] width 134 height 10
type input "7259"
click at [361, 189] on span "sept. 2025" at bounding box center [377, 195] width 39 height 12
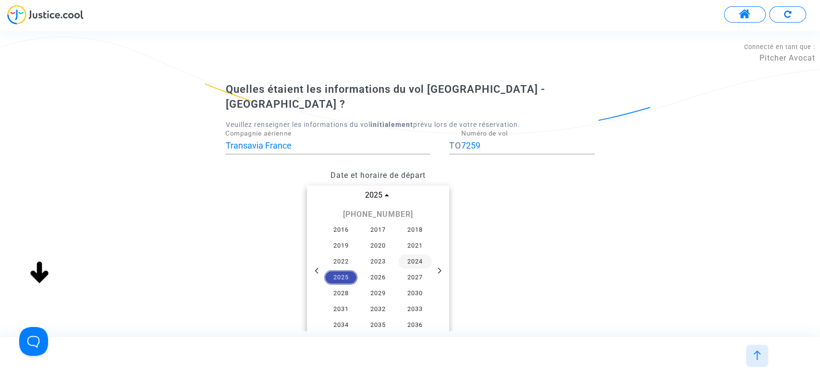
click at [415, 254] on span "2024" at bounding box center [415, 261] width 34 height 14
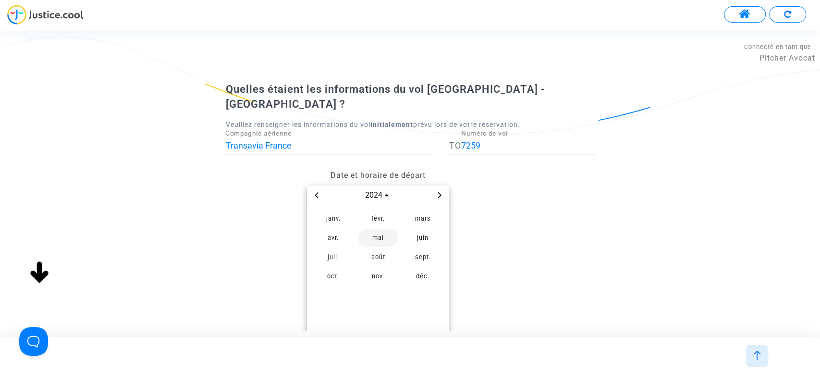
click at [373, 229] on span "mai" at bounding box center [378, 237] width 40 height 17
click at [434, 246] on span "11" at bounding box center [435, 254] width 17 height 17
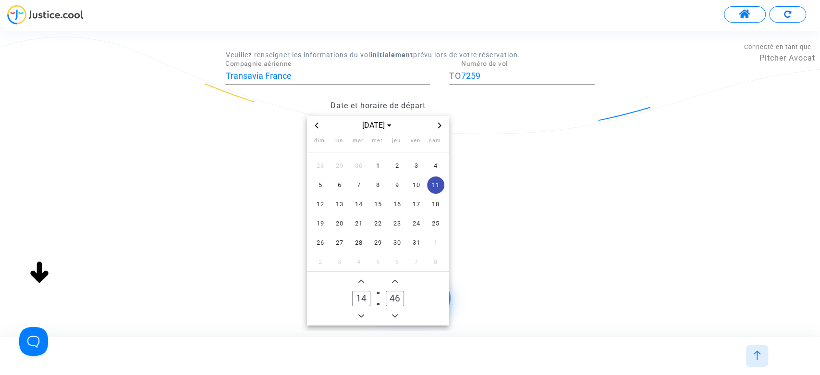
scroll to position [107, 0]
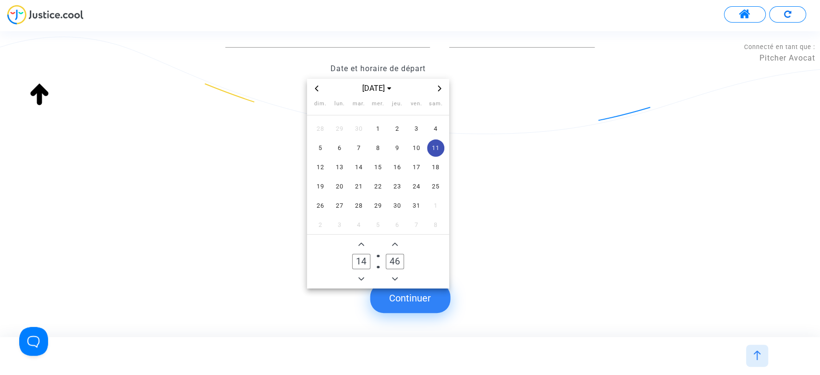
click at [356, 238] on span "Add a hour" at bounding box center [362, 244] width 12 height 12
click at [357, 238] on span "Add a hour" at bounding box center [362, 244] width 12 height 12
type input "18"
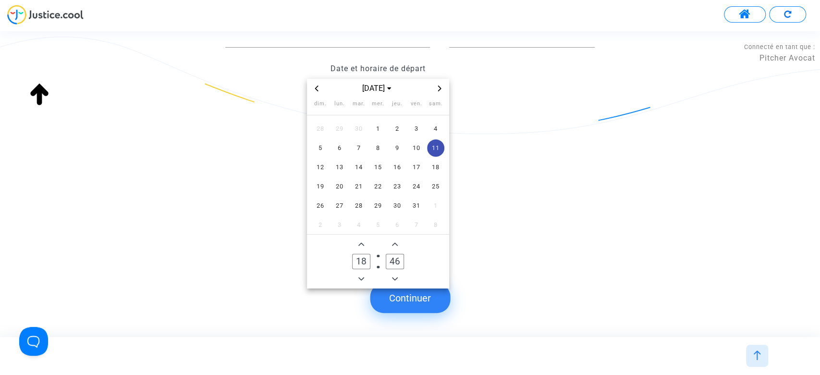
click at [395, 273] on span "Minus a minute" at bounding box center [395, 279] width 12 height 12
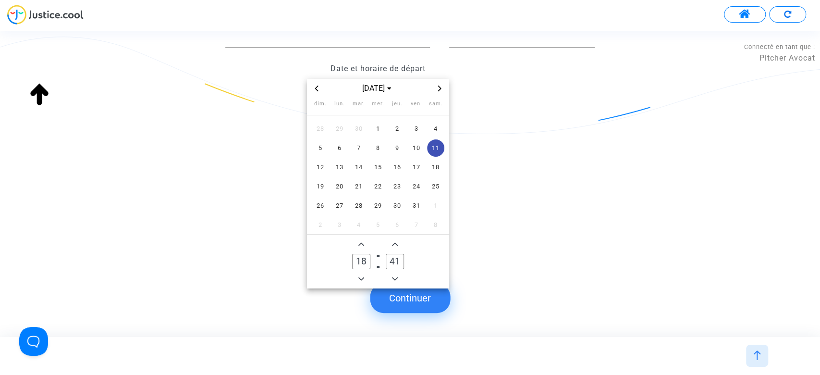
click at [395, 273] on span "Minus a minute" at bounding box center [395, 279] width 12 height 12
type input "40"
click at [421, 296] on button "Continuer" at bounding box center [410, 298] width 80 height 30
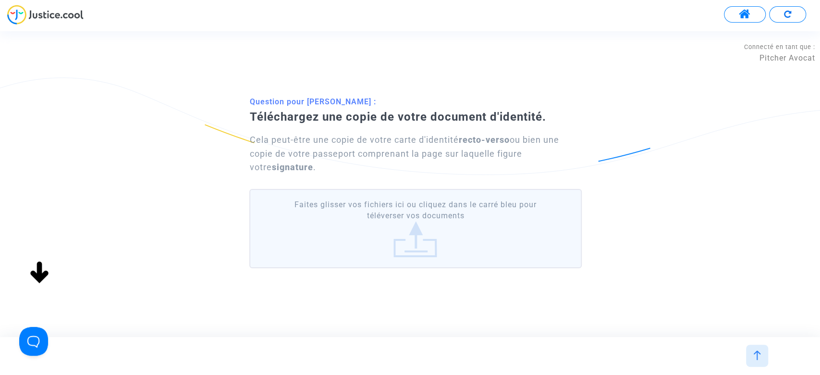
click at [422, 229] on label "Faites glisser vos fichiers ici ou cliquez dans le carré bleu pour téléverser v…" at bounding box center [415, 228] width 332 height 79
click at [0, 0] on input "Faites glisser vos fichiers ici ou cliquez dans le carré bleu pour téléverser v…" at bounding box center [0, 0] width 0 height 0
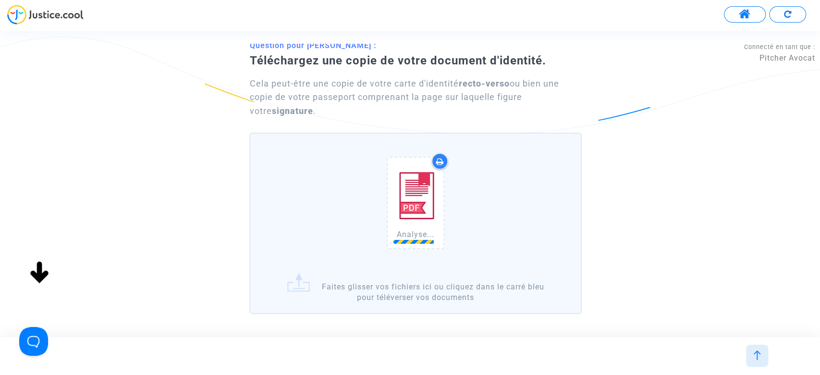
scroll to position [84, 0]
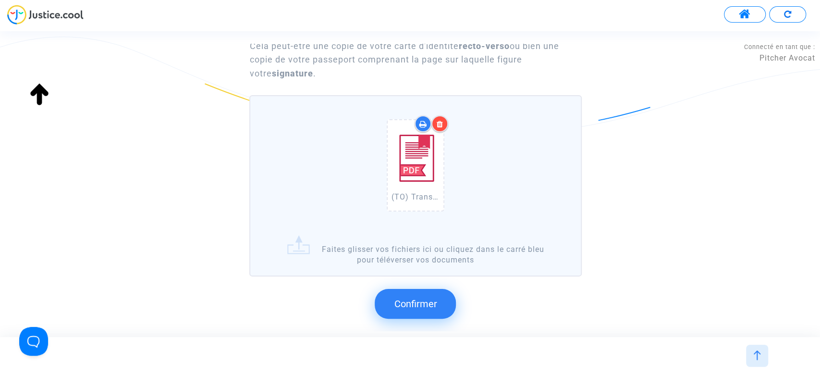
click at [420, 311] on button "Confirmer" at bounding box center [415, 304] width 81 height 30
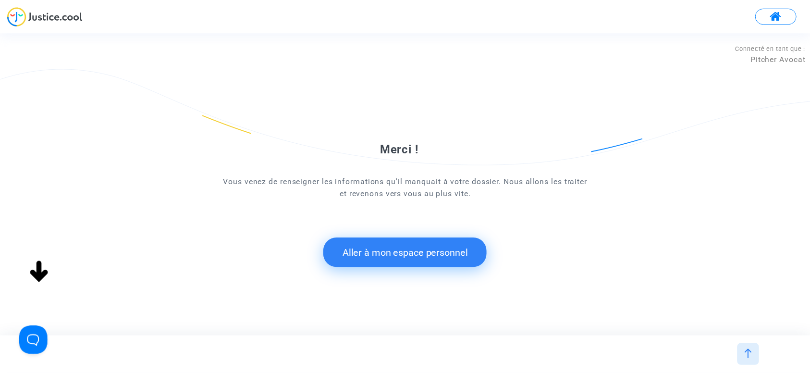
scroll to position [0, 0]
click at [440, 255] on button "Aller à mon espace personnel" at bounding box center [409, 253] width 165 height 30
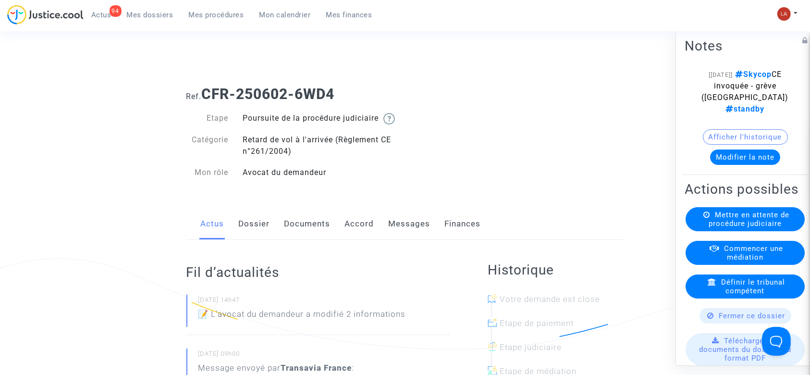
click at [319, 228] on link "Documents" at bounding box center [307, 224] width 46 height 32
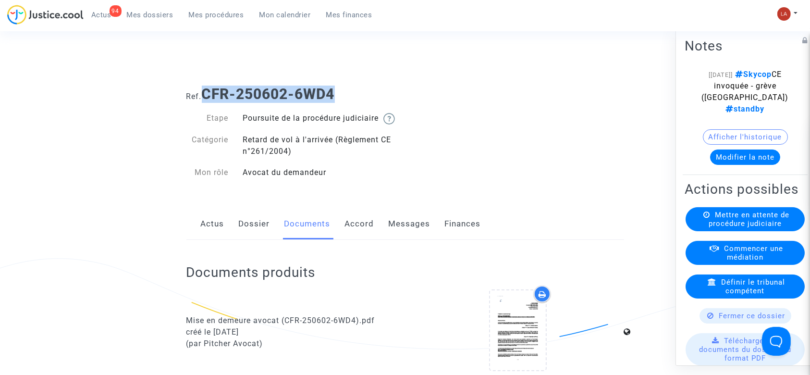
drag, startPoint x: 347, startPoint y: 96, endPoint x: 208, endPoint y: 92, distance: 139.4
click at [208, 92] on h1 "Ref. CFR-250602-6WD4" at bounding box center [405, 94] width 438 height 17
copy b "CFR-250602-6WD4"
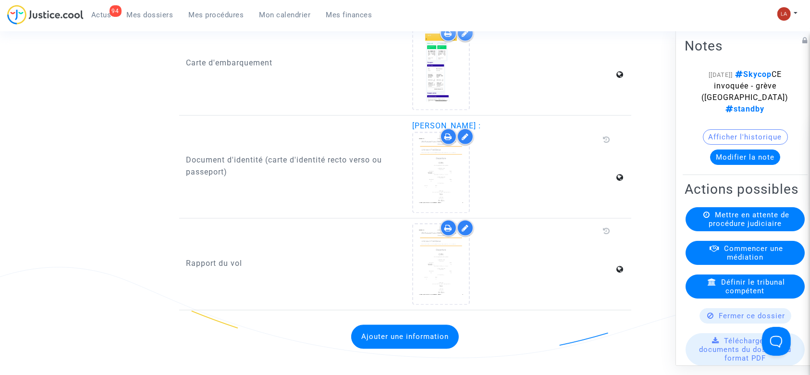
scroll to position [1601, 0]
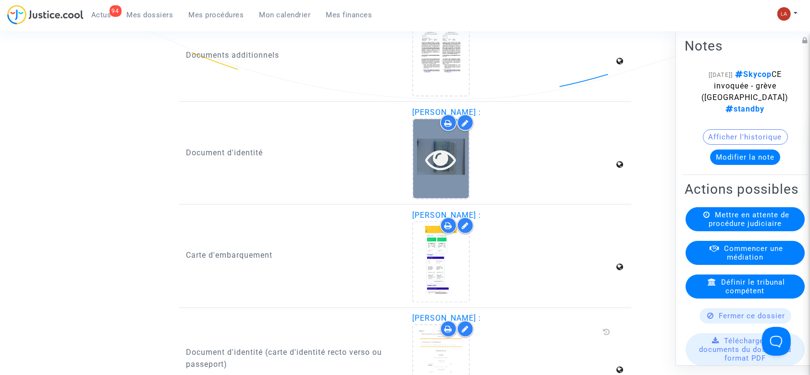
click at [433, 161] on icon at bounding box center [441, 159] width 31 height 31
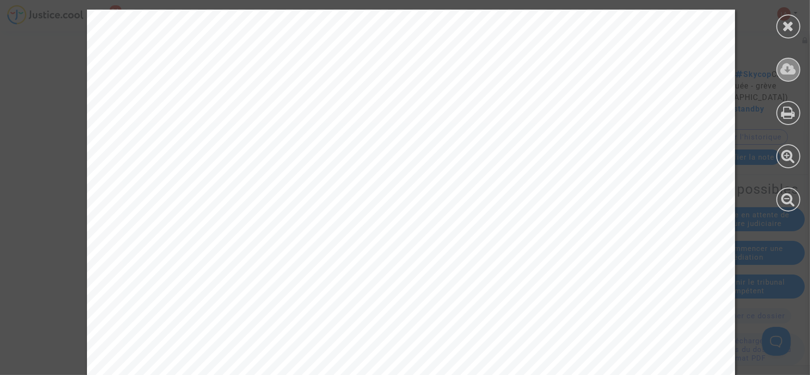
click at [791, 69] on icon at bounding box center [789, 69] width 16 height 14
drag, startPoint x: 798, startPoint y: 40, endPoint x: 791, endPoint y: 31, distance: 12.0
click at [796, 40] on div at bounding box center [788, 110] width 43 height 221
click at [790, 30] on icon at bounding box center [789, 26] width 12 height 14
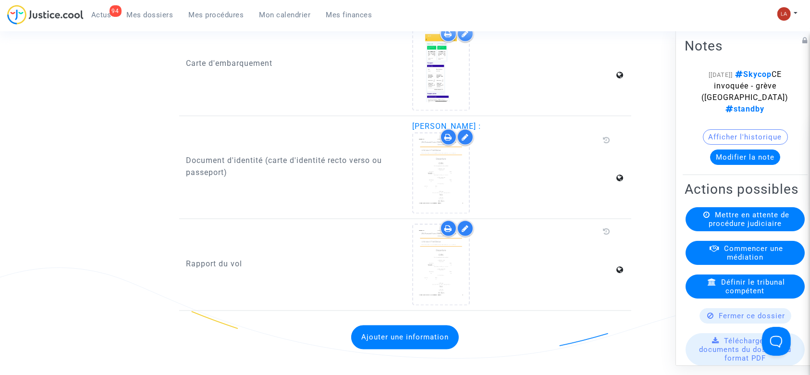
scroll to position [1793, 0]
click at [465, 141] on icon at bounding box center [465, 137] width 7 height 8
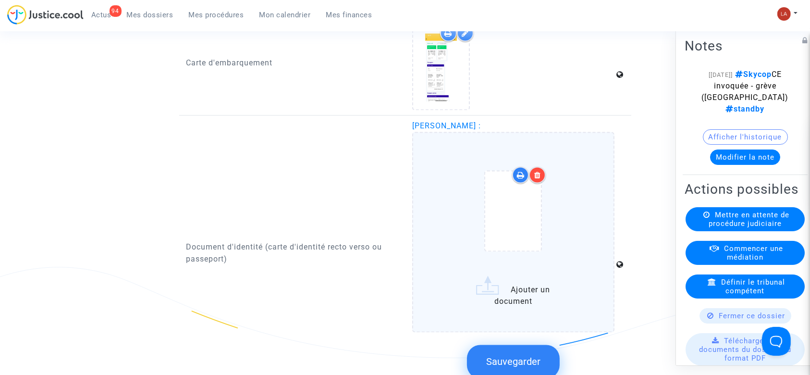
click at [539, 179] on icon at bounding box center [537, 176] width 7 height 8
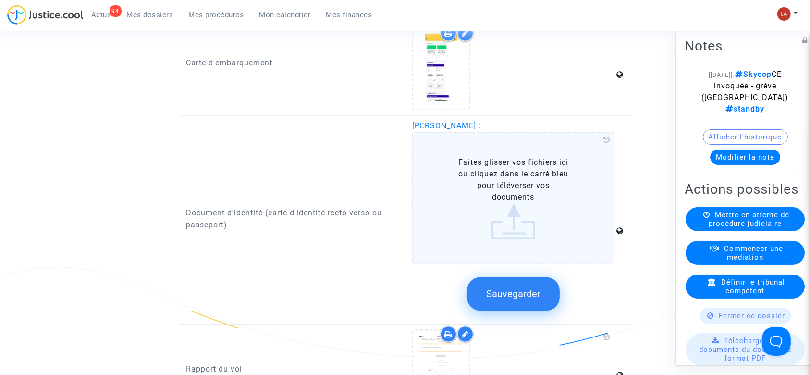
click at [568, 191] on label "Faites glisser vos fichiers ici ou cliquez dans le carré bleu pour téléverser v…" at bounding box center [513, 198] width 202 height 133
click at [0, 0] on input "Faites glisser vos fichiers ici ou cliquez dans le carré bleu pour téléverser v…" at bounding box center [0, 0] width 0 height 0
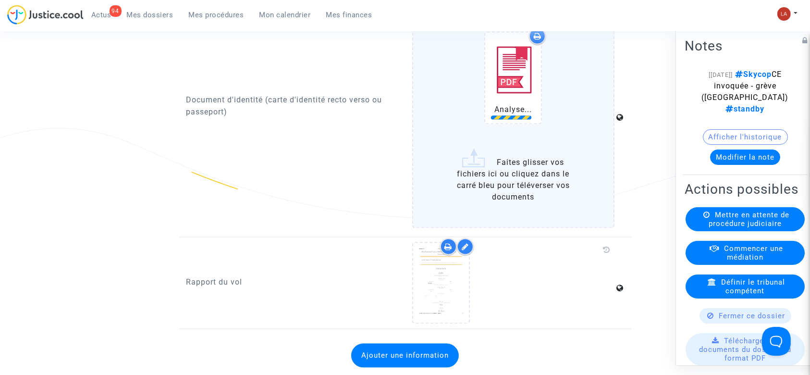
scroll to position [2049, 0]
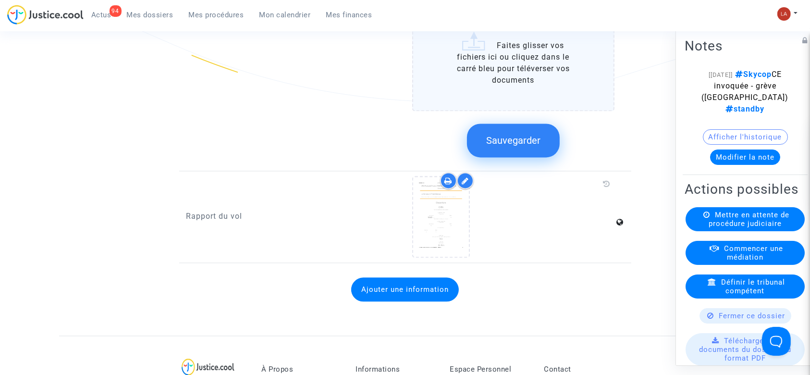
click at [537, 144] on span "Sauvegarder" at bounding box center [513, 141] width 54 height 12
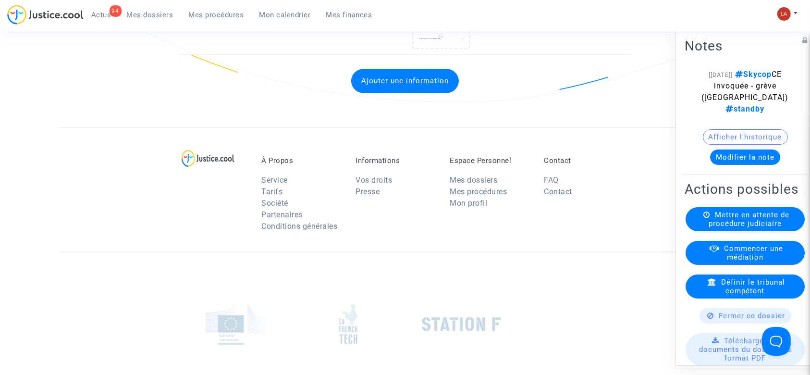
click at [756, 150] on button "Modifier la note" at bounding box center [745, 156] width 70 height 15
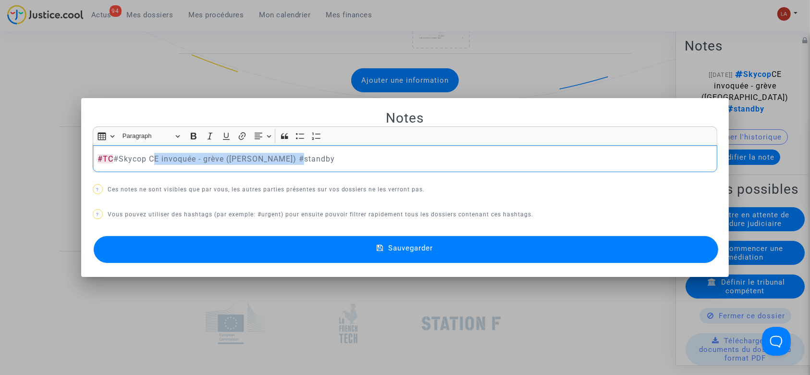
drag, startPoint x: 149, startPoint y: 158, endPoint x: 620, endPoint y: 113, distance: 473.4
click at [620, 113] on div "Notes Rich Text Editor Insert table Insert table Heading Paragraph Paragraph He…" at bounding box center [405, 188] width 625 height 156
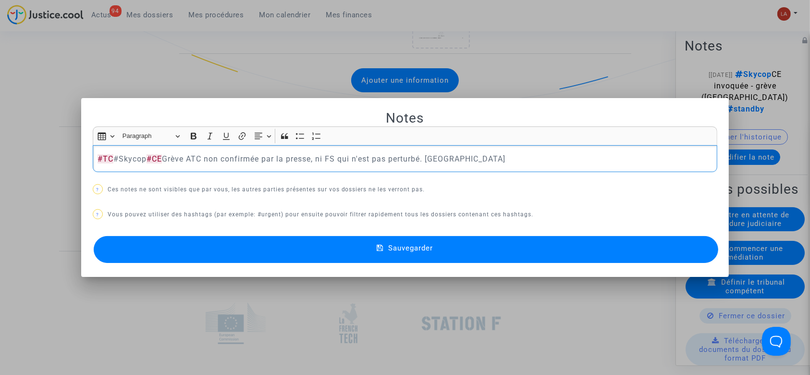
click at [601, 236] on button "Sauvegarder" at bounding box center [406, 249] width 625 height 27
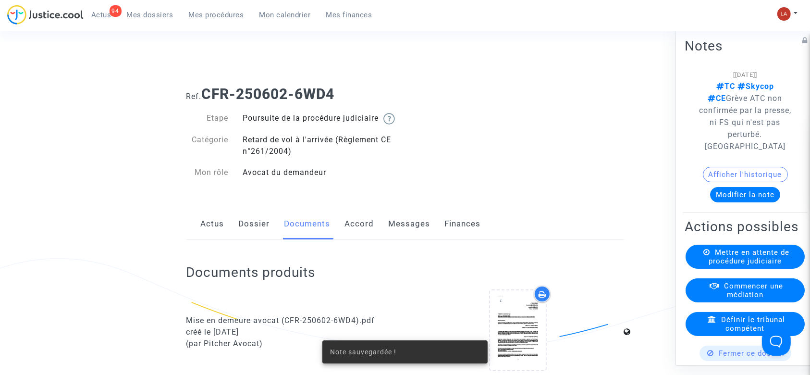
scroll to position [2049, 0]
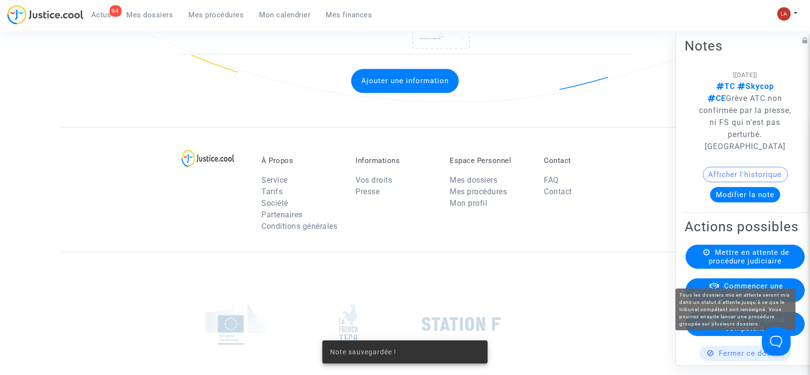
click at [725, 265] on span "Mettre en attente de procédure judiciaire" at bounding box center [749, 256] width 81 height 17
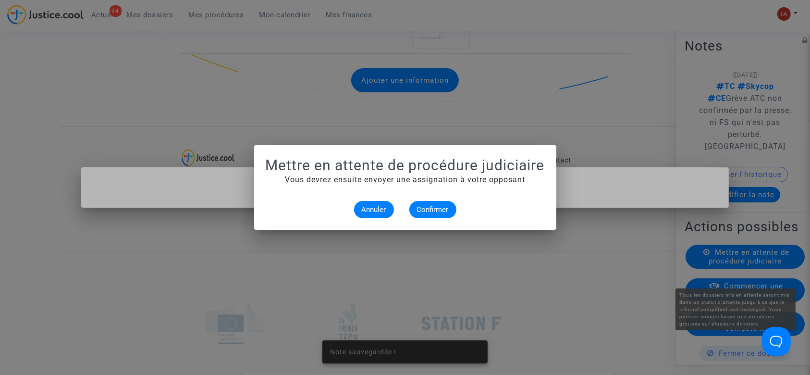
scroll to position [0, 0]
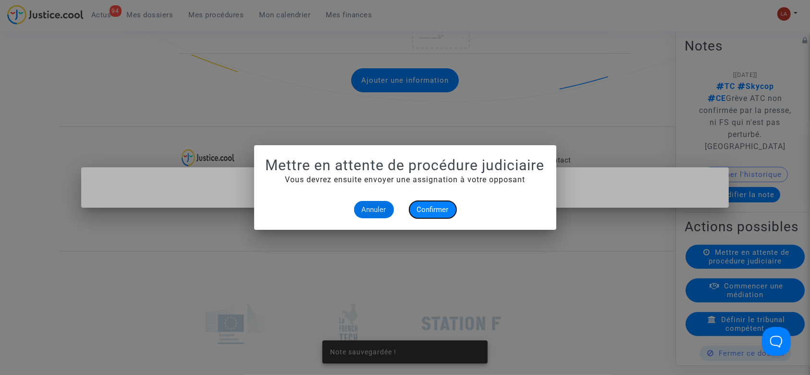
click at [441, 209] on span "Confirmer" at bounding box center [433, 209] width 32 height 9
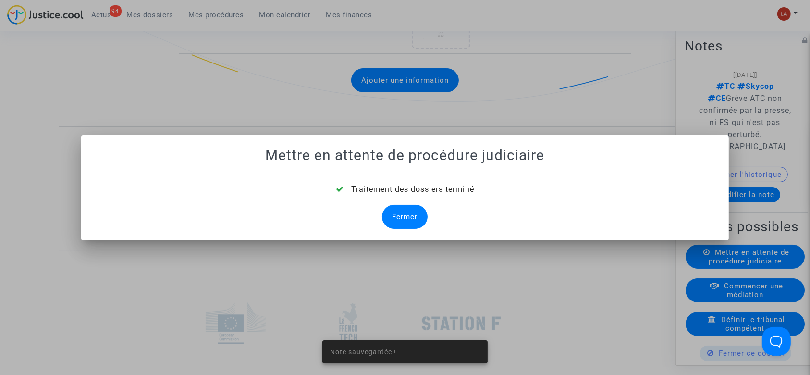
click at [411, 222] on div "Fermer" at bounding box center [405, 217] width 46 height 24
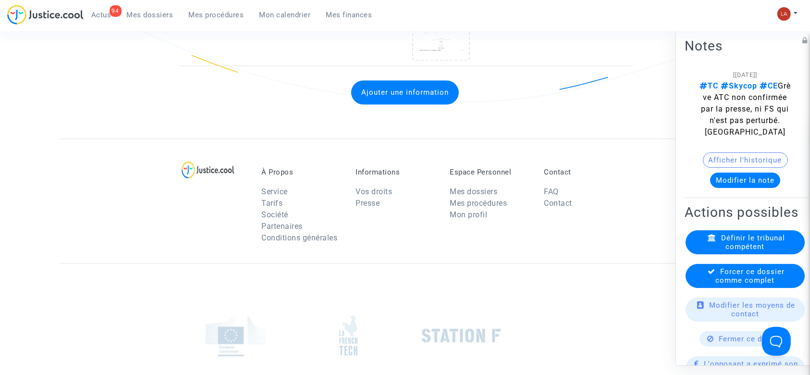
scroll to position [128, 0]
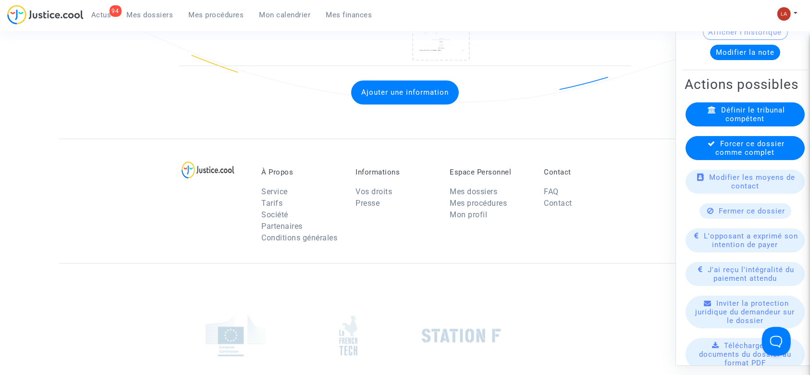
click at [708, 147] on icon at bounding box center [712, 143] width 8 height 7
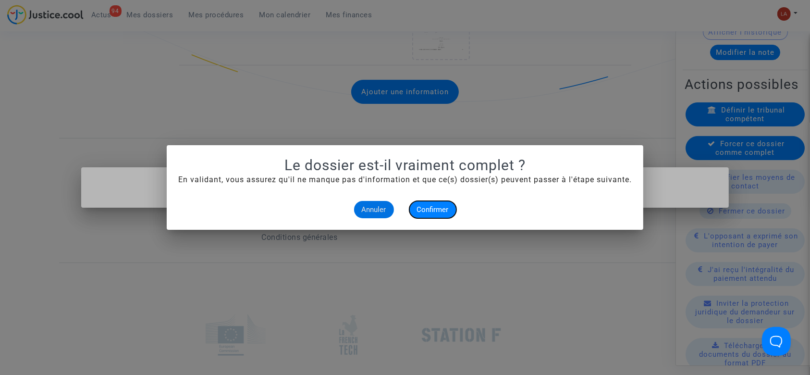
click at [435, 216] on button "Confirmer" at bounding box center [432, 209] width 47 height 17
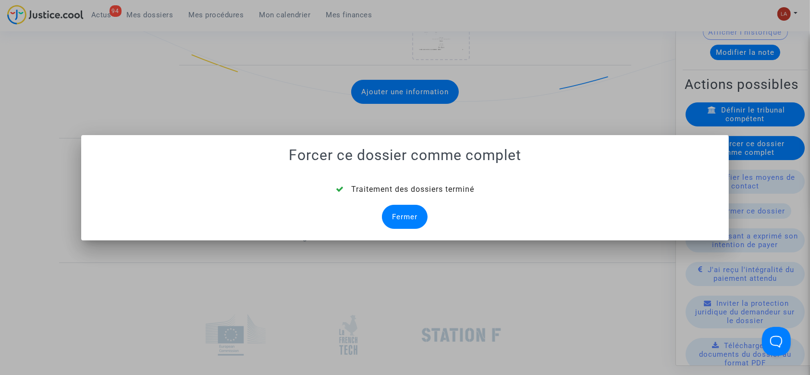
click at [392, 220] on div "Fermer" at bounding box center [405, 217] width 46 height 24
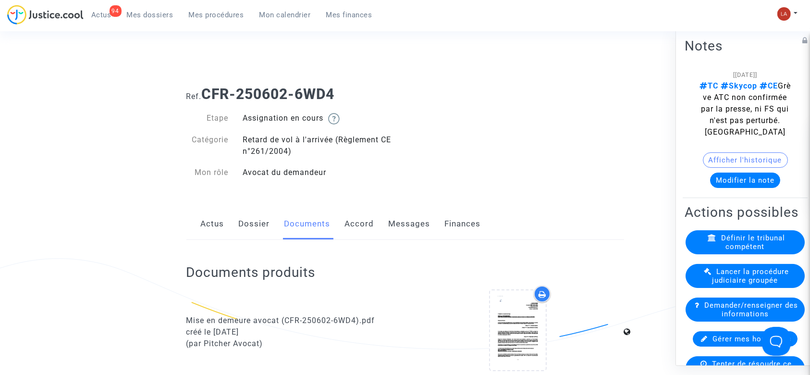
click at [263, 225] on link "Dossier" at bounding box center [254, 224] width 31 height 32
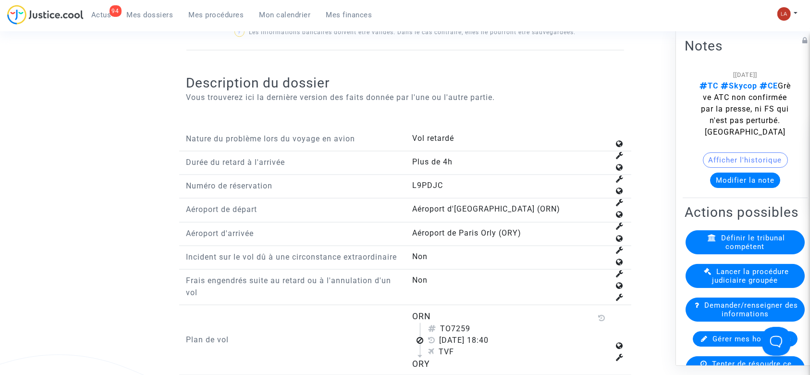
scroll to position [1409, 0]
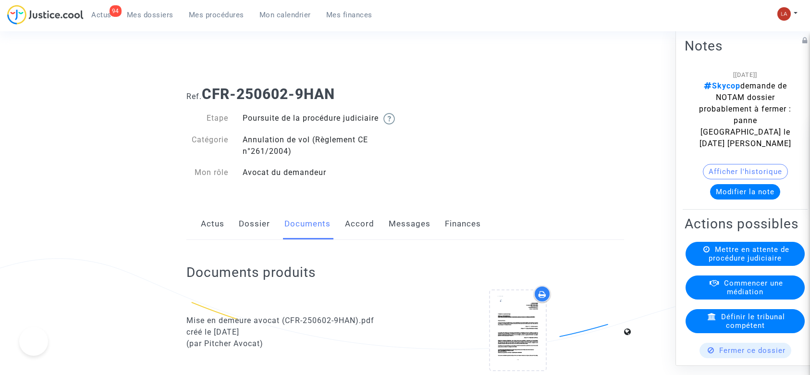
click at [0, 0] on input "Faites glisser vos fichiers ici ou cliquez dans le carré bleu pour téléverser v…" at bounding box center [0, 0] width 0 height 0
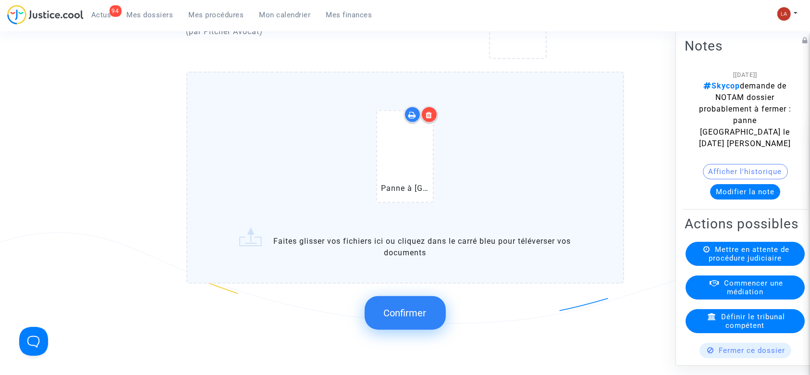
click at [394, 330] on button "Confirmer" at bounding box center [405, 313] width 81 height 34
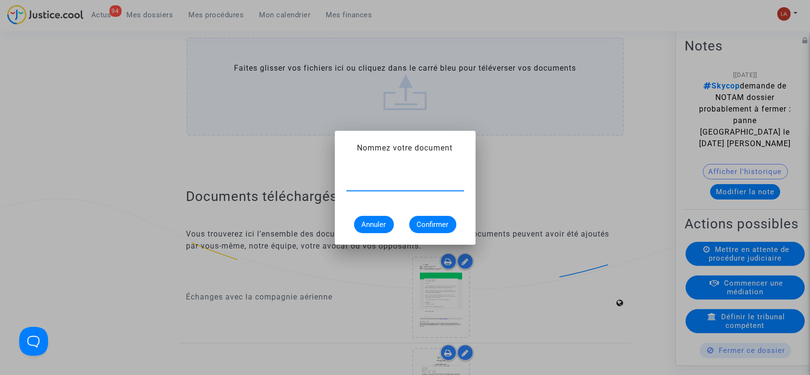
type input "a"
type input "Article de presse - Panne des dispositifs de contrôle aérien à l'[GEOGRAPHIC_DA…"
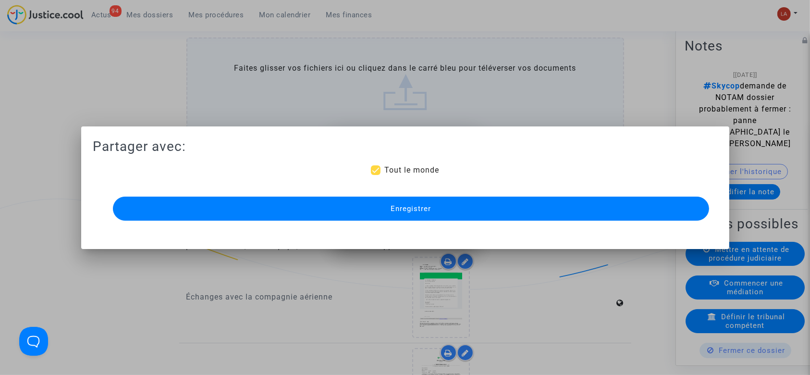
scroll to position [0, 0]
click at [556, 195] on div "Enregistrer" at bounding box center [405, 208] width 596 height 29
click at [561, 202] on button "Enregistrer" at bounding box center [411, 208] width 596 height 24
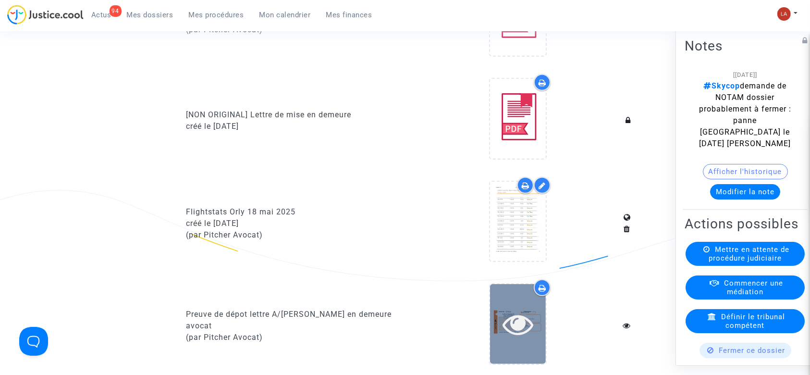
scroll to position [576, 0]
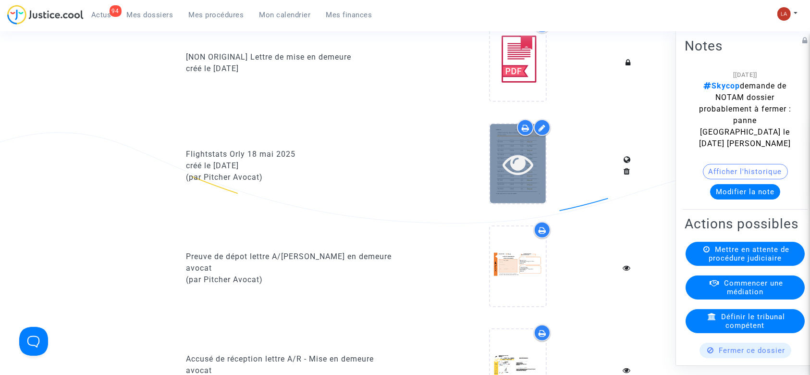
click at [513, 149] on div at bounding box center [518, 163] width 56 height 79
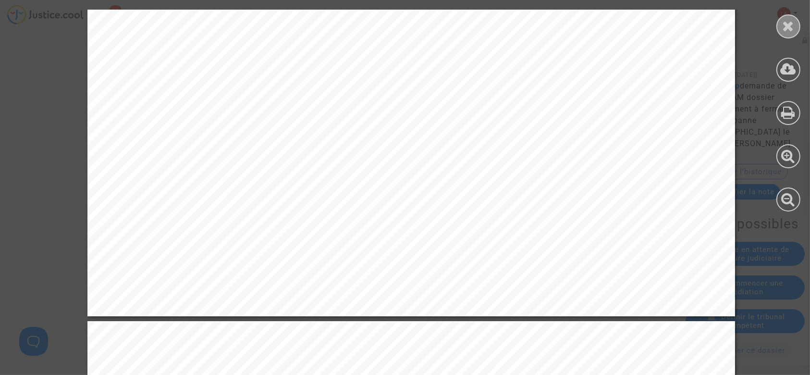
scroll to position [6213, 0]
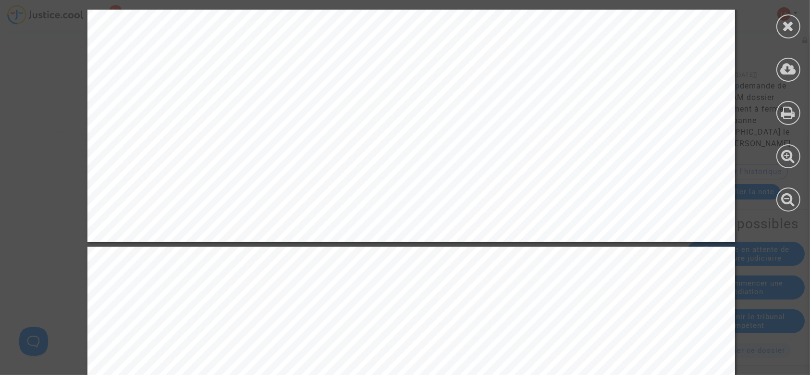
click at [791, 25] on icon at bounding box center [789, 26] width 12 height 14
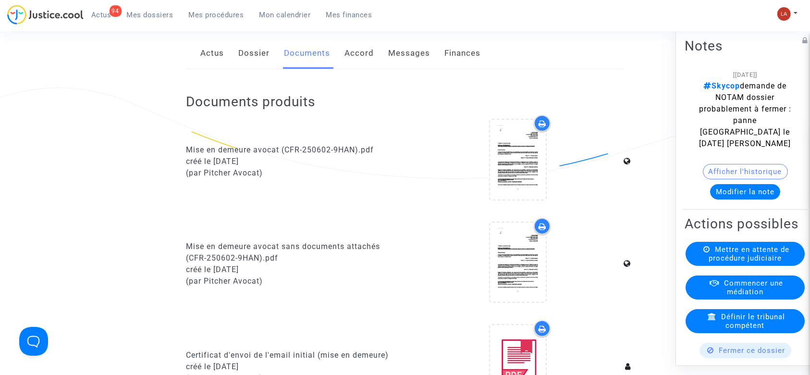
scroll to position [0, 0]
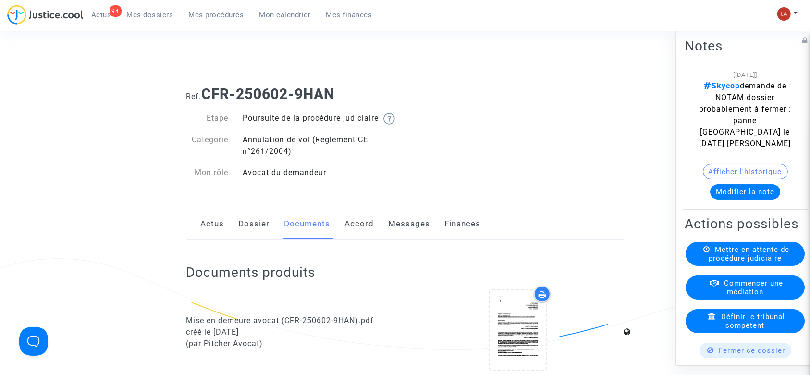
click at [363, 236] on link "Accord" at bounding box center [359, 224] width 29 height 32
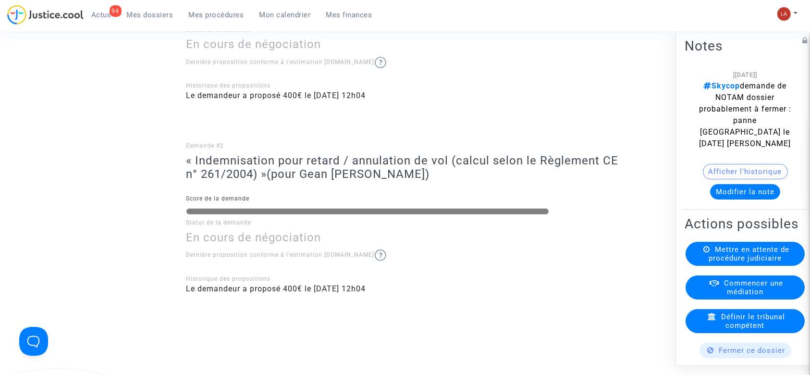
scroll to position [128, 0]
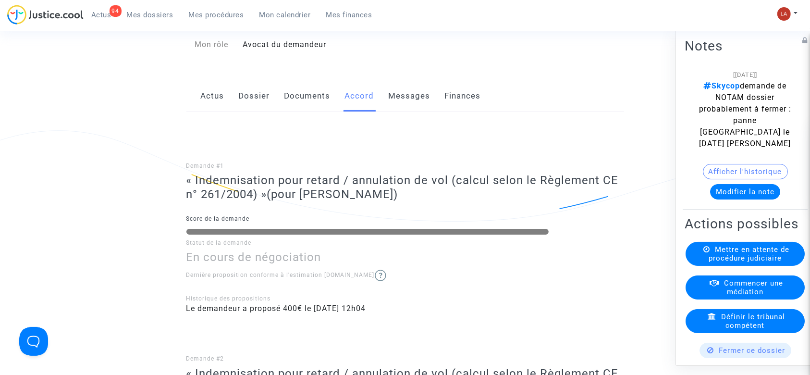
click at [413, 110] on link "Messages" at bounding box center [410, 96] width 42 height 32
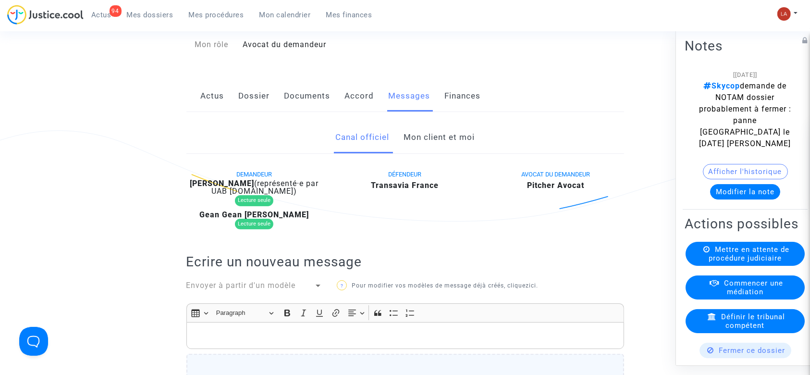
click at [459, 152] on link "Mon client et moi" at bounding box center [439, 138] width 71 height 32
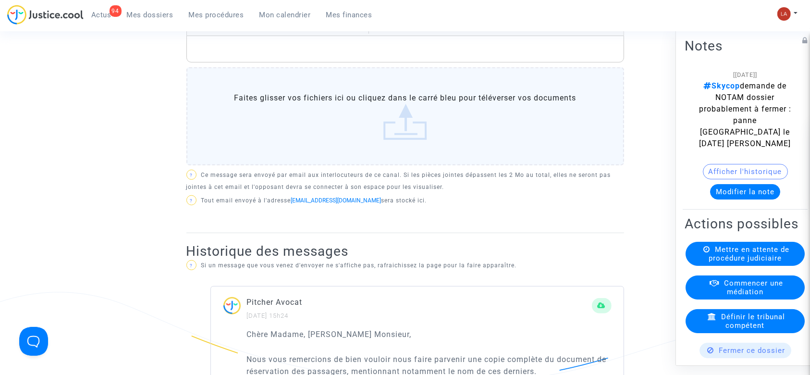
scroll to position [256, 0]
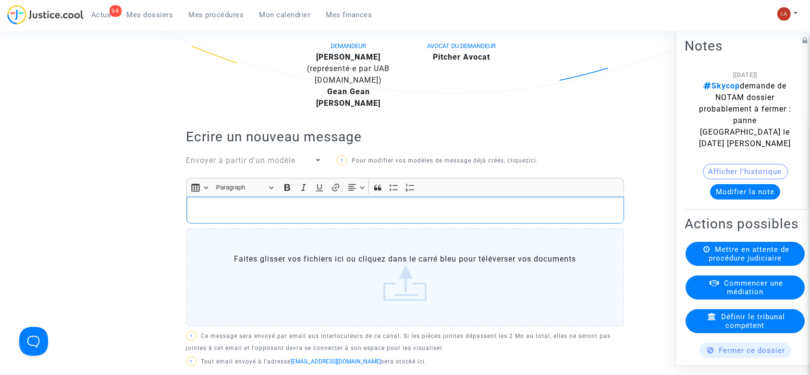
click at [306, 216] on p "Rich Text Editor, main" at bounding box center [405, 210] width 428 height 12
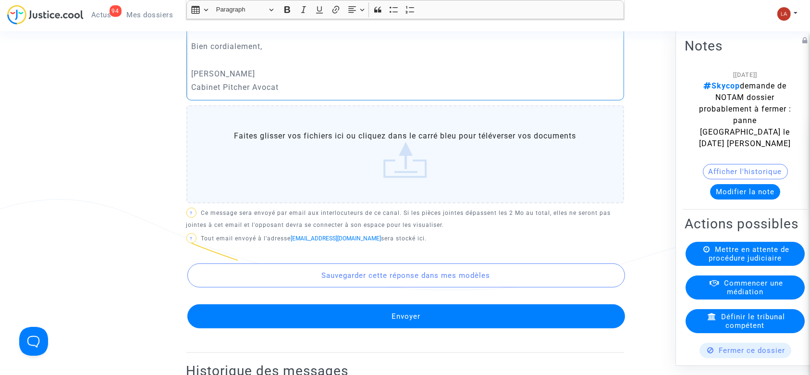
scroll to position [517, 0]
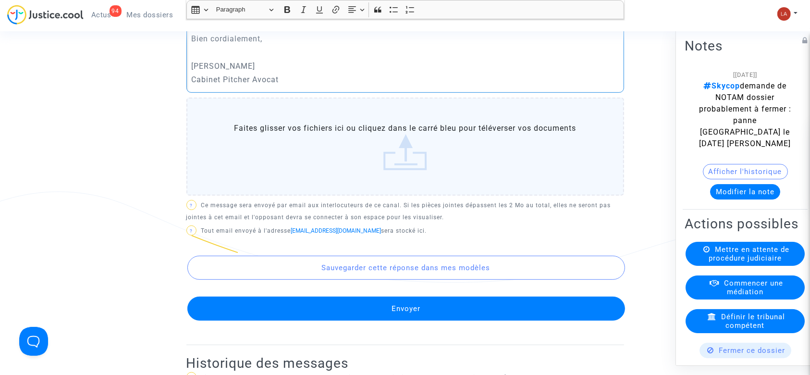
click at [387, 315] on button "Envoyer" at bounding box center [406, 308] width 438 height 24
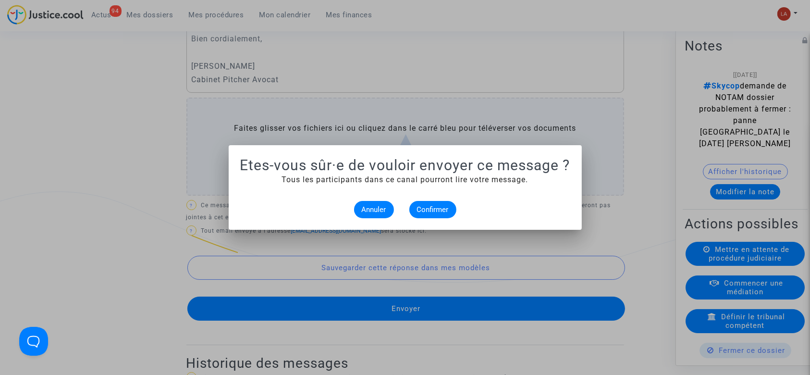
scroll to position [0, 0]
click at [435, 206] on span "Confirmer" at bounding box center [433, 209] width 32 height 9
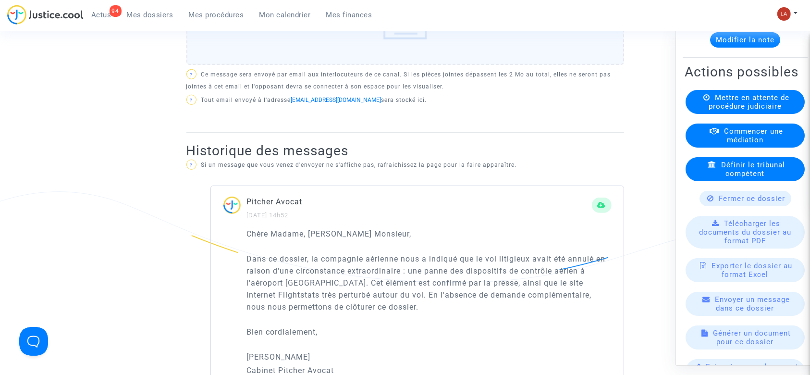
scroll to position [154, 0]
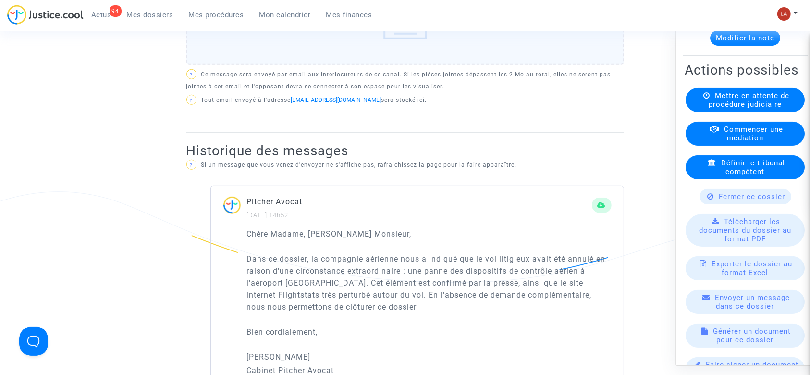
click at [719, 204] on div "Fermer ce dossier" at bounding box center [745, 196] width 92 height 15
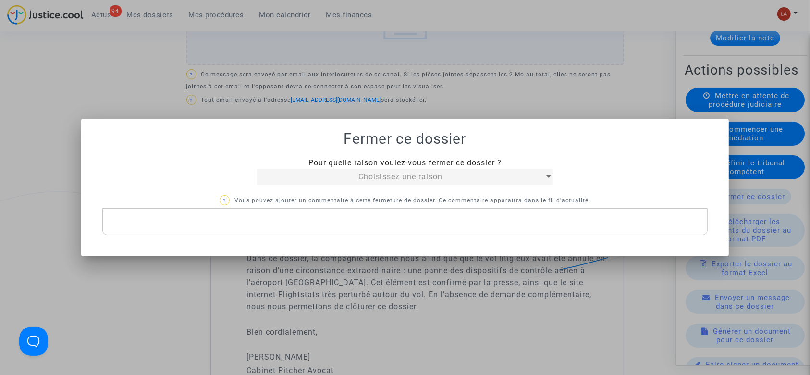
scroll to position [0, 0]
click at [392, 178] on span "Choisissez une raison" at bounding box center [400, 176] width 84 height 9
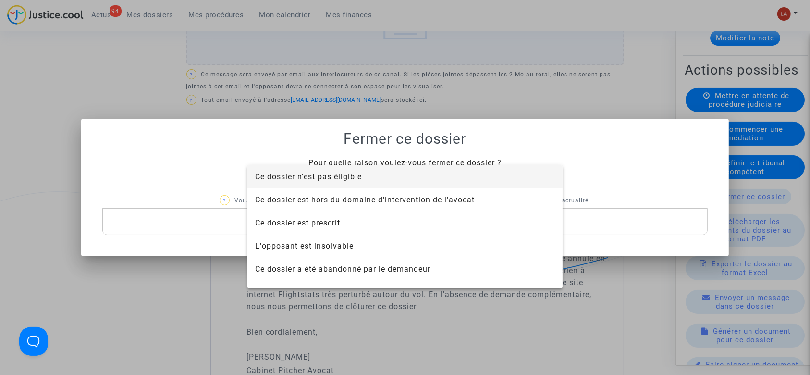
click at [362, 177] on span "Ce dossier n'est pas éligible" at bounding box center [308, 176] width 107 height 9
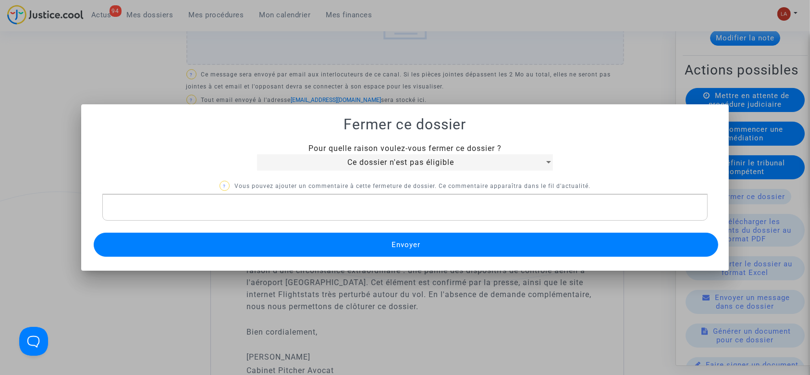
click at [289, 200] on div "Rich Text Editor, main" at bounding box center [405, 207] width 606 height 27
click at [282, 242] on button "Envoyer" at bounding box center [406, 245] width 625 height 24
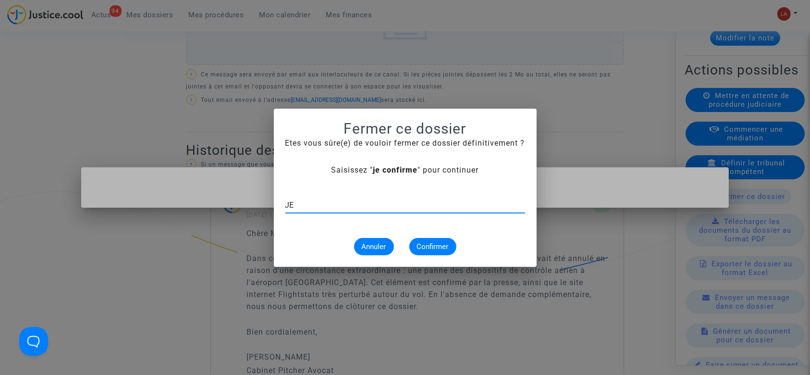
type input "J"
type input "je confirme"
click at [420, 248] on span "Confirmer" at bounding box center [433, 246] width 32 height 9
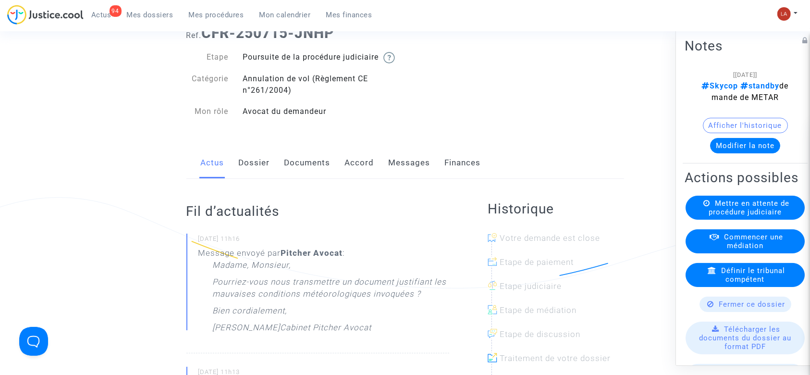
scroll to position [58, 0]
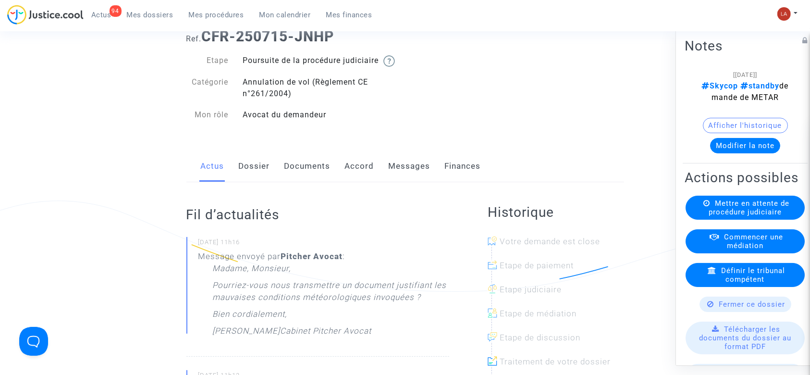
click at [259, 182] on link "Dossier" at bounding box center [254, 166] width 31 height 32
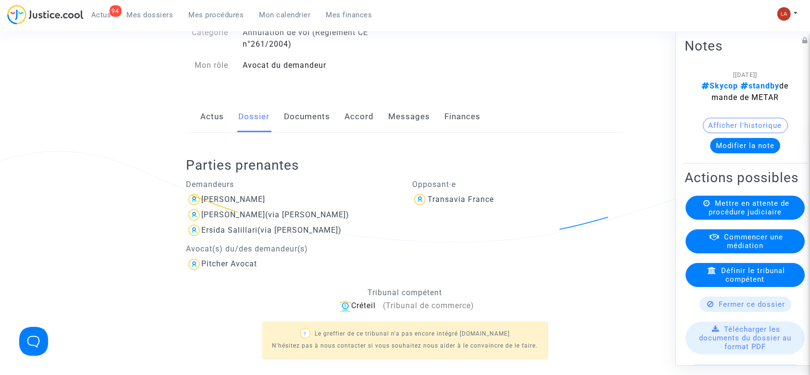
scroll to position [106, 0]
click at [306, 134] on link "Documents" at bounding box center [307, 118] width 46 height 32
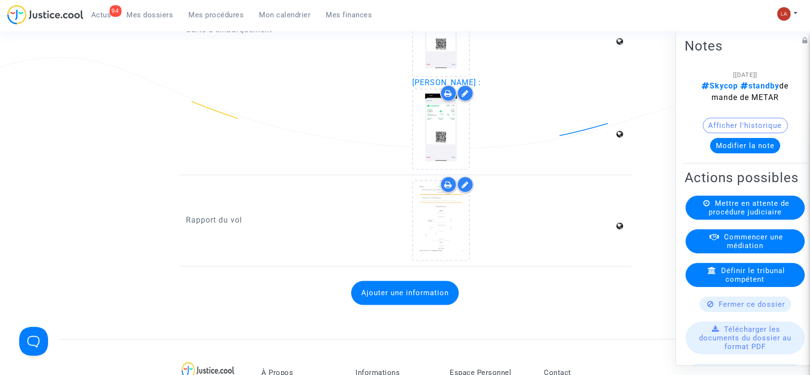
scroll to position [2048, 0]
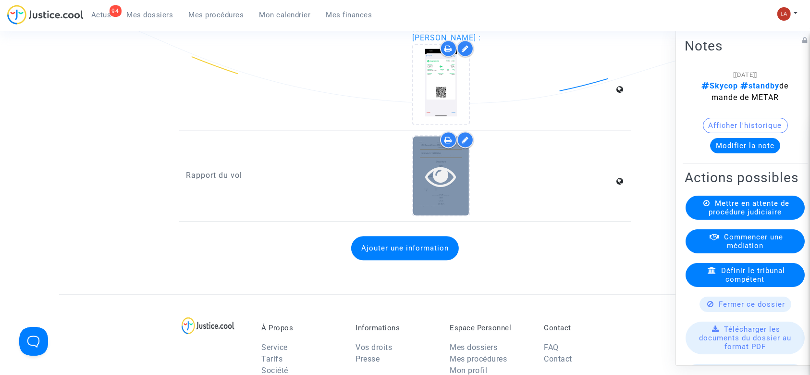
click at [454, 214] on div at bounding box center [441, 175] width 56 height 79
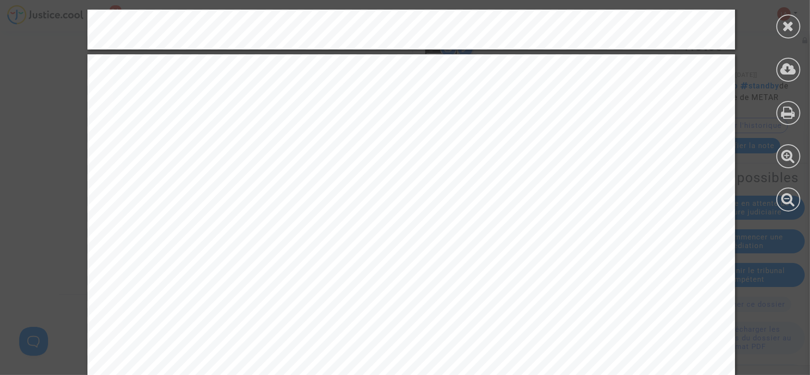
scroll to position [850, 0]
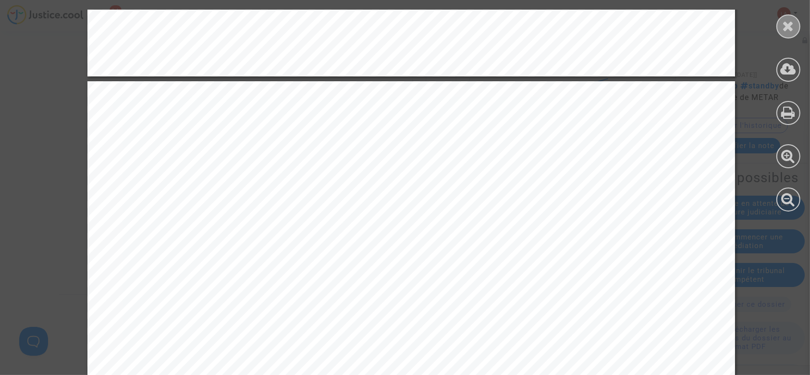
click at [784, 21] on icon at bounding box center [789, 26] width 12 height 14
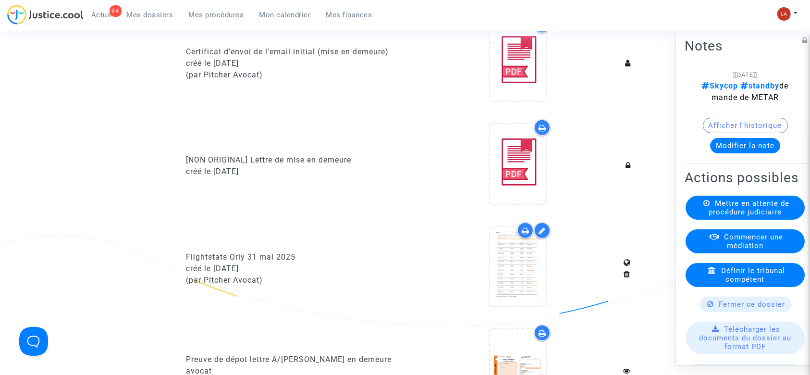
scroll to position [471, 0]
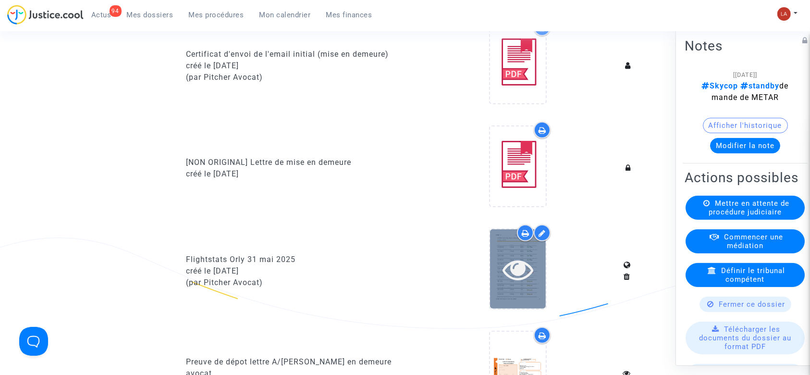
click at [508, 281] on icon at bounding box center [518, 269] width 31 height 31
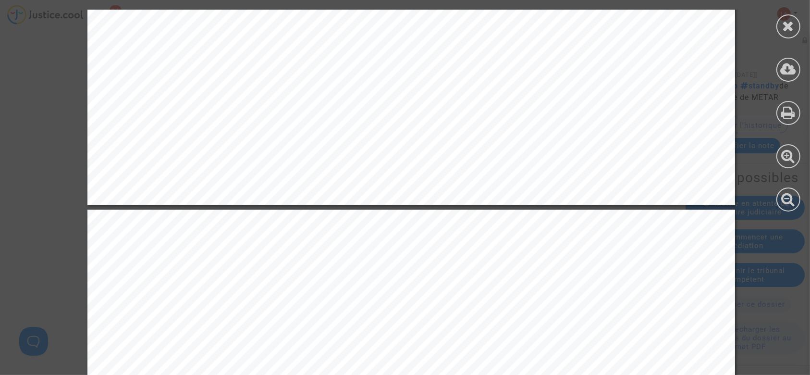
scroll to position [10973, 0]
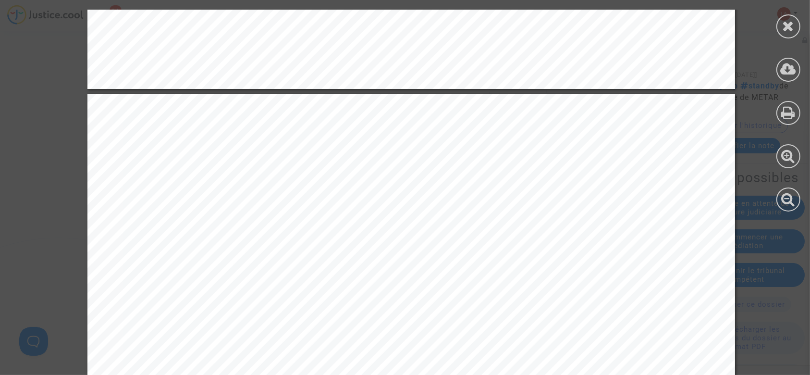
drag, startPoint x: 784, startPoint y: 17, endPoint x: 772, endPoint y: 33, distance: 20.2
click at [784, 17] on div at bounding box center [788, 26] width 24 height 24
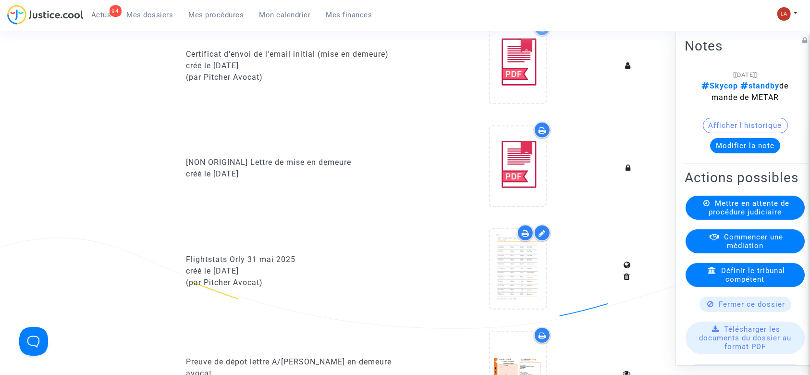
click at [759, 144] on button "Modifier la note" at bounding box center [745, 145] width 70 height 15
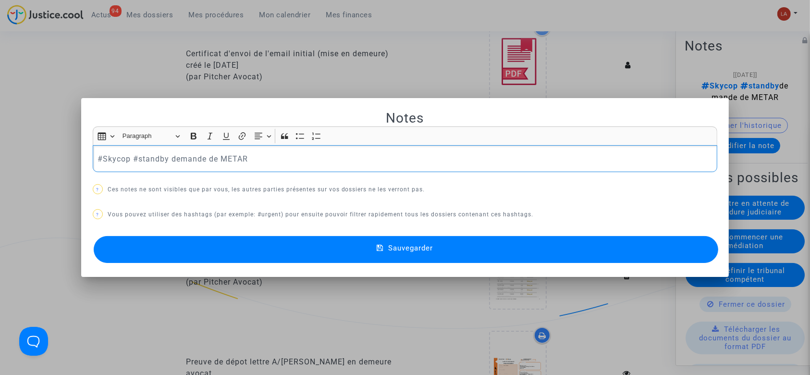
scroll to position [0, 0]
drag, startPoint x: 136, startPoint y: 153, endPoint x: 475, endPoint y: 186, distance: 340.4
click at [453, 186] on div "Notes Rich Text Editor Insert table Insert table Heading Paragraph Paragraph He…" at bounding box center [405, 188] width 625 height 156
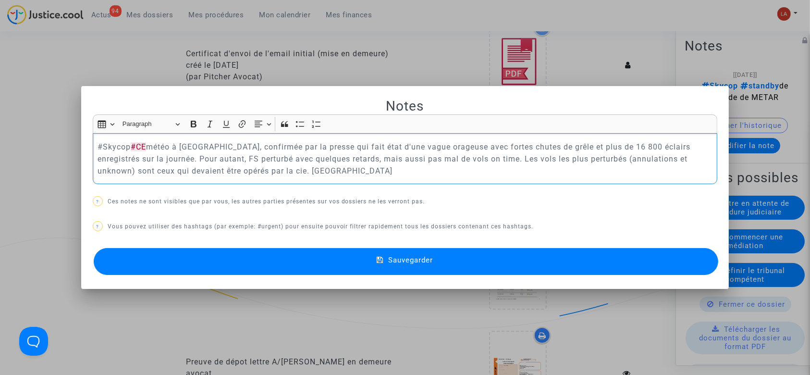
click at [212, 171] on p "#Skycop #CE météo à [GEOGRAPHIC_DATA], confirmée par la presse qui fait état d'…" at bounding box center [405, 159] width 615 height 36
click at [187, 155] on p "#Skycop #CE météo à [GEOGRAPHIC_DATA], confirmée par la presse qui fait état d'…" at bounding box center [405, 159] width 615 height 36
click at [127, 159] on p "#Skycop #CE météo à [GEOGRAPHIC_DATA], confirmée par la presse qui fait état d'…" at bounding box center [405, 159] width 615 height 36
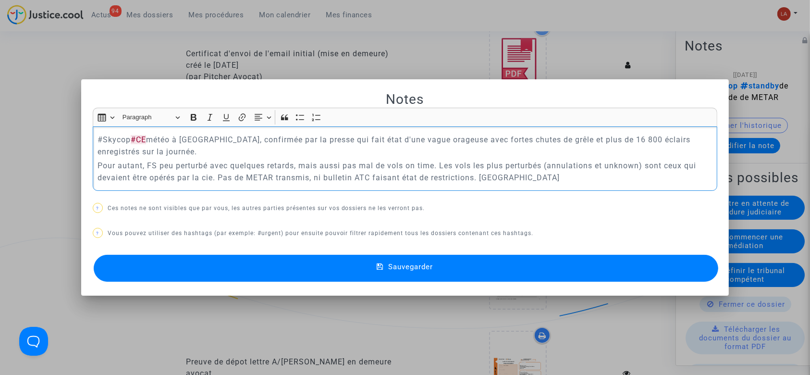
click at [524, 257] on button "Sauvegarder" at bounding box center [406, 268] width 625 height 27
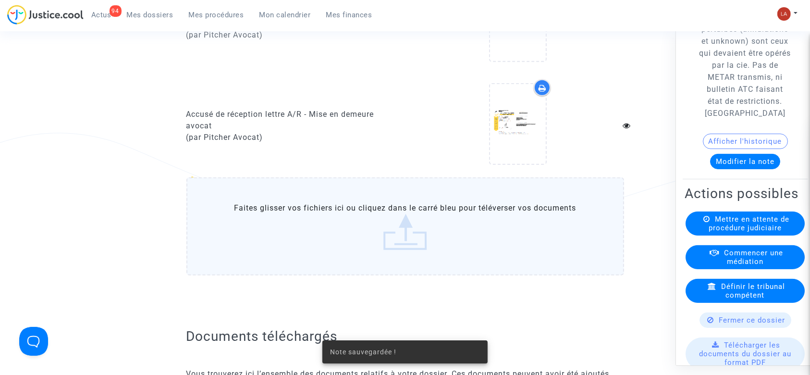
scroll to position [1028, 0]
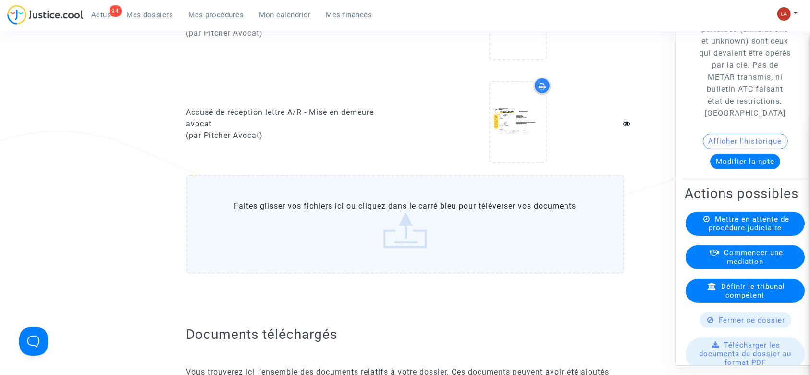
click at [327, 251] on label "Faites glisser vos fichiers ici ou cliquez dans le carré bleu pour téléverser v…" at bounding box center [405, 224] width 438 height 98
click at [0, 0] on input "Faites glisser vos fichiers ici ou cliquez dans le carré bleu pour téléverser v…" at bounding box center [0, 0] width 0 height 0
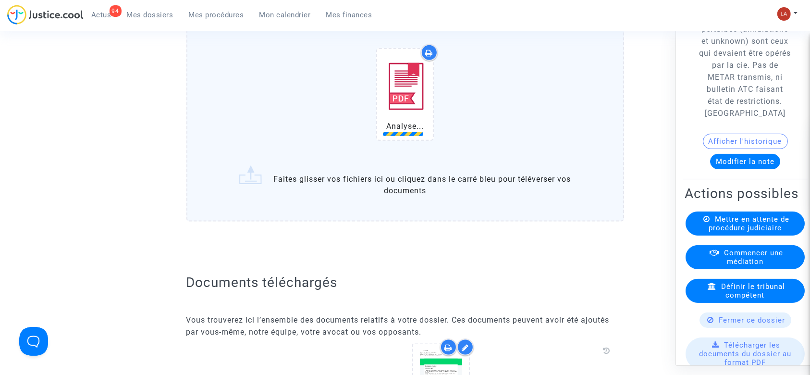
scroll to position [1195, 0]
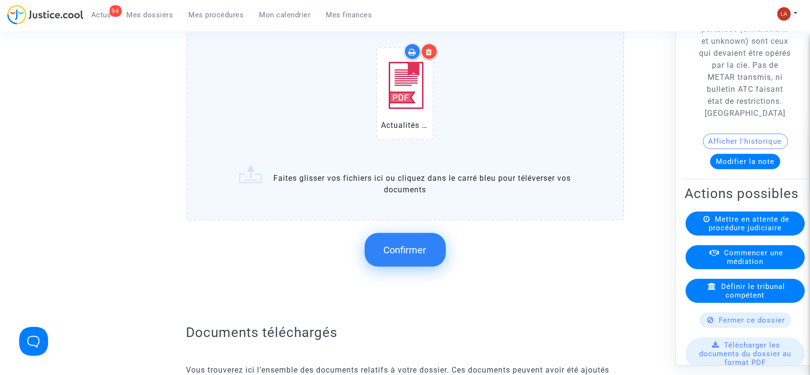
click at [392, 235] on div "Confirmer" at bounding box center [405, 249] width 438 height 51
click at [392, 253] on span "Confirmer" at bounding box center [405, 250] width 43 height 12
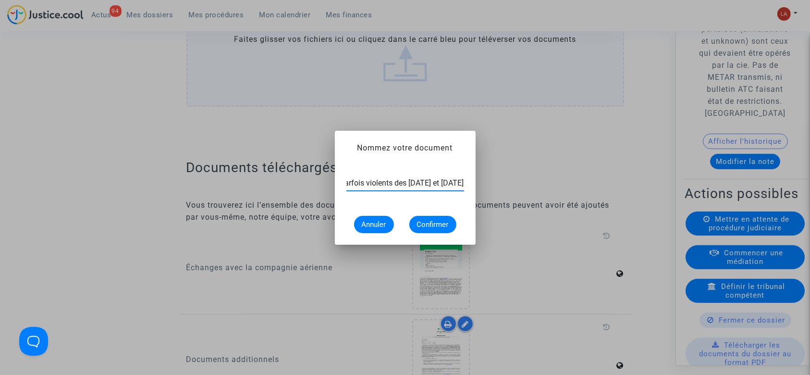
scroll to position [0, 150]
type input "Article de presse - Bilan des orages parfois violents des [DATE] et [DATE]"
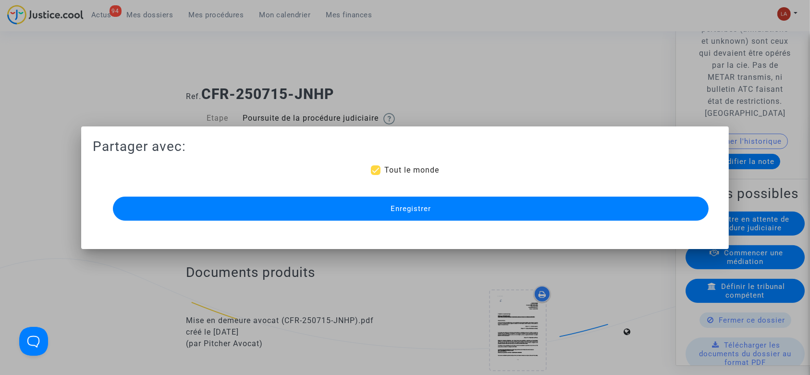
scroll to position [1195, 0]
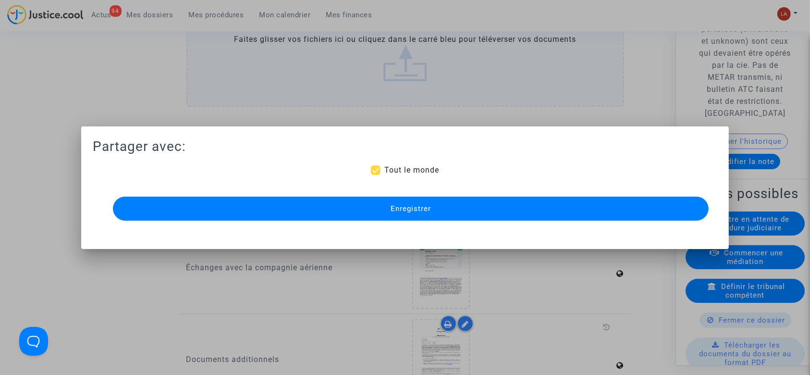
click at [387, 213] on button "Enregistrer" at bounding box center [411, 208] width 596 height 24
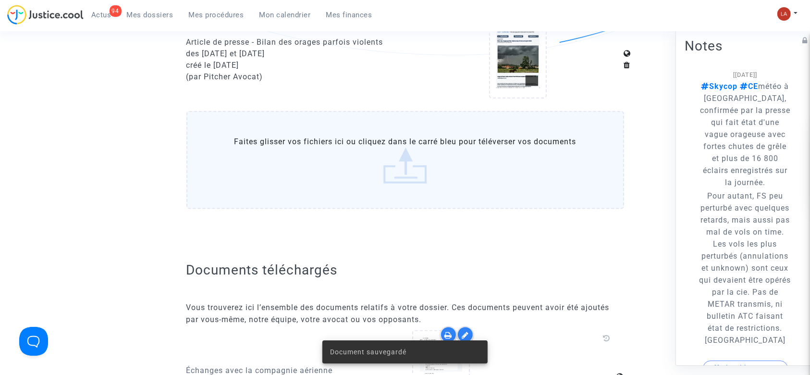
scroll to position [182, 0]
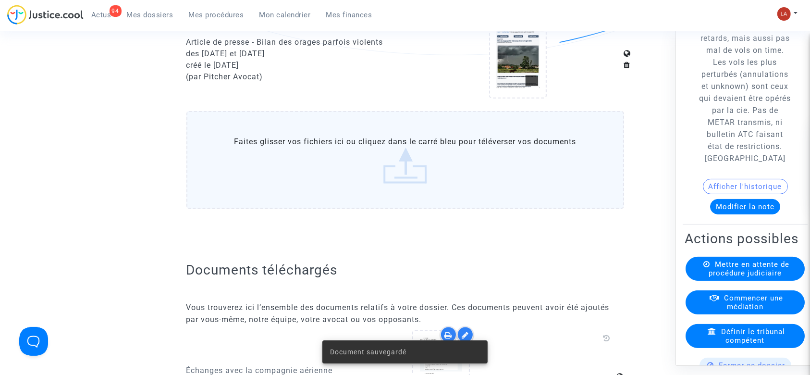
click at [738, 214] on button "Modifier la note" at bounding box center [745, 206] width 70 height 15
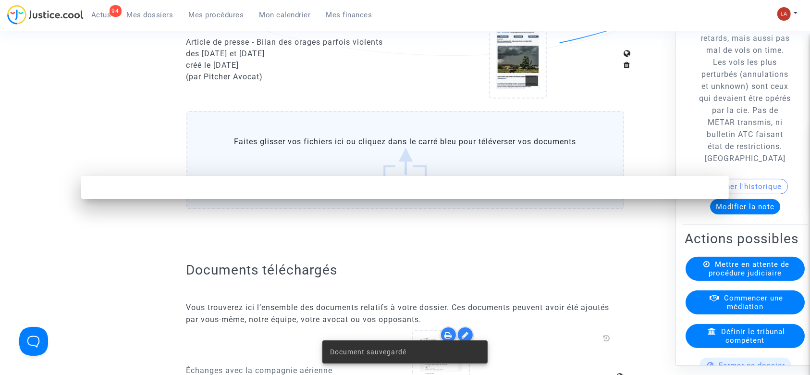
scroll to position [0, 0]
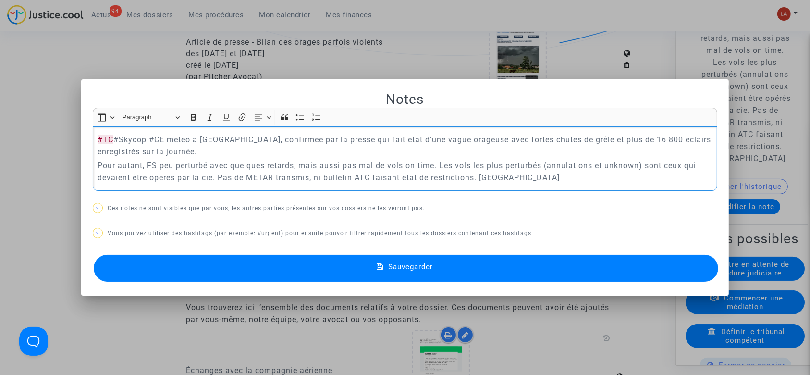
click at [265, 267] on button "Sauvegarder" at bounding box center [406, 268] width 625 height 27
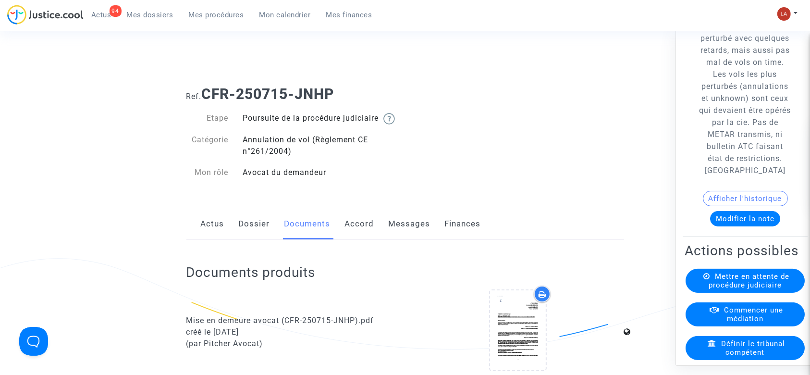
click at [247, 226] on link "Dossier" at bounding box center [254, 224] width 31 height 32
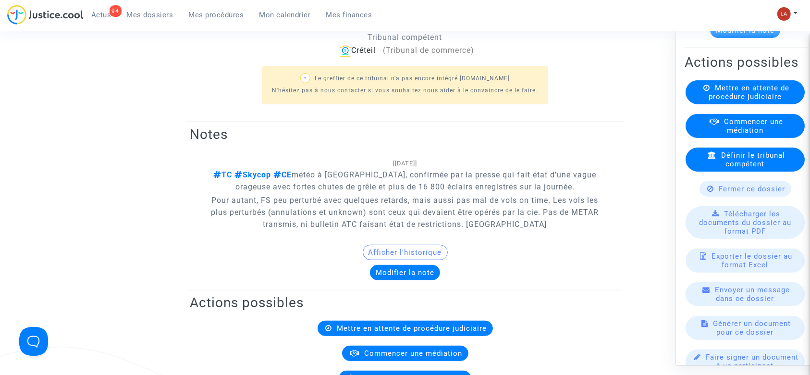
scroll to position [379, 0]
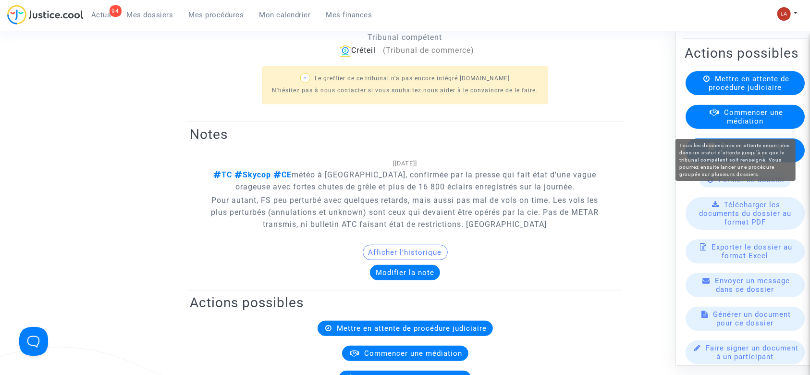
click at [727, 92] on span "Mettre en attente de procédure judiciaire" at bounding box center [749, 82] width 81 height 17
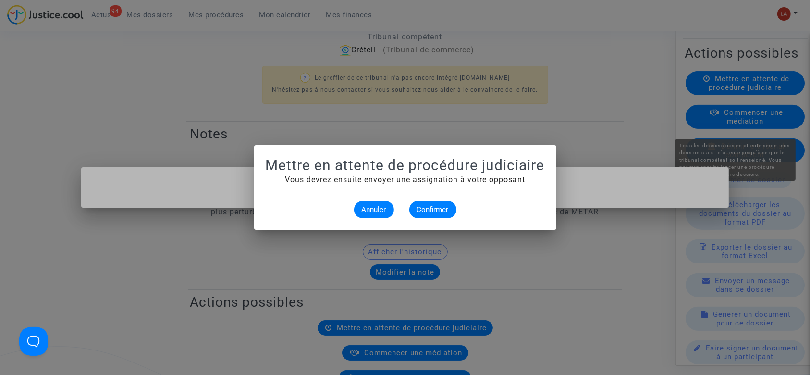
scroll to position [0, 0]
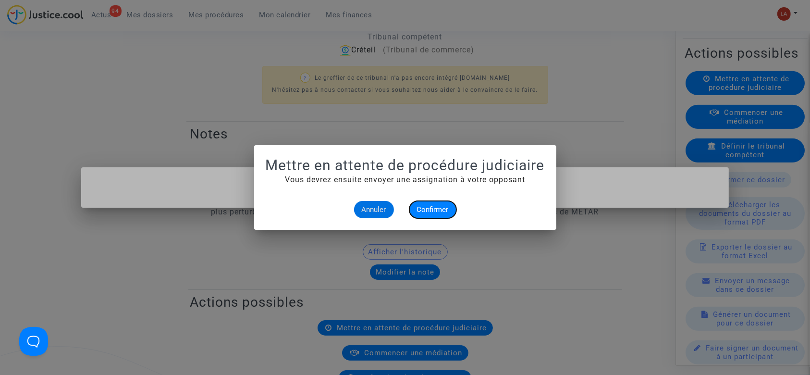
click at [429, 201] on button "Confirmer" at bounding box center [432, 209] width 47 height 17
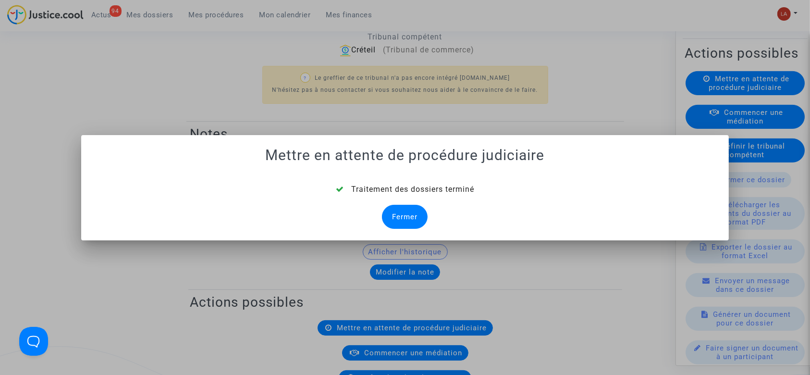
click at [392, 218] on div "Fermer" at bounding box center [405, 217] width 46 height 24
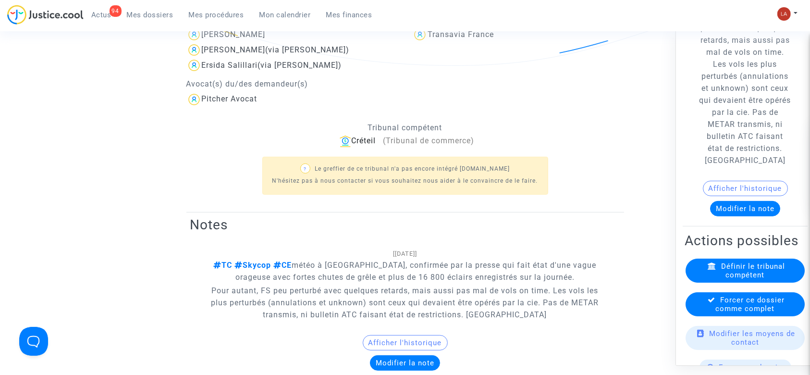
scroll to position [192, 0]
click at [739, 312] on span "Forcer ce dossier comme complet" at bounding box center [750, 303] width 69 height 17
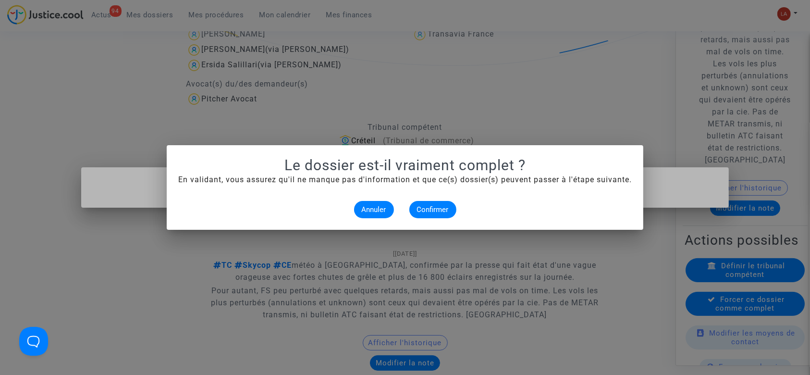
scroll to position [0, 0]
click at [423, 205] on span "Confirmer" at bounding box center [433, 209] width 32 height 9
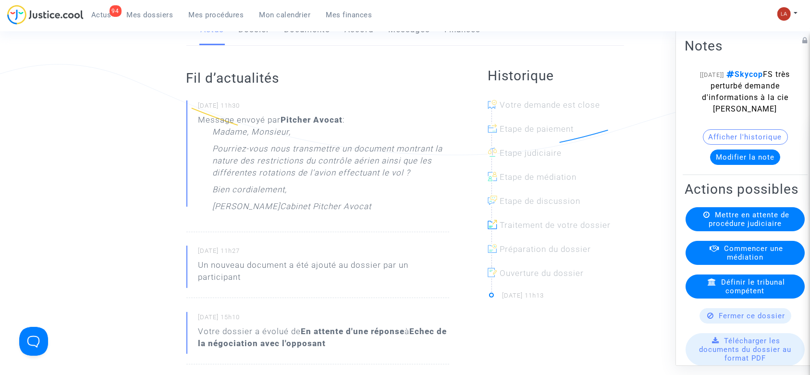
scroll to position [115, 0]
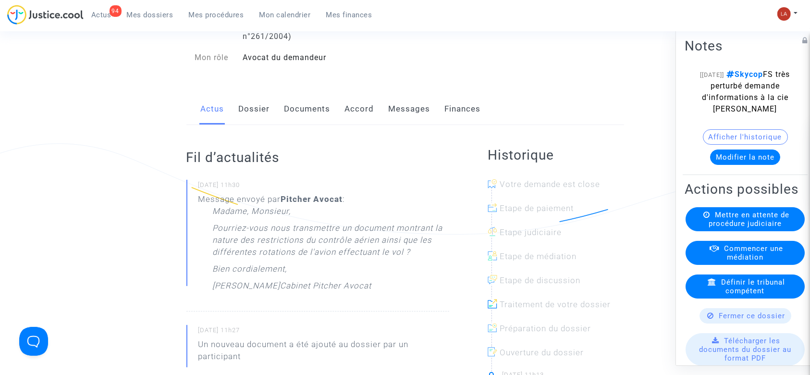
click at [251, 118] on link "Dossier" at bounding box center [254, 109] width 31 height 32
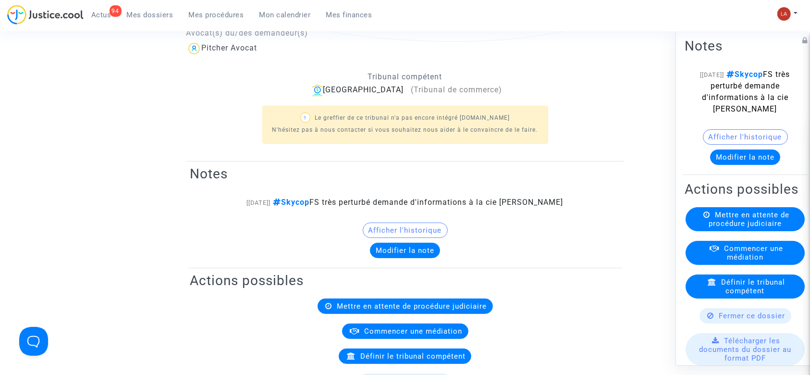
scroll to position [57, 0]
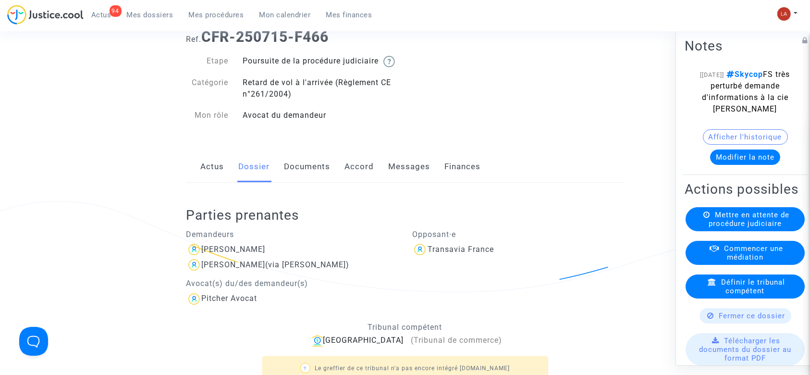
click at [300, 183] on link "Documents" at bounding box center [307, 167] width 46 height 32
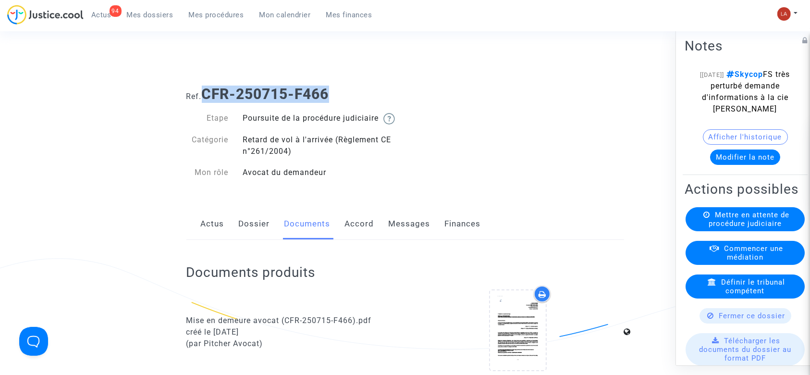
drag, startPoint x: 332, startPoint y: 97, endPoint x: 208, endPoint y: 92, distance: 124.1
click at [208, 92] on b "CFR-250715-F466" at bounding box center [265, 94] width 127 height 17
copy b "CFR-250715-F466"
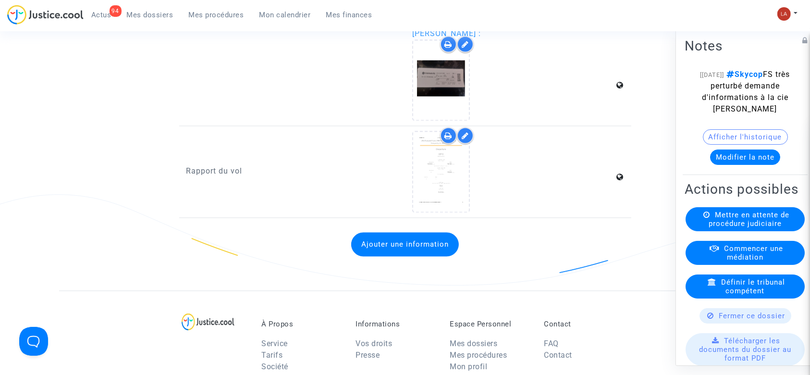
scroll to position [1838, 0]
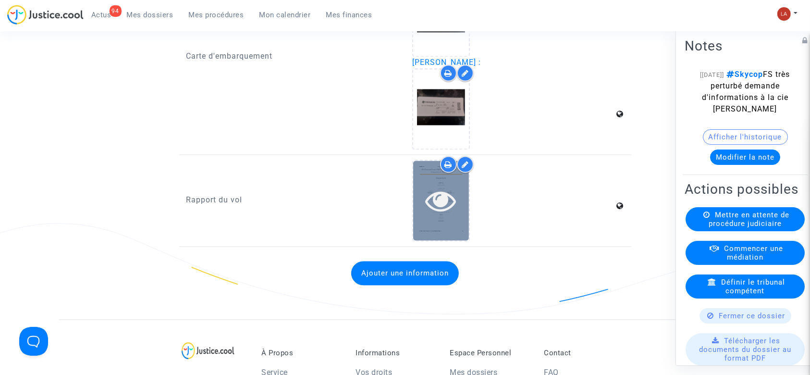
click at [443, 231] on div at bounding box center [441, 199] width 56 height 79
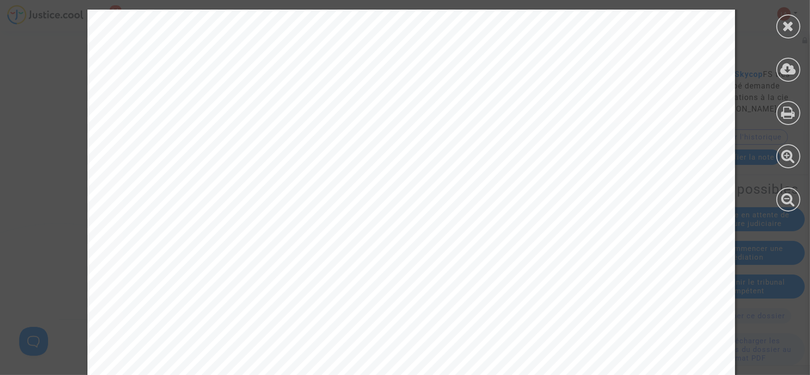
scroll to position [426, 0]
click at [792, 31] on icon at bounding box center [789, 26] width 12 height 14
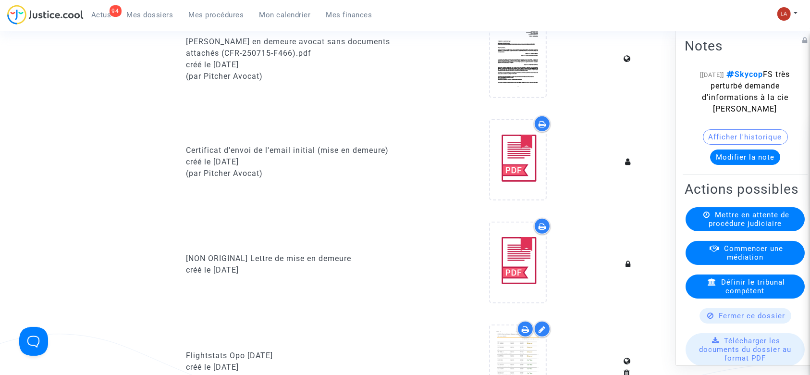
scroll to position [0, 0]
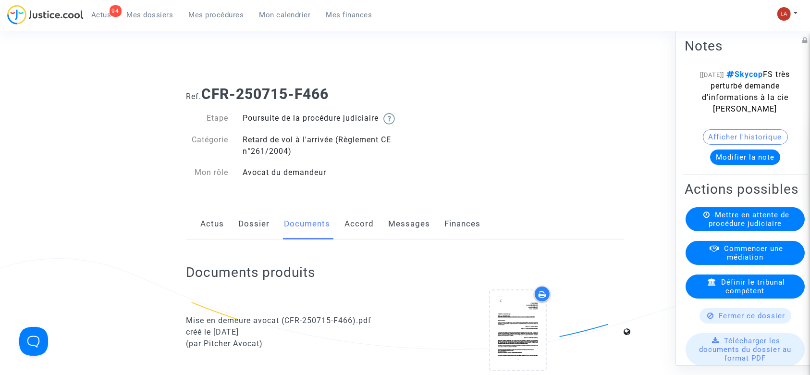
click at [402, 240] on link "Messages" at bounding box center [410, 224] width 42 height 32
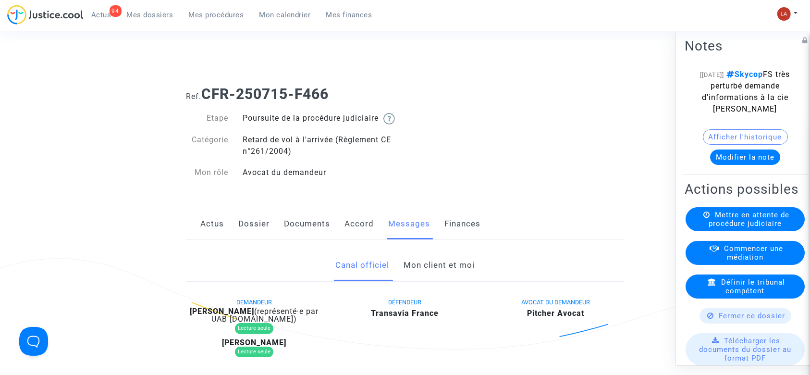
click at [453, 273] on link "Mon client et moi" at bounding box center [439, 265] width 71 height 32
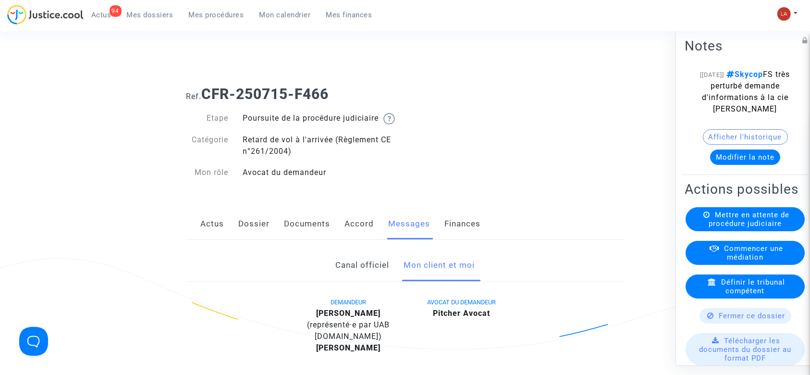
click at [380, 318] on b "[PERSON_NAME]" at bounding box center [348, 312] width 64 height 9
copy div "Moriame"
click at [331, 318] on b "[PERSON_NAME]" at bounding box center [348, 312] width 64 height 9
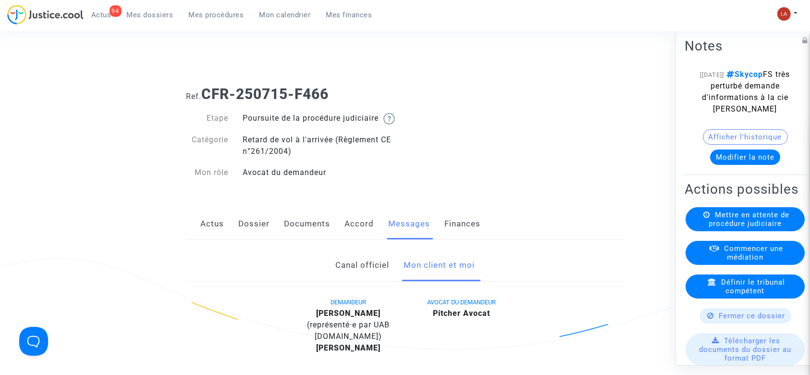
copy b "[PERSON_NAME]"
drag, startPoint x: 337, startPoint y: 90, endPoint x: 208, endPoint y: 102, distance: 129.7
click at [208, 102] on h1 "Ref. CFR-250715-F466" at bounding box center [405, 94] width 438 height 17
copy b "CFR-250715-F466"
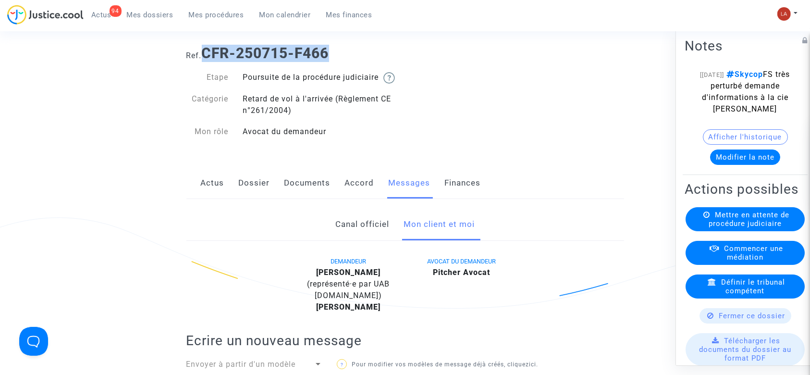
click at [304, 193] on link "Documents" at bounding box center [307, 183] width 46 height 32
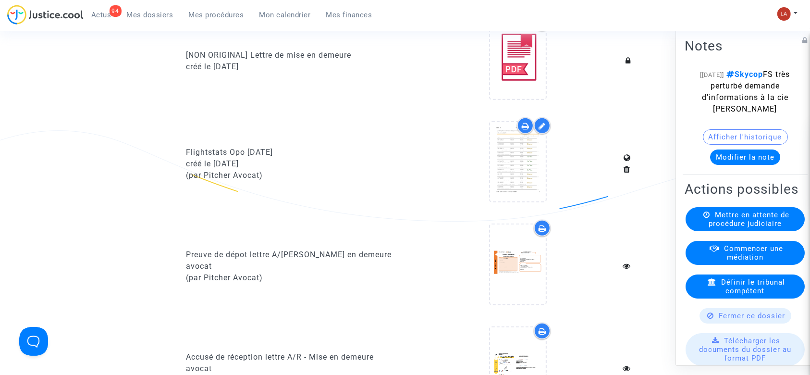
scroll to position [579, 0]
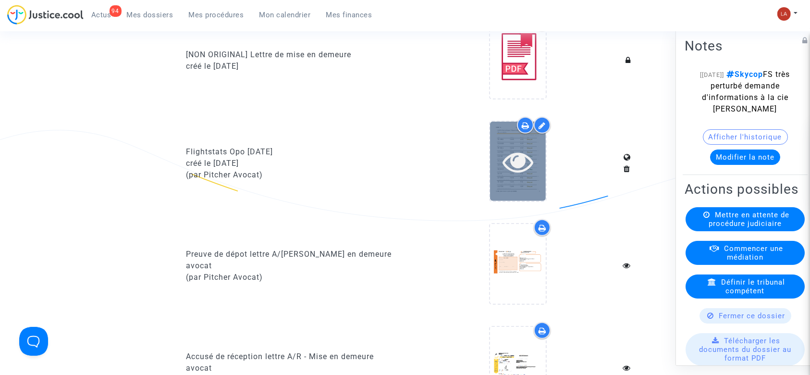
click at [504, 173] on icon at bounding box center [518, 161] width 31 height 31
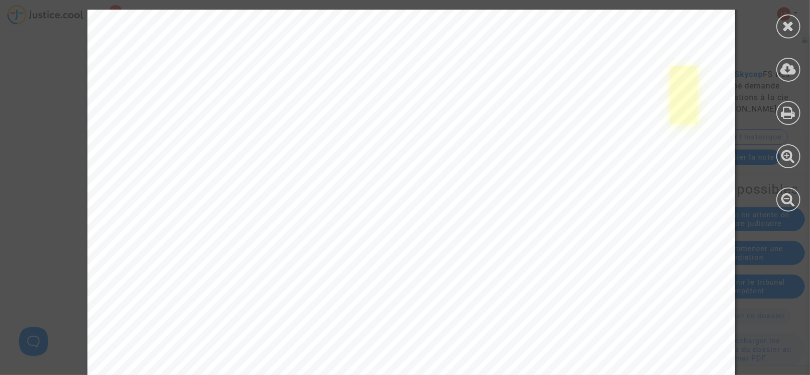
scroll to position [4644, 0]
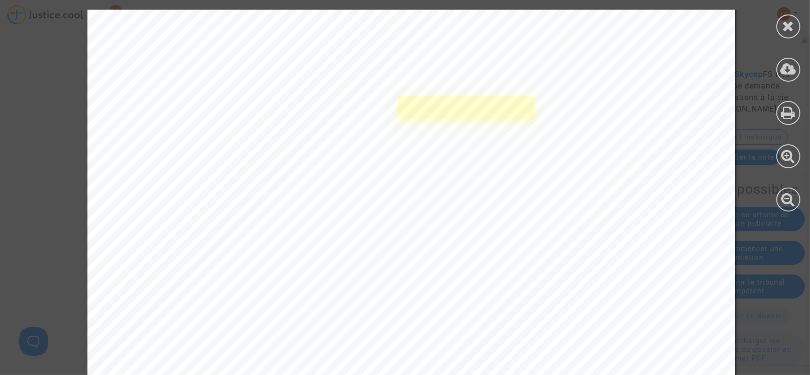
drag, startPoint x: 785, startPoint y: 30, endPoint x: 501, endPoint y: 116, distance: 296.7
click at [501, 116] on link at bounding box center [466, 108] width 136 height 23
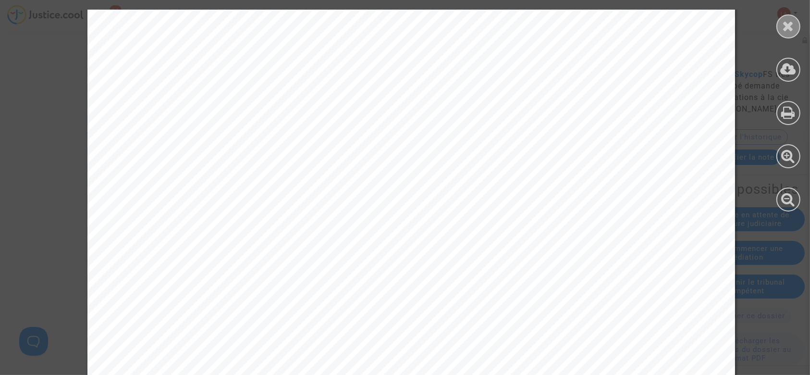
click at [784, 20] on icon at bounding box center [789, 26] width 12 height 14
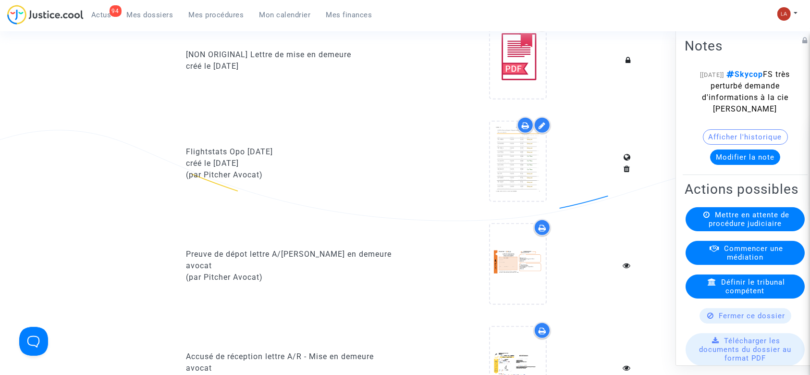
scroll to position [0, 0]
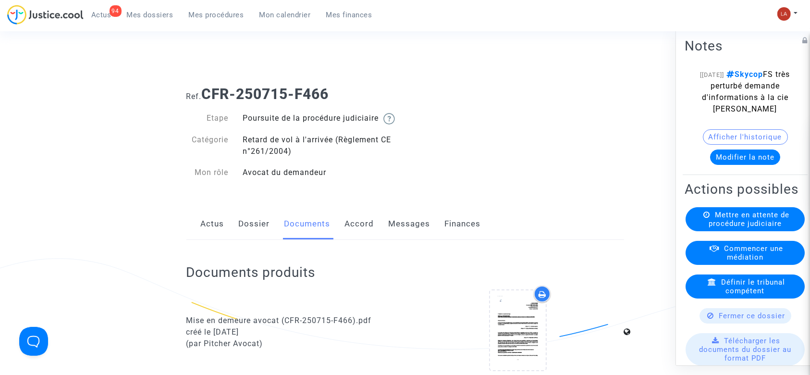
click at [414, 231] on link "Messages" at bounding box center [410, 224] width 42 height 32
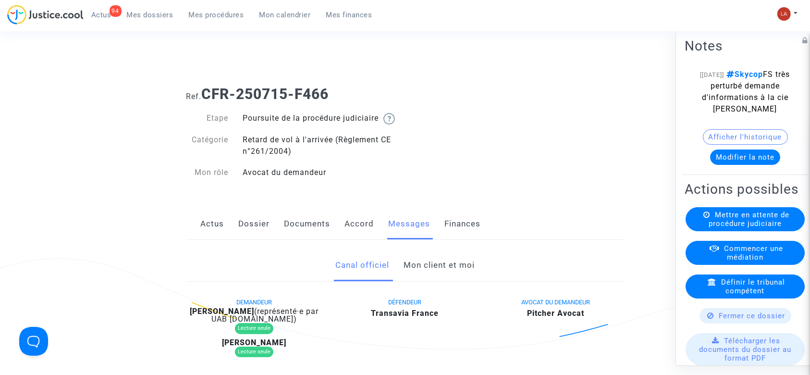
click at [455, 281] on link "Mon client et moi" at bounding box center [439, 265] width 71 height 32
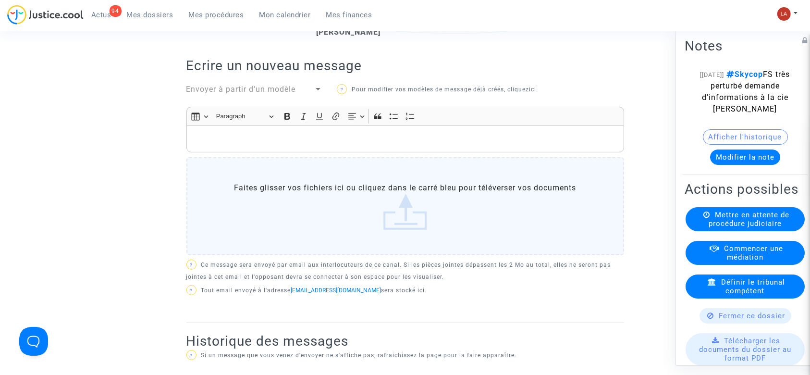
click at [363, 152] on div "Rich Text Editor, main" at bounding box center [405, 138] width 438 height 27
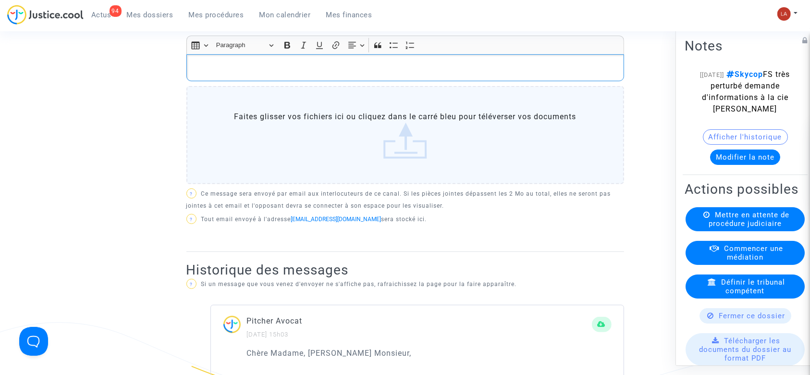
scroll to position [356, 0]
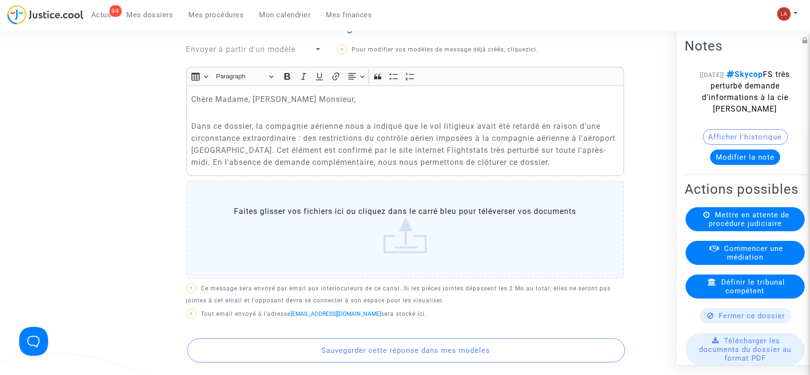
click at [527, 168] on p "Dans ce dossier, la compagnie aérienne nous a indiqué que le vol litigieux avai…" at bounding box center [405, 144] width 428 height 48
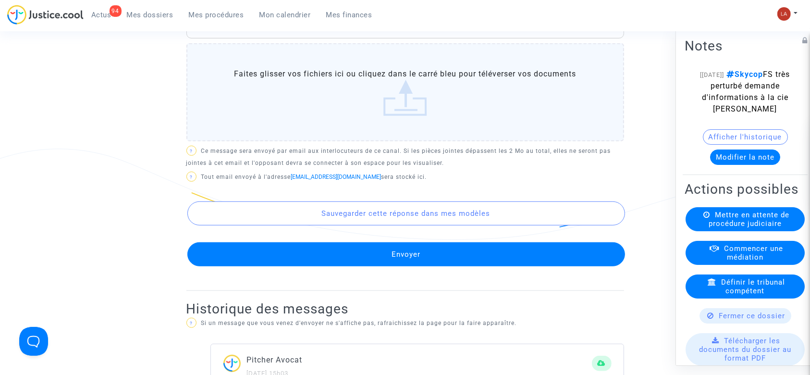
scroll to position [477, 0]
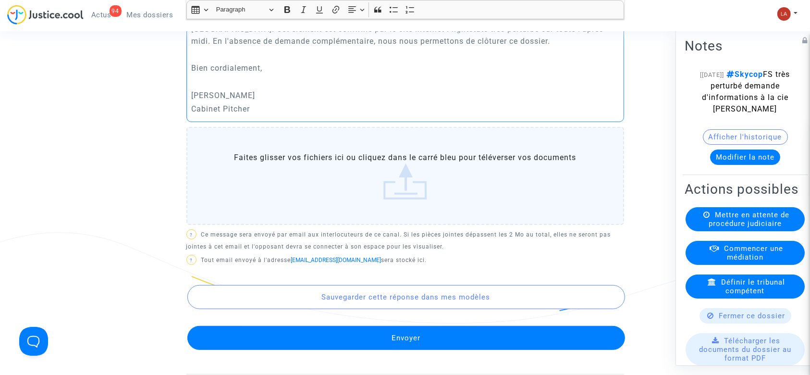
click at [315, 122] on div "Chère Madame, Cher Monsieur, Dans ce dossier, la compagnie aérienne nous a indi…" at bounding box center [405, 43] width 438 height 158
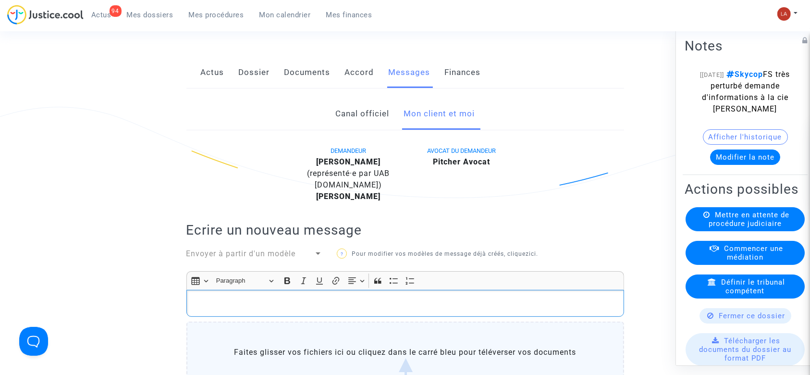
scroll to position [147, 0]
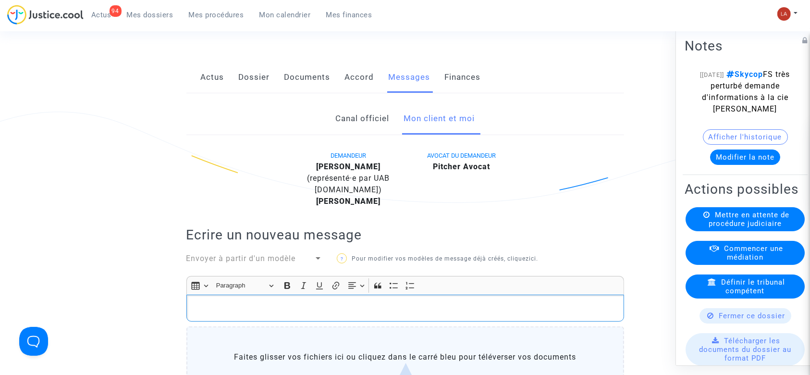
click at [362, 84] on link "Accord" at bounding box center [359, 77] width 29 height 32
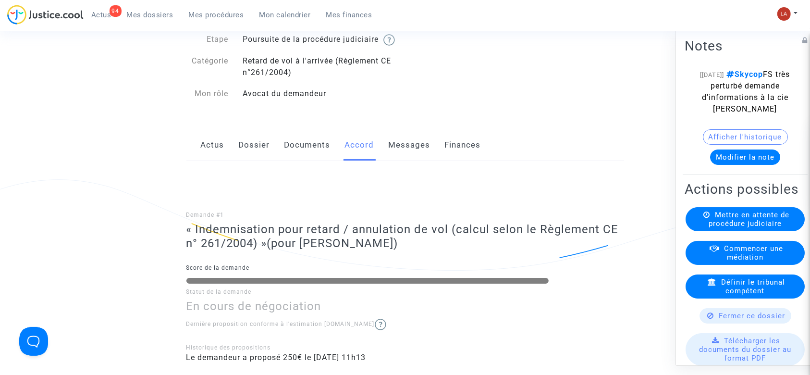
scroll to position [23, 0]
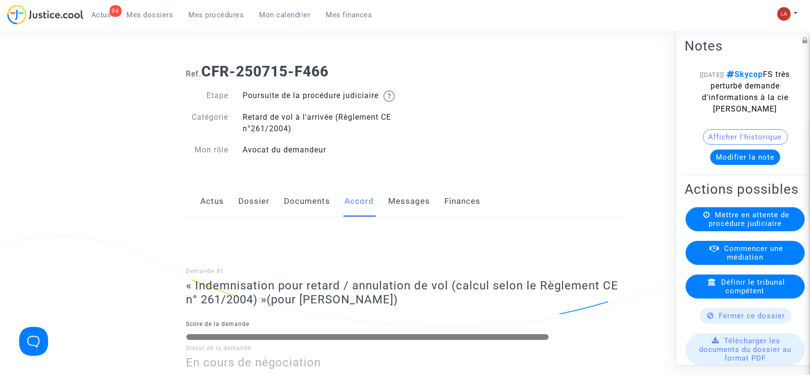
click at [427, 214] on link "Messages" at bounding box center [410, 201] width 42 height 32
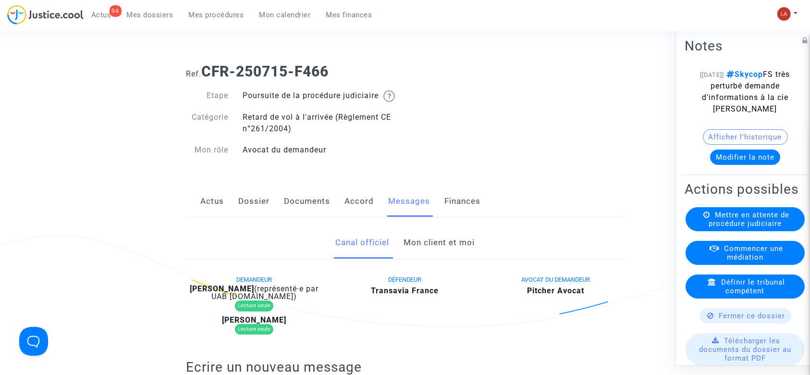
click at [421, 258] on link "Mon client et moi" at bounding box center [439, 243] width 71 height 32
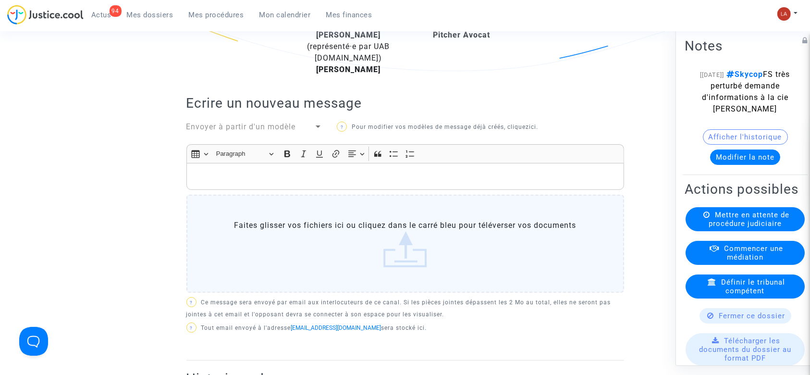
click at [337, 190] on div "Rich Text Editor, main" at bounding box center [405, 176] width 438 height 27
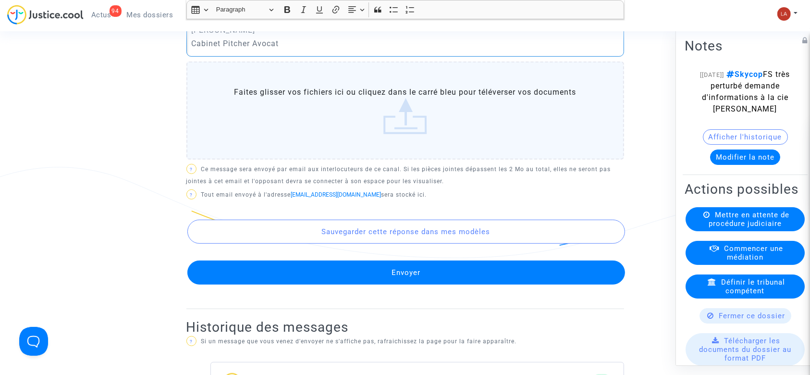
scroll to position [567, 0]
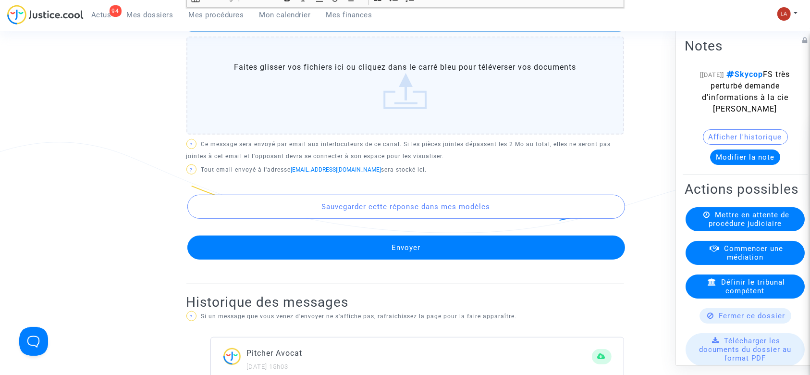
click at [334, 256] on button "Envoyer" at bounding box center [406, 247] width 438 height 24
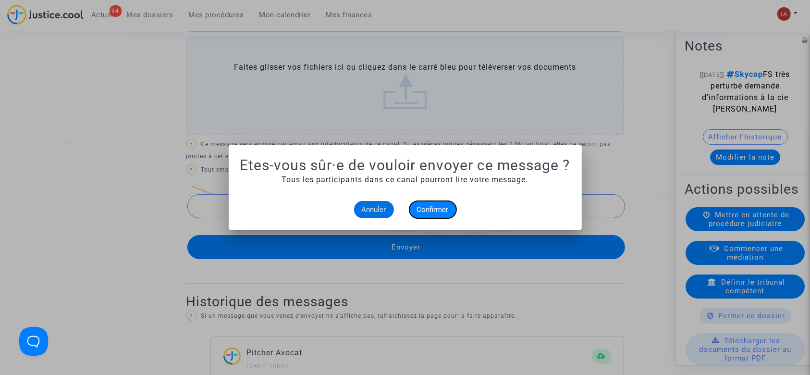
click at [439, 209] on span "Confirmer" at bounding box center [433, 209] width 32 height 9
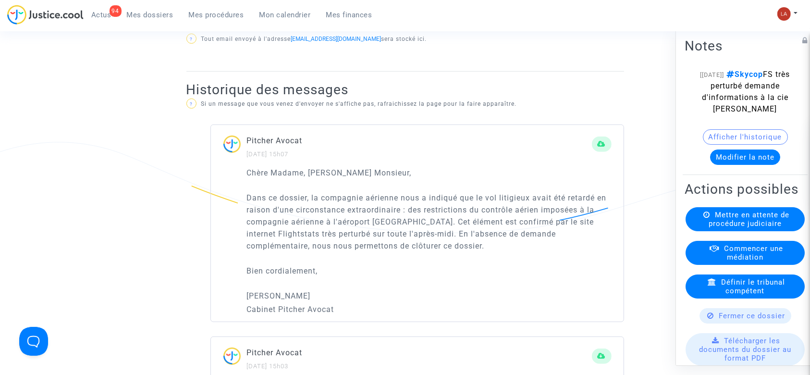
scroll to position [77, 0]
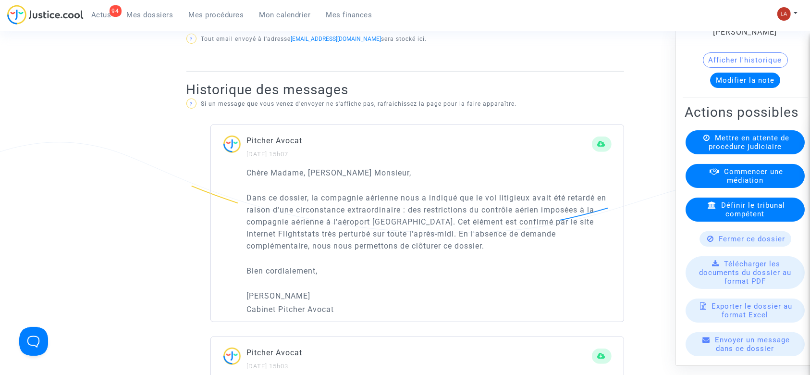
click at [709, 242] on icon at bounding box center [711, 238] width 7 height 7
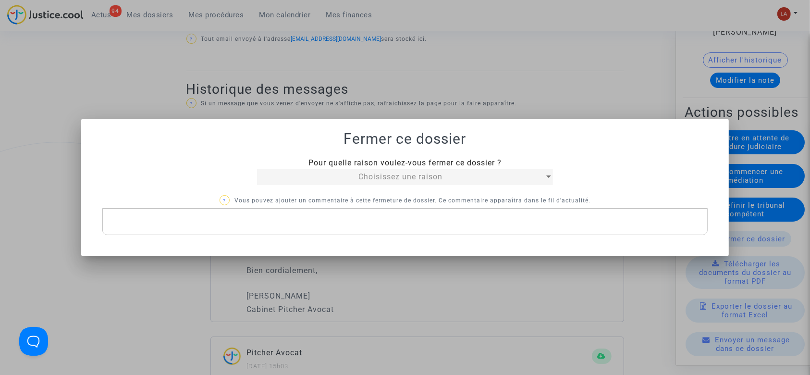
scroll to position [0, 0]
click at [325, 174] on div "Choisissez une raison" at bounding box center [400, 177] width 287 height 12
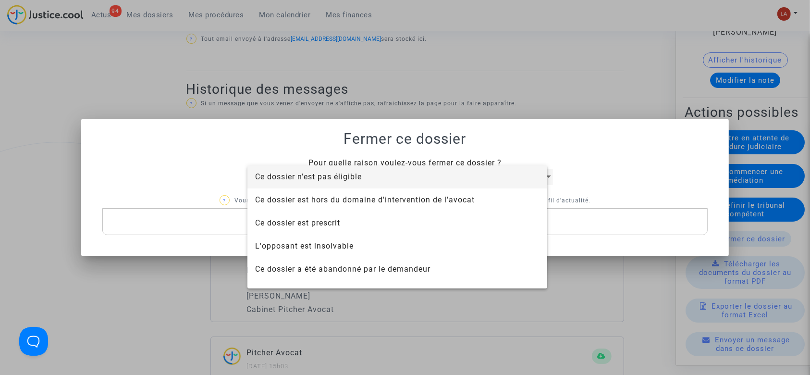
click at [325, 174] on span "Ce dossier n'est pas éligible" at bounding box center [308, 176] width 107 height 9
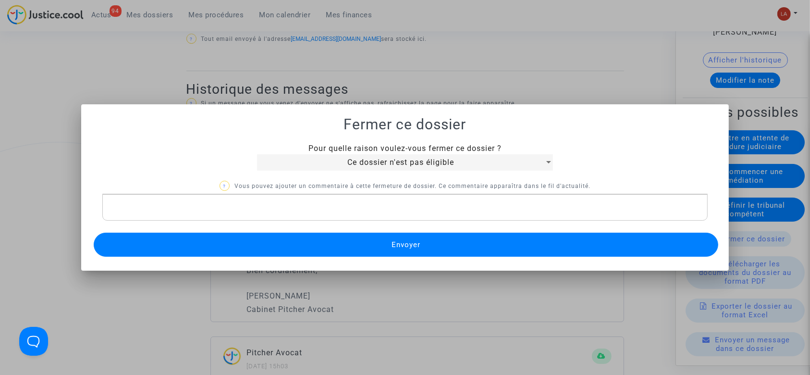
click at [295, 200] on div "Rich Text Editor, main" at bounding box center [405, 207] width 606 height 27
click at [272, 252] on button "Envoyer" at bounding box center [406, 245] width 625 height 24
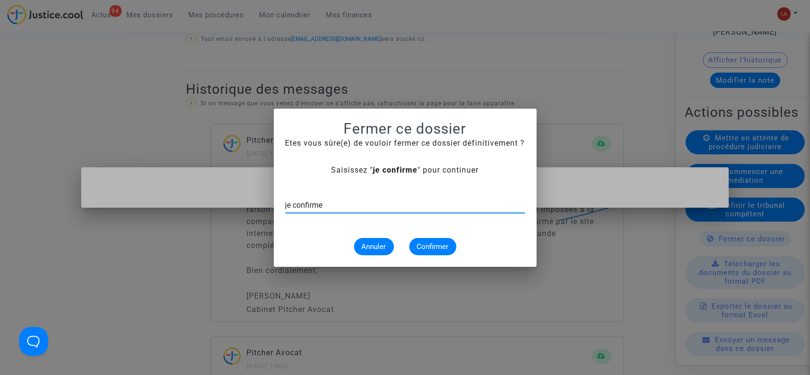
type input "je confirme"
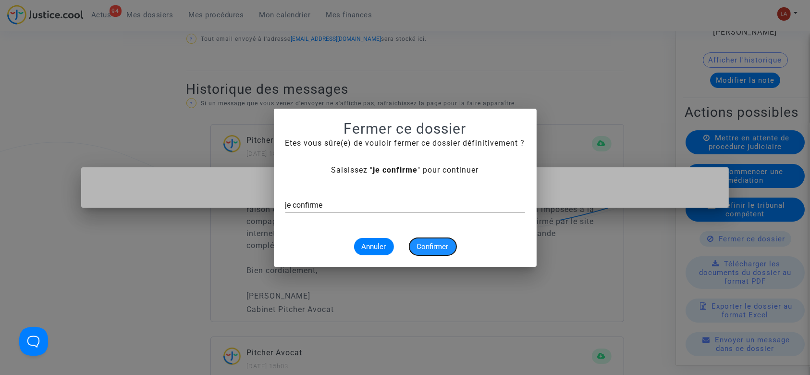
click at [445, 248] on span "Confirmer" at bounding box center [433, 246] width 32 height 9
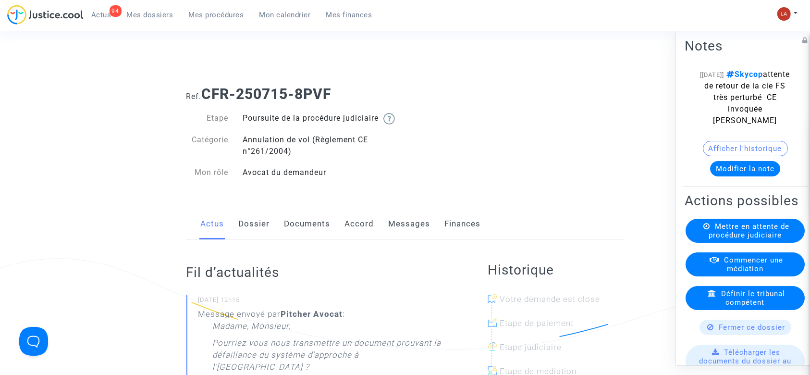
scroll to position [87, 0]
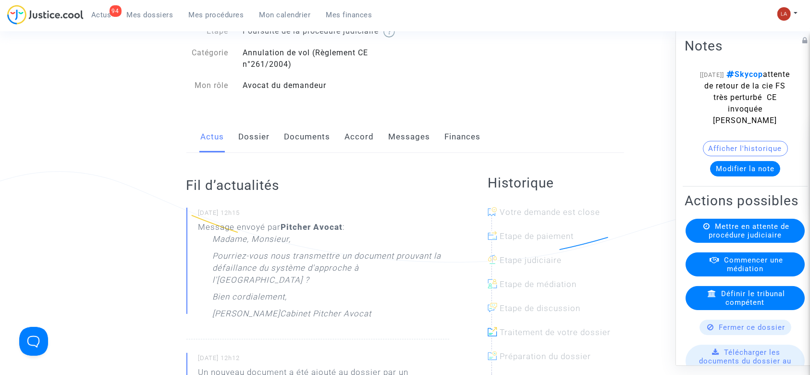
click at [271, 152] on div "Actus Dossier Documents Accord Messages Finances" at bounding box center [405, 137] width 438 height 32
click at [258, 150] on link "Dossier" at bounding box center [254, 137] width 31 height 32
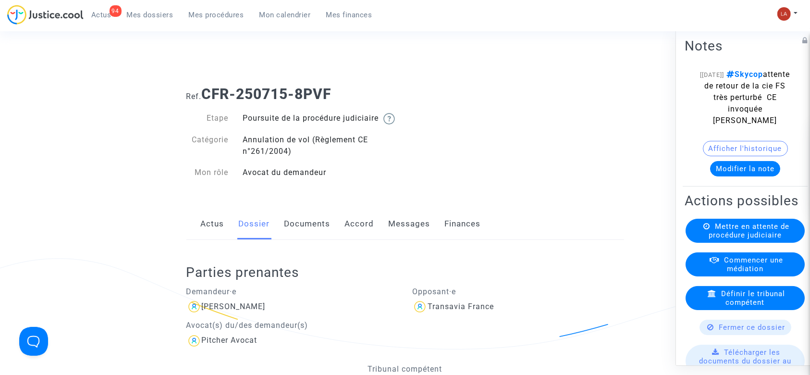
click at [404, 240] on link "Messages" at bounding box center [410, 224] width 42 height 32
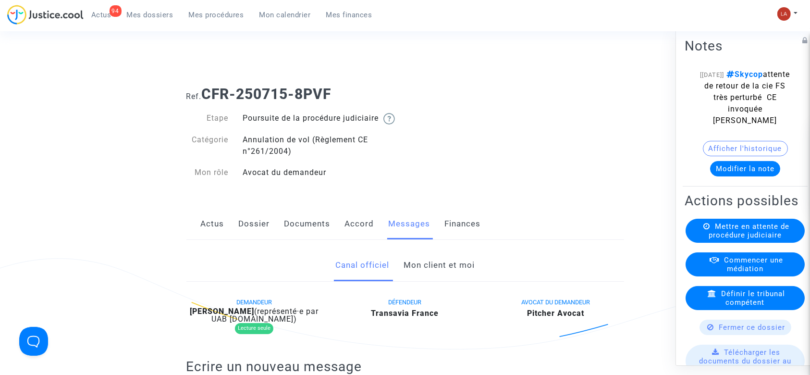
drag, startPoint x: 301, startPoint y: 233, endPoint x: 376, endPoint y: 221, distance: 75.8
click at [301, 233] on link "Documents" at bounding box center [307, 224] width 46 height 32
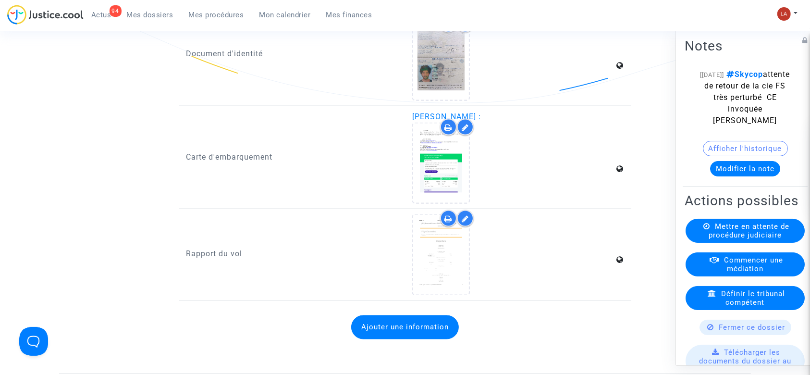
scroll to position [1665, 0]
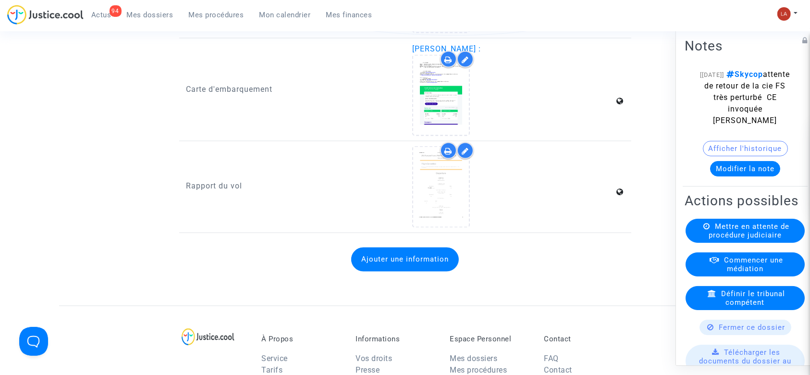
click at [470, 204] on div at bounding box center [513, 186] width 202 height 81
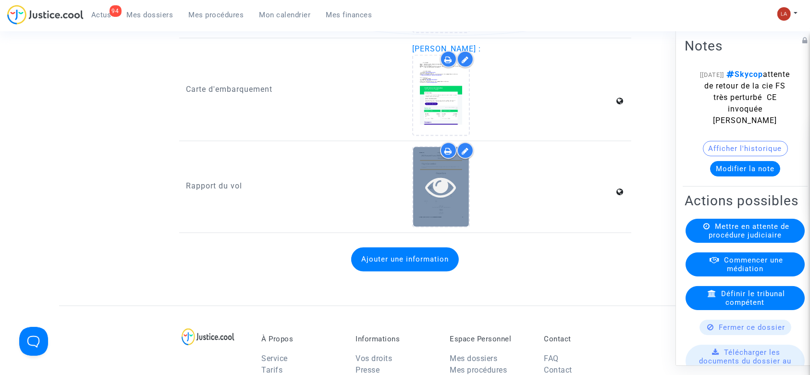
click at [452, 202] on icon at bounding box center [441, 187] width 31 height 31
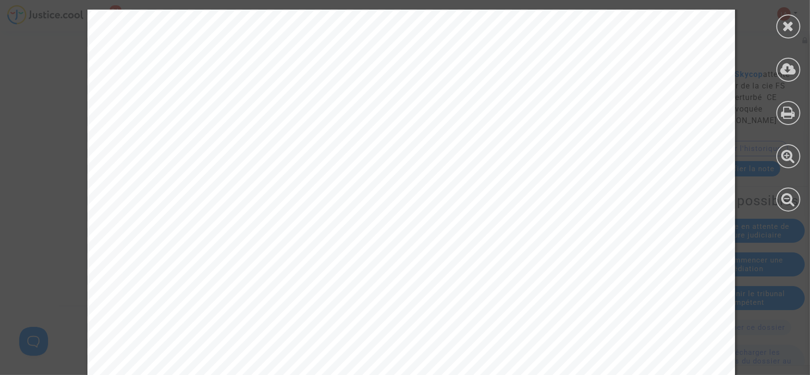
scroll to position [245, 0]
click at [794, 26] on div at bounding box center [788, 26] width 24 height 24
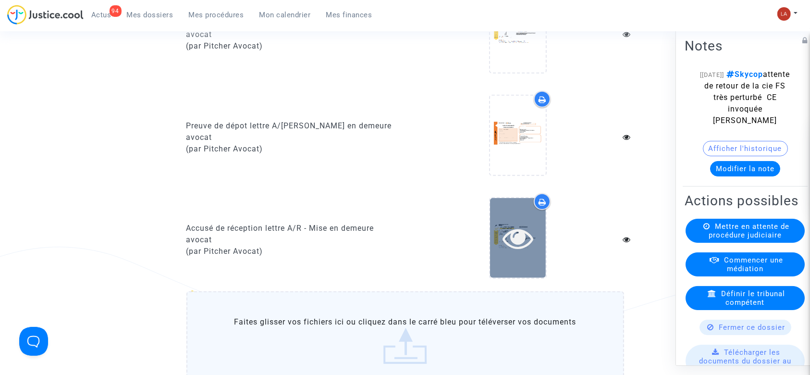
scroll to position [704, 0]
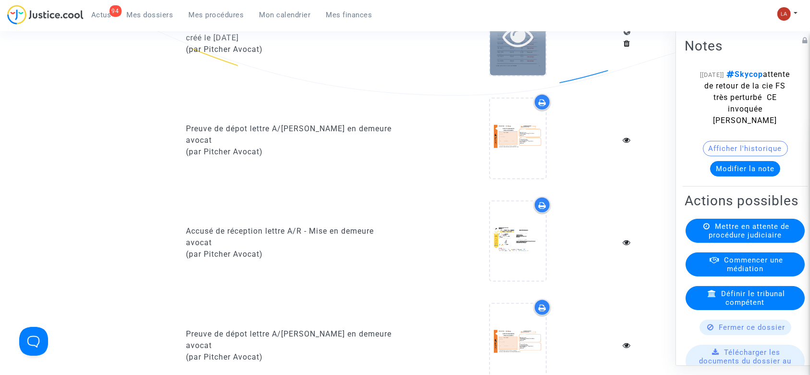
click at [528, 75] on div at bounding box center [518, 35] width 56 height 79
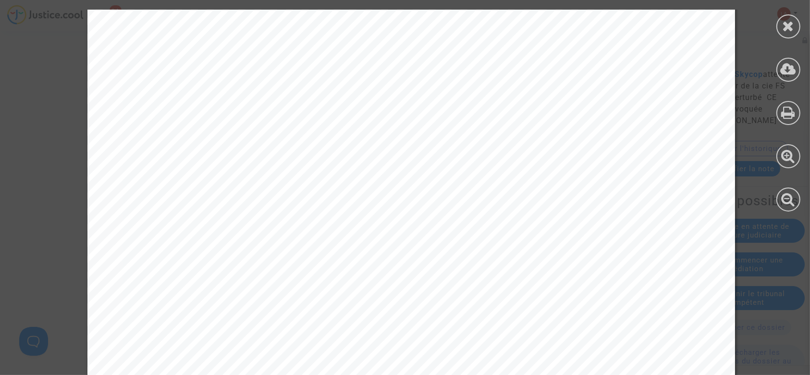
scroll to position [5188, 0]
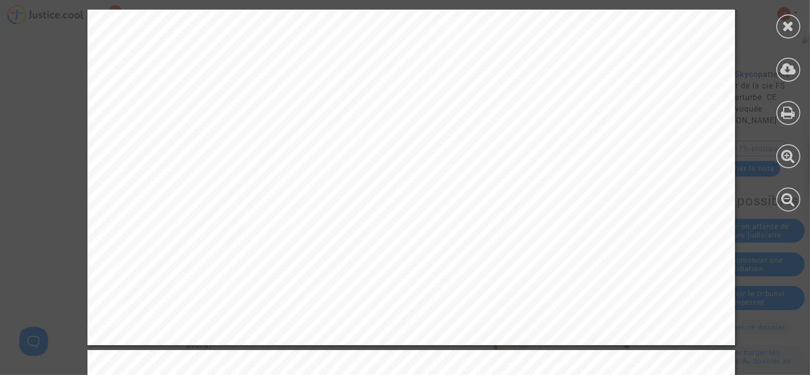
click at [786, 25] on icon at bounding box center [789, 26] width 12 height 14
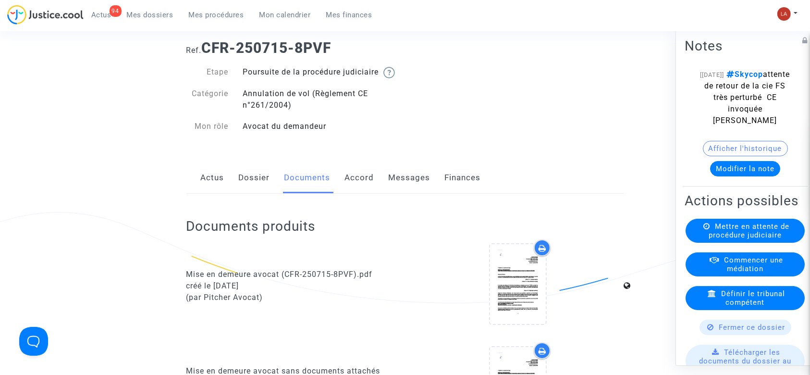
scroll to position [0, 0]
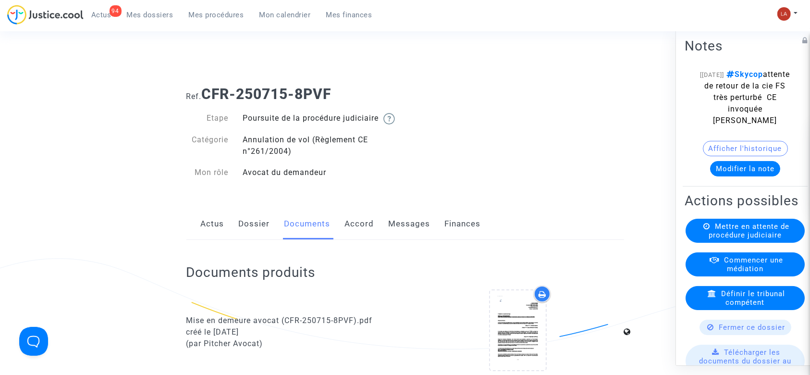
click at [420, 225] on link "Messages" at bounding box center [410, 224] width 42 height 32
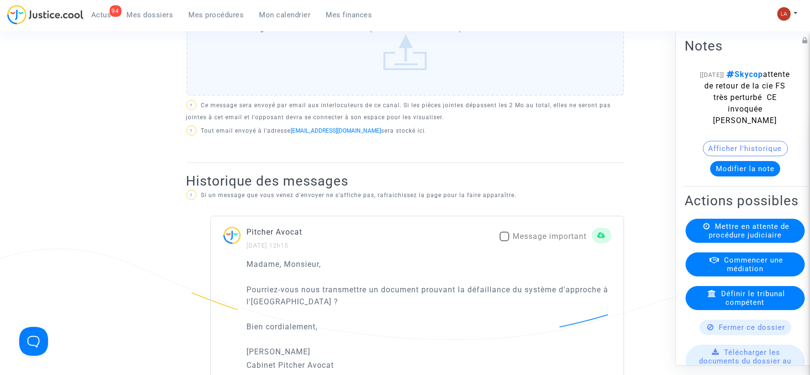
scroll to position [479, 0]
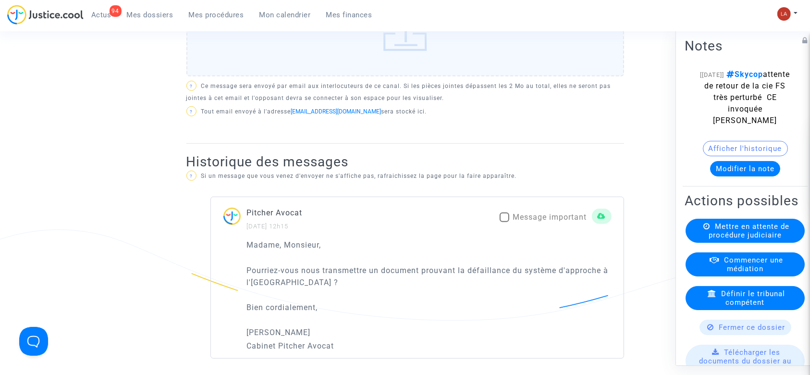
drag, startPoint x: 470, startPoint y: 279, endPoint x: 603, endPoint y: 281, distance: 133.6
click at [603, 281] on p "Pourriez-vous nous transmettre un document prouvant la défaillance du système d…" at bounding box center [429, 276] width 365 height 24
copy p "défaillance du système d'approche"
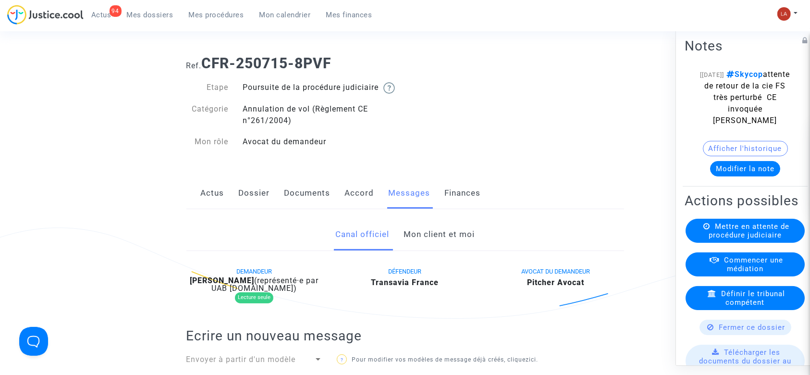
scroll to position [0, 0]
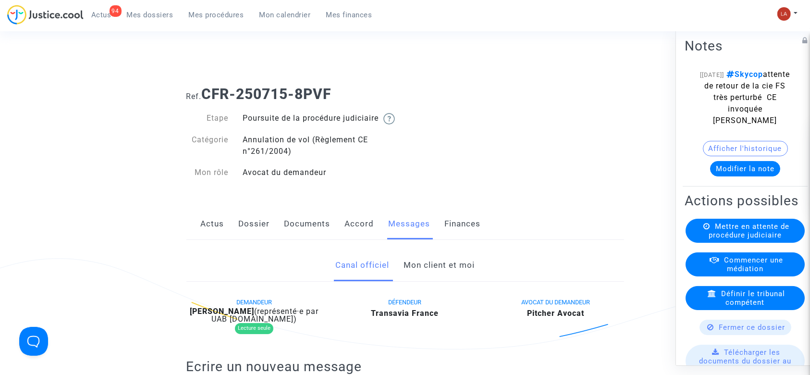
click at [452, 270] on link "Mon client et moi" at bounding box center [439, 265] width 71 height 32
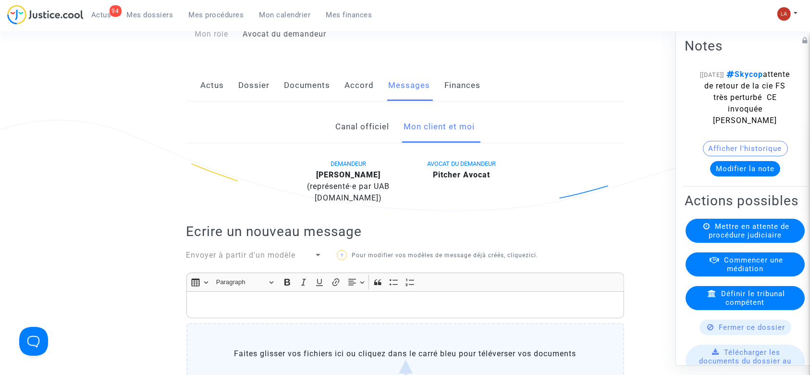
scroll to position [256, 0]
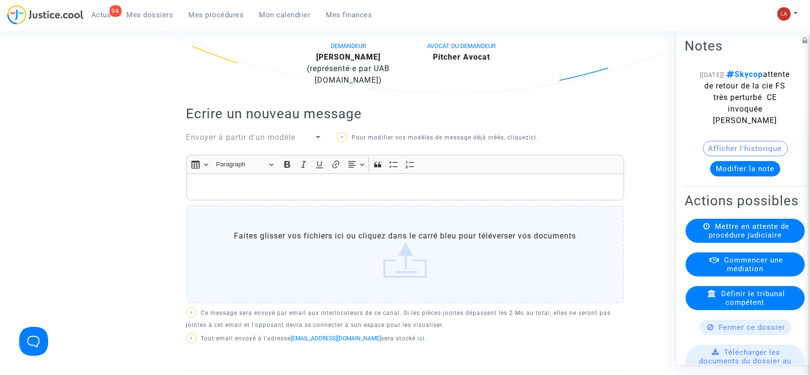
click at [380, 193] on p "Rich Text Editor, main" at bounding box center [405, 187] width 428 height 12
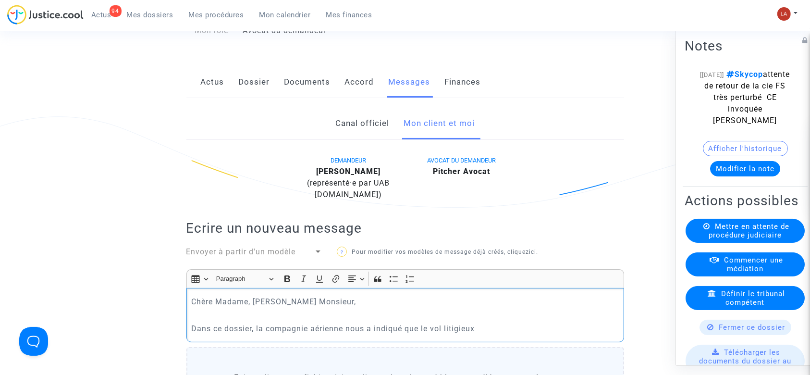
scroll to position [143, 0]
click at [308, 345] on p "Dans ce dossier, la compagnie aérienne nous a indiqué que le vol litigieux avai…" at bounding box center [405, 333] width 428 height 24
click at [464, 345] on p "Dans ce dossier, la compagnie aérienne nous a indiqué que le vol litigieux avai…" at bounding box center [405, 333] width 428 height 24
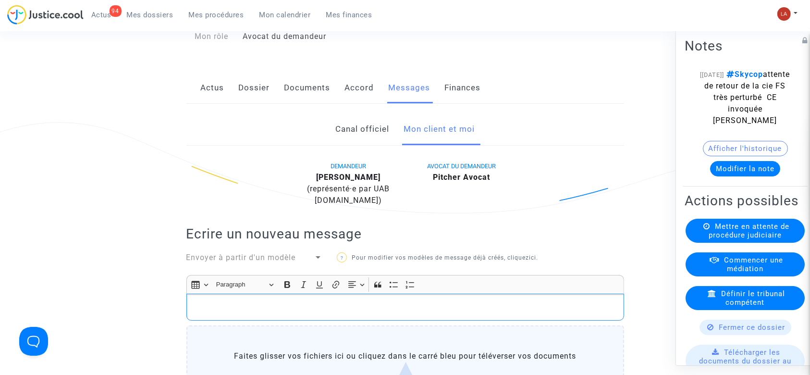
scroll to position [98, 0]
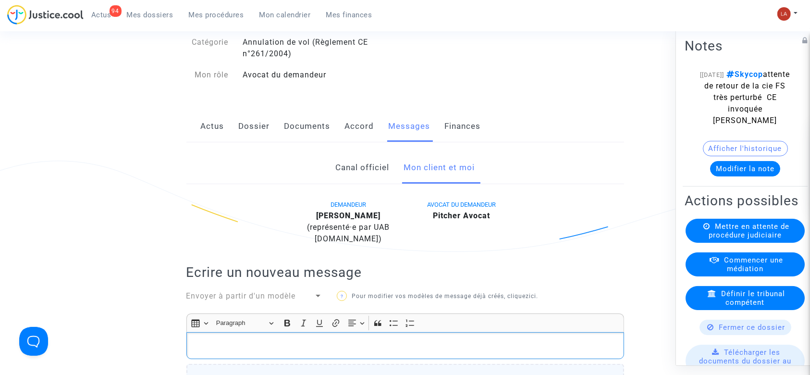
click at [352, 133] on link "Accord" at bounding box center [359, 126] width 29 height 32
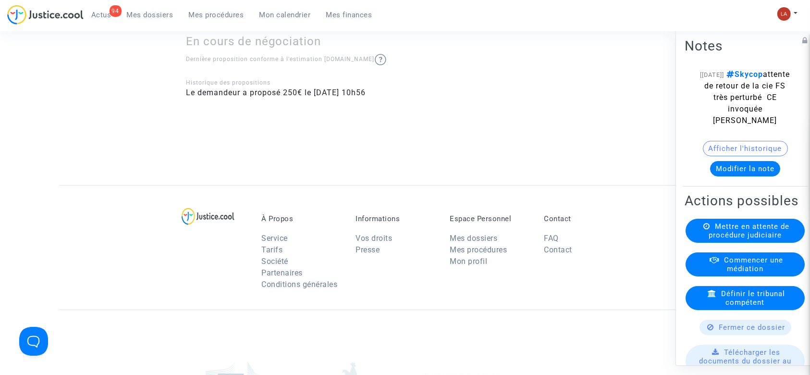
scroll to position [98, 0]
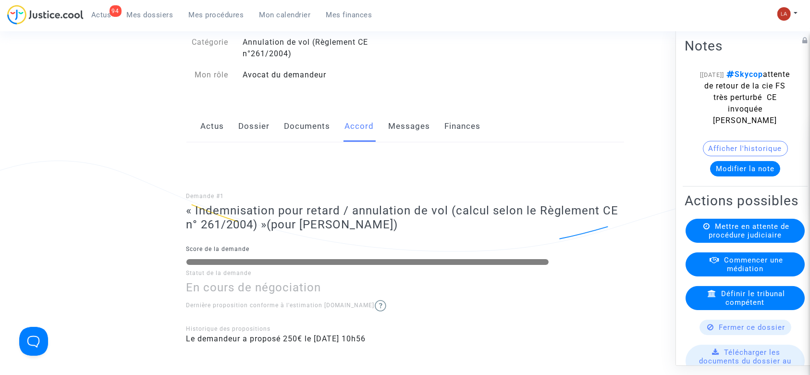
click at [404, 140] on link "Messages" at bounding box center [410, 126] width 42 height 32
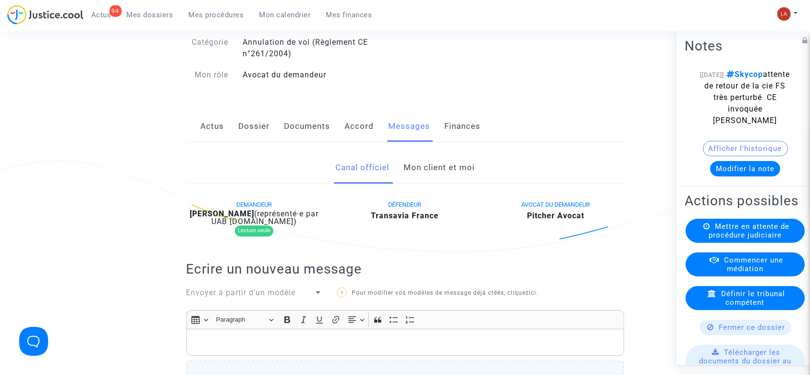
click at [457, 175] on link "Mon client et moi" at bounding box center [439, 168] width 71 height 32
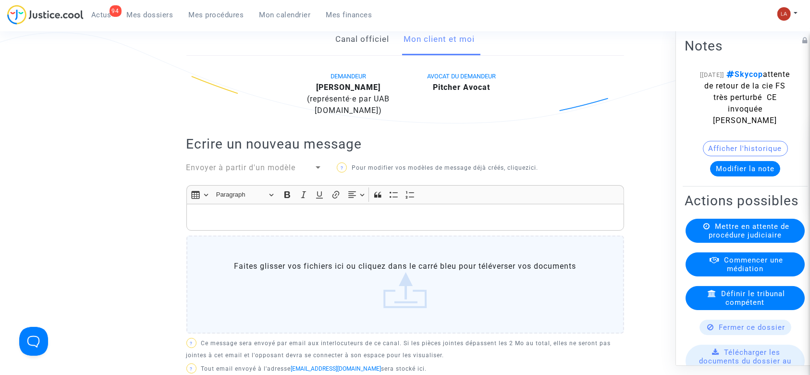
click at [449, 223] on p "Rich Text Editor, main" at bounding box center [405, 217] width 428 height 12
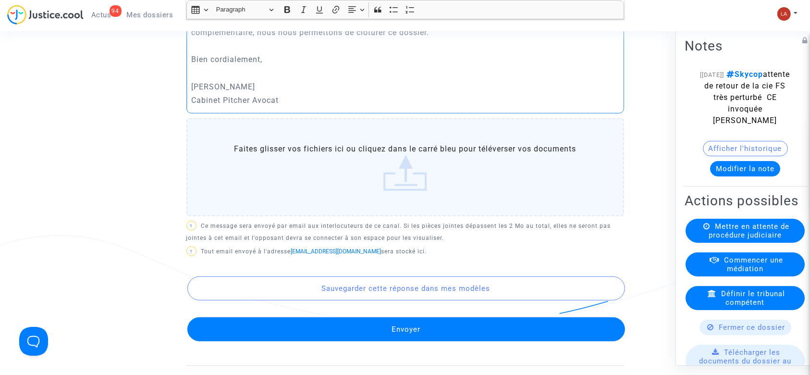
scroll to position [546, 0]
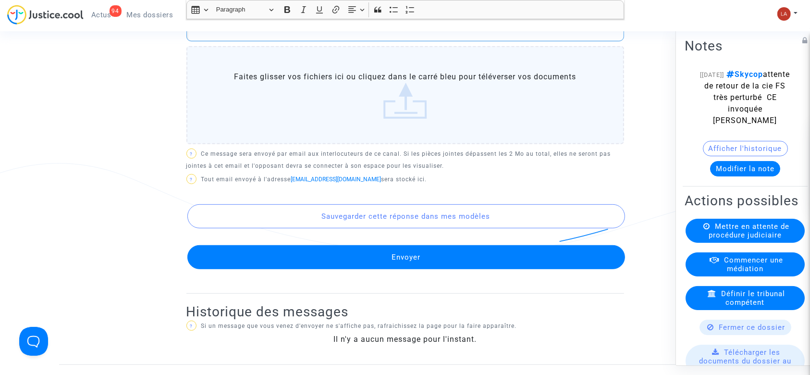
click at [425, 266] on button "Envoyer" at bounding box center [406, 257] width 438 height 24
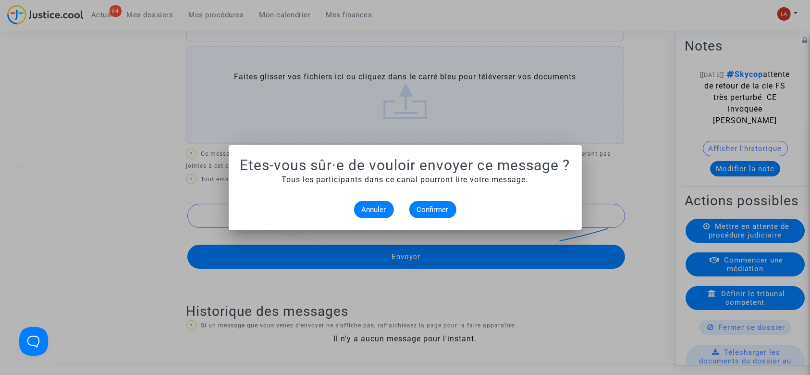
scroll to position [0, 0]
click at [435, 202] on button "Confirmer" at bounding box center [432, 209] width 47 height 17
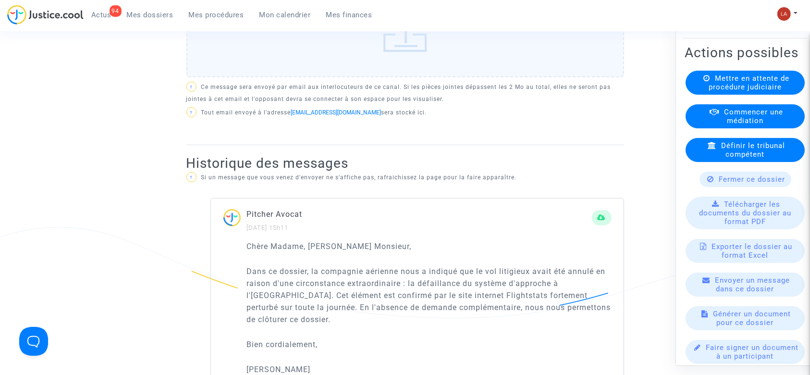
scroll to position [170, 0]
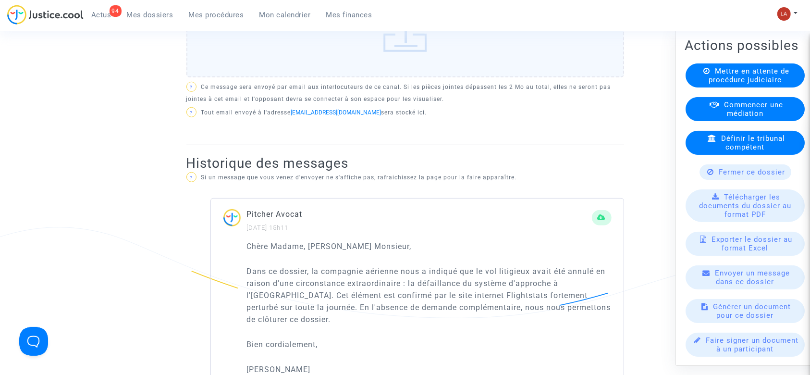
click at [719, 169] on span "Fermer ce dossier" at bounding box center [752, 172] width 66 height 9
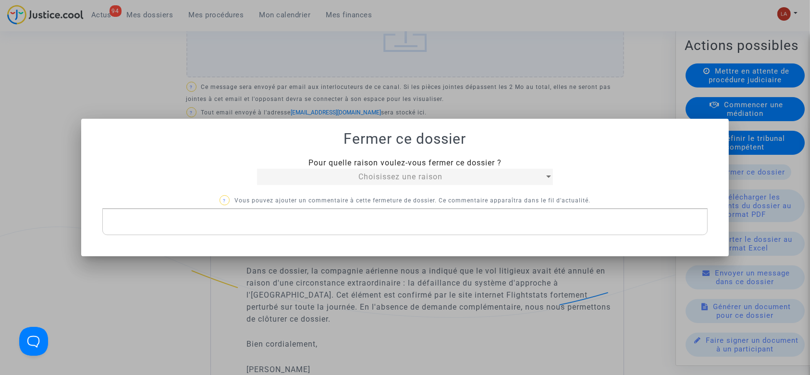
scroll to position [0, 0]
click at [435, 174] on span "Choisissez une raison" at bounding box center [400, 176] width 84 height 9
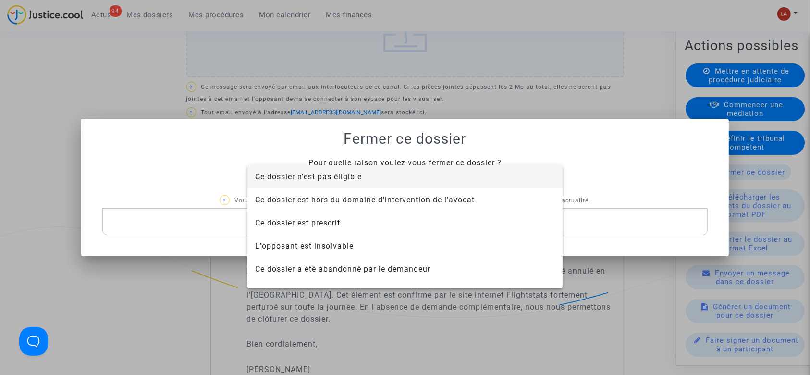
click at [331, 167] on span "Ce dossier n'est pas éligible" at bounding box center [405, 176] width 300 height 23
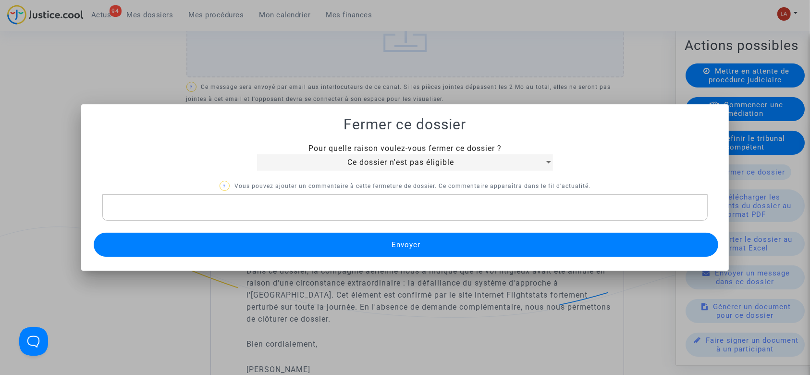
click at [300, 212] on p "Rich Text Editor, main" at bounding box center [405, 207] width 596 height 12
click at [293, 253] on button "Envoyer" at bounding box center [406, 245] width 625 height 24
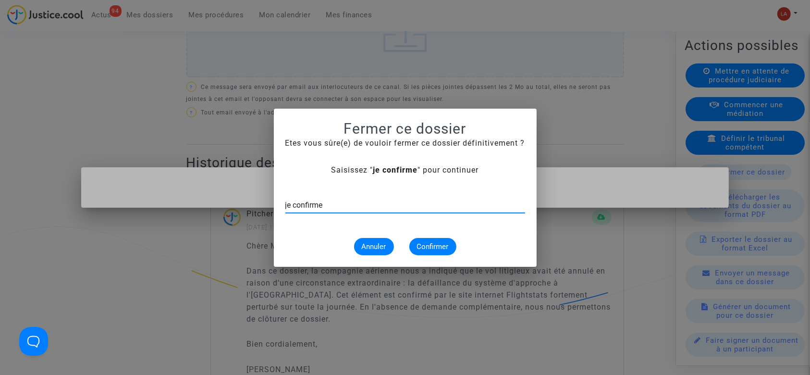
type input "je confirme"
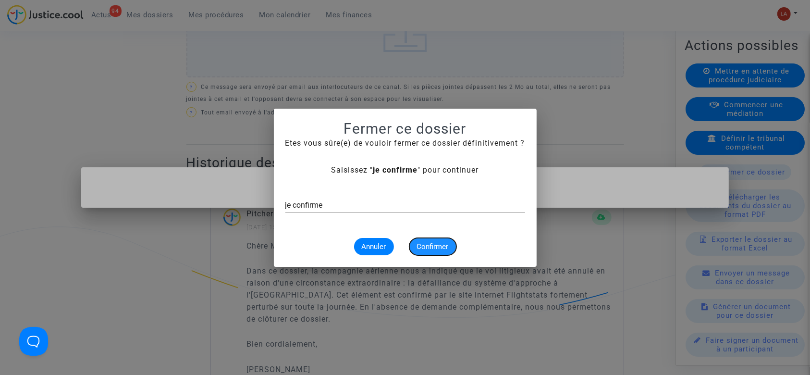
click at [430, 252] on button "Confirmer" at bounding box center [432, 246] width 47 height 17
